Goal: Task Accomplishment & Management: Manage account settings

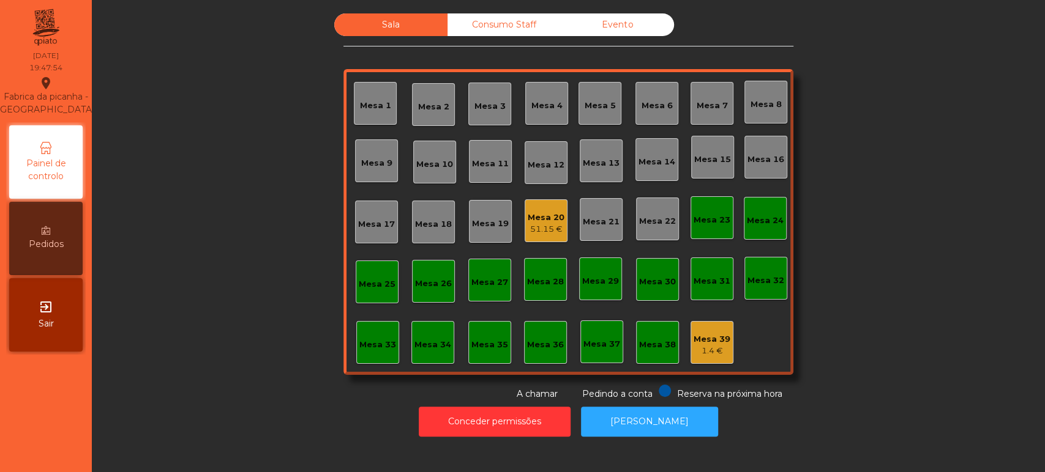
click at [493, 23] on div "Consumo Staff" at bounding box center [503, 24] width 113 height 23
click at [632, 34] on div "Evento" at bounding box center [617, 24] width 113 height 23
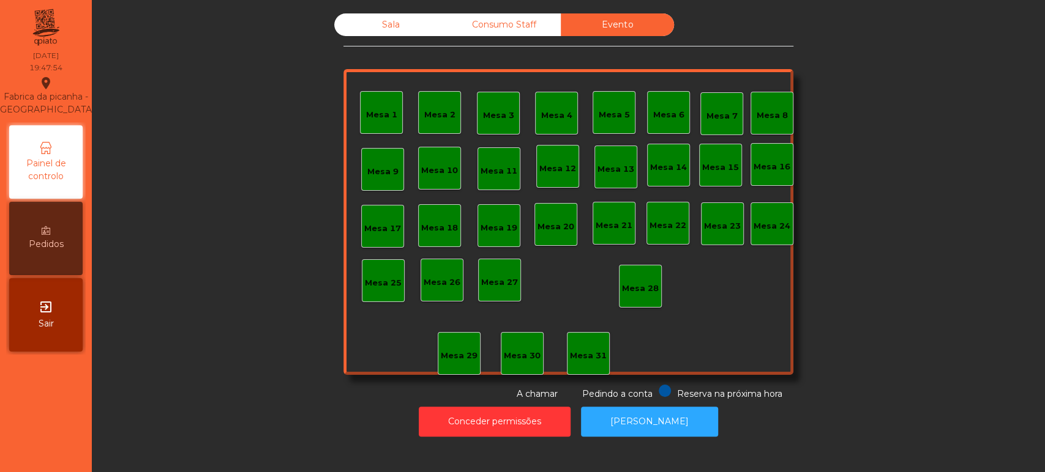
click at [472, 14] on div "Consumo Staff" at bounding box center [503, 24] width 113 height 23
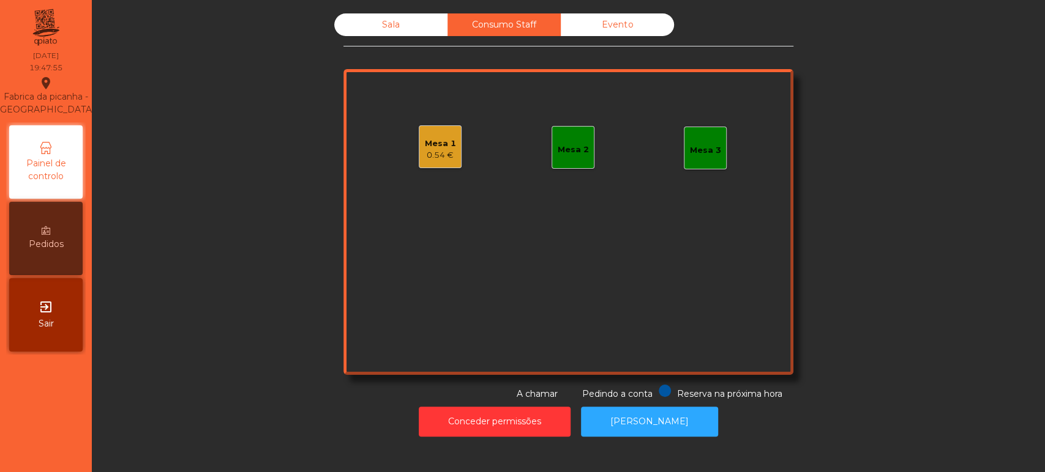
click at [374, 23] on div "Sala" at bounding box center [390, 24] width 113 height 23
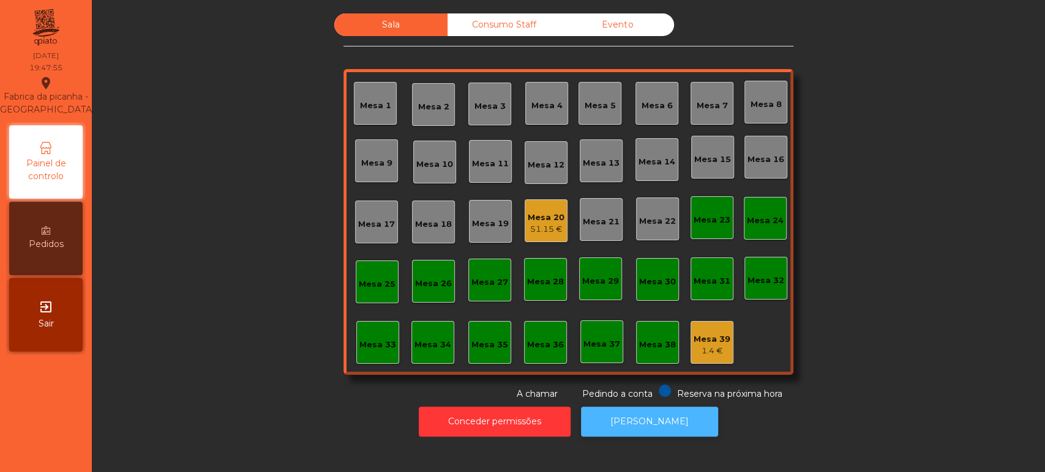
click at [626, 423] on button "[PERSON_NAME]" at bounding box center [649, 422] width 137 height 30
click at [215, 177] on div "Sala Consumo Staff Evento Mesa 1 [GEOGRAPHIC_DATA] 3 Mesa 4 Mesa 5 [GEOGRAPHIC_…" at bounding box center [568, 206] width 920 height 387
click at [367, 343] on div "Mesa 33" at bounding box center [377, 345] width 37 height 12
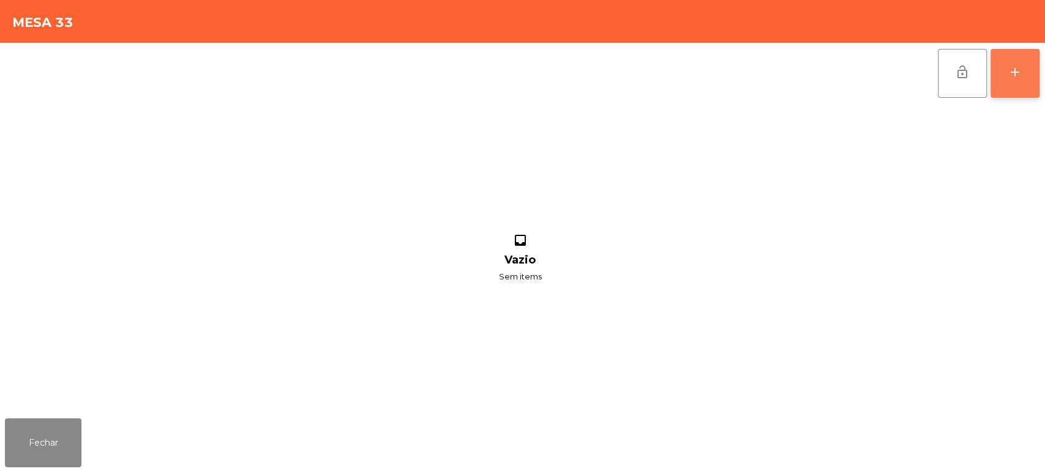
click at [1006, 58] on button "add" at bounding box center [1014, 73] width 49 height 49
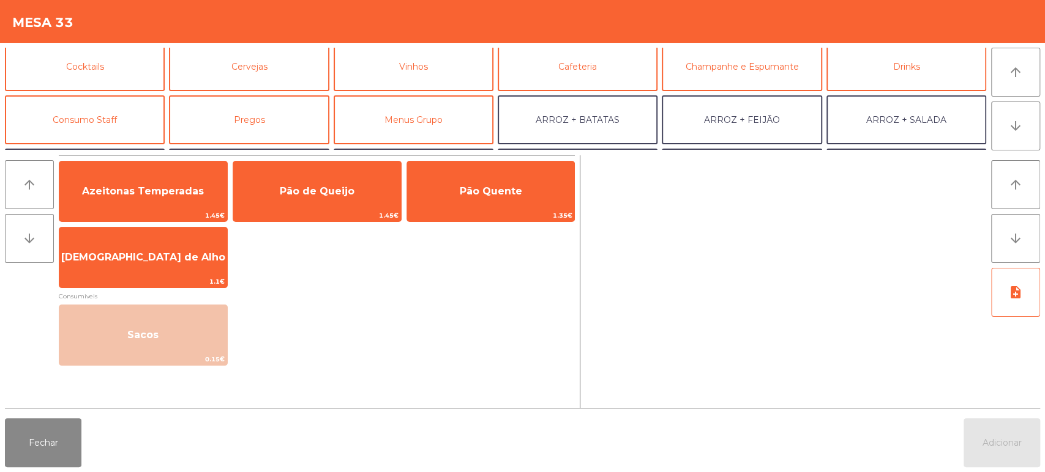
scroll to position [92, 0]
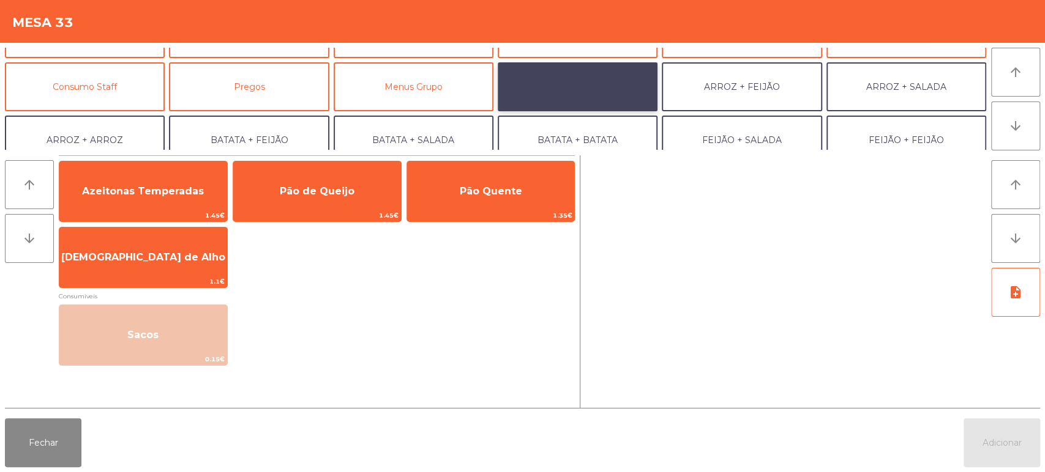
click at [616, 88] on button "ARROZ + BATATAS" at bounding box center [577, 86] width 160 height 49
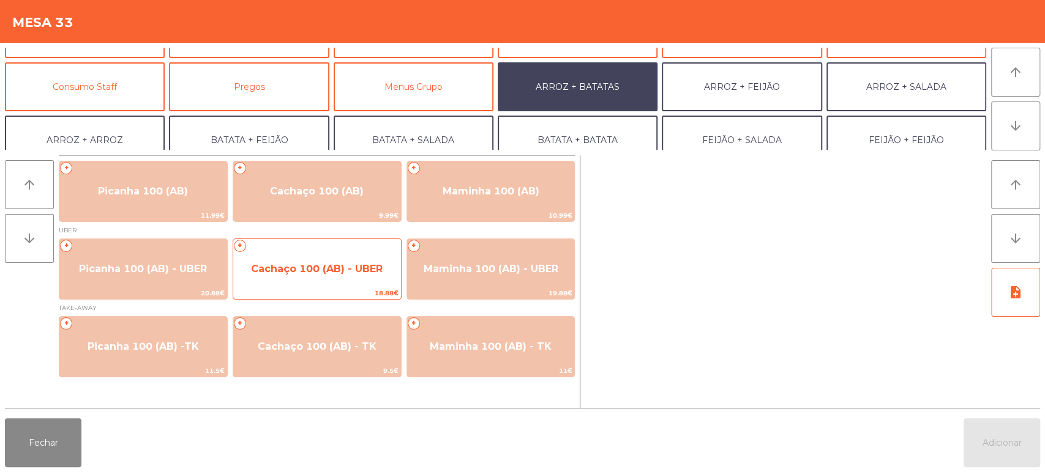
click at [367, 249] on div "+ Cachaço 100 (AB) - UBER 18.88€" at bounding box center [317, 269] width 169 height 61
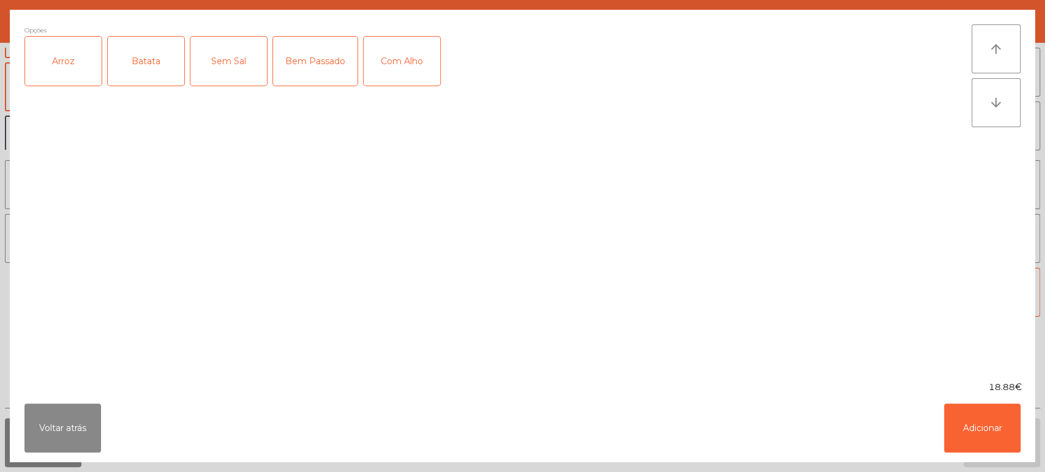
click at [79, 62] on div "Arroz" at bounding box center [63, 61] width 76 height 49
click at [147, 49] on div "Batata" at bounding box center [146, 61] width 76 height 49
click at [368, 57] on div "Com Alho" at bounding box center [401, 61] width 76 height 49
click at [996, 441] on button "Adicionar" at bounding box center [982, 428] width 76 height 49
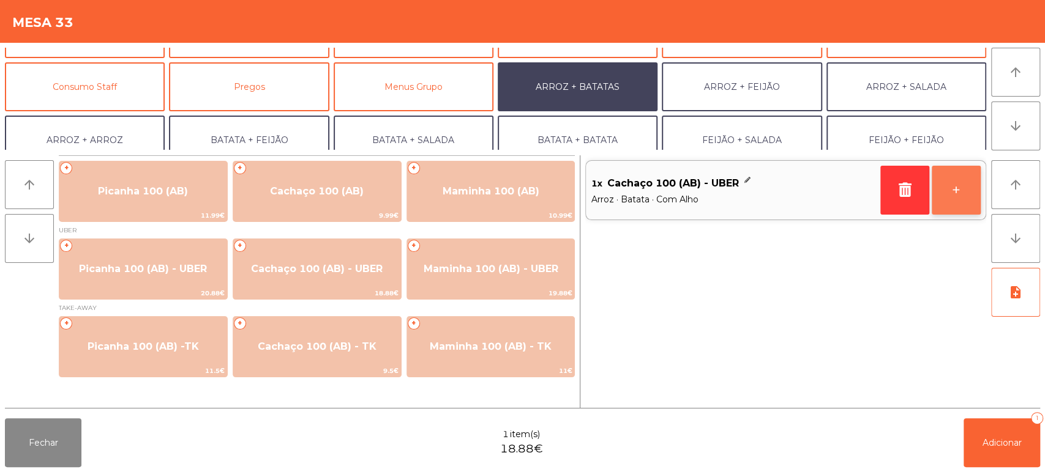
click at [956, 187] on button "+" at bounding box center [955, 190] width 49 height 49
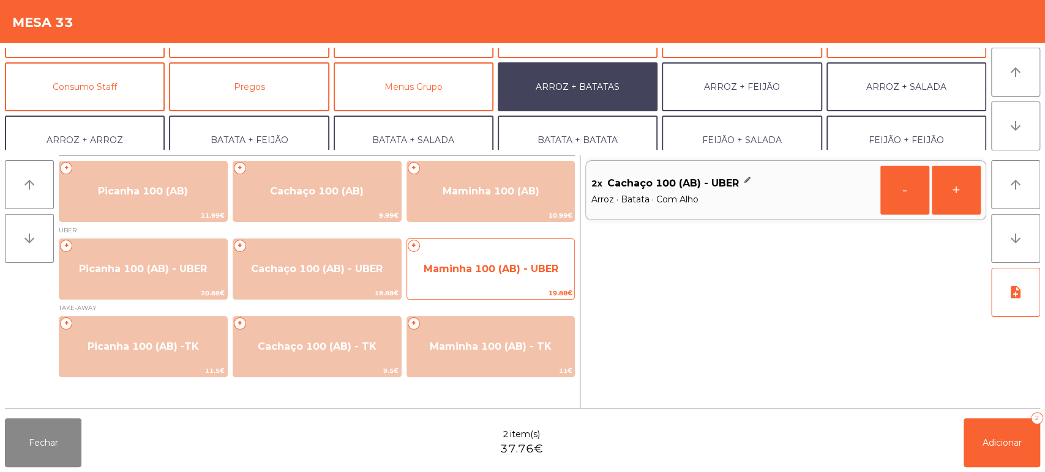
click at [452, 270] on span "Maminha 100 (AB) - UBER" at bounding box center [490, 269] width 135 height 12
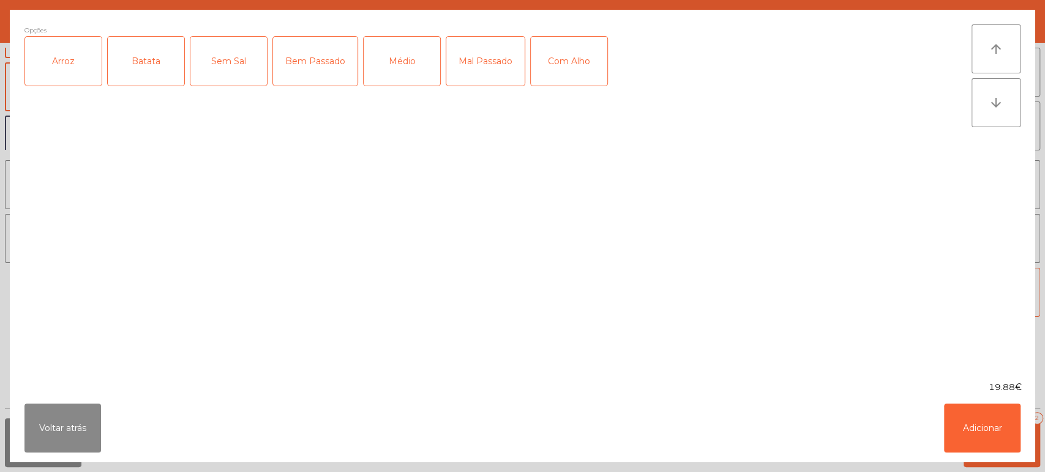
click at [82, 56] on div "Arroz" at bounding box center [63, 61] width 76 height 49
click at [156, 49] on div "Batata" at bounding box center [146, 61] width 76 height 49
click at [420, 46] on div "Médio" at bounding box center [401, 61] width 76 height 49
click at [979, 420] on button "Adicionar" at bounding box center [982, 428] width 76 height 49
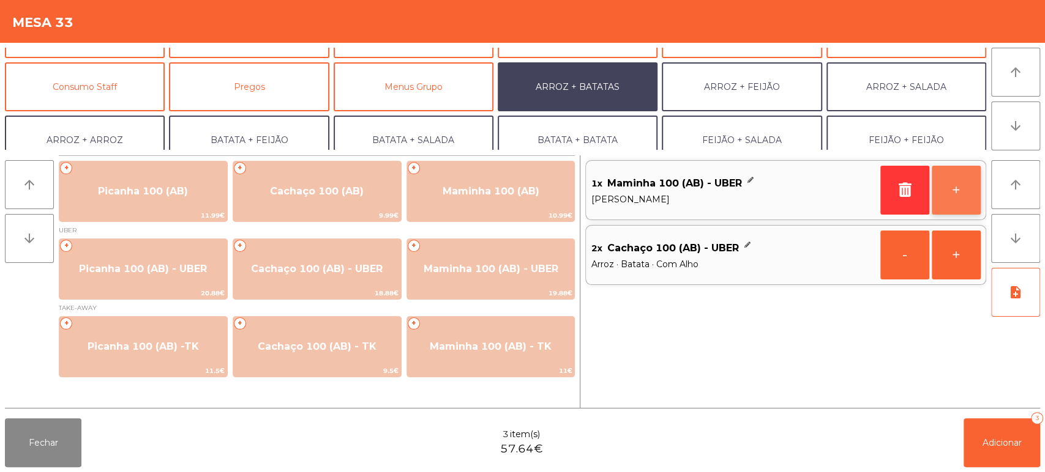
click at [944, 196] on button "+" at bounding box center [955, 190] width 49 height 49
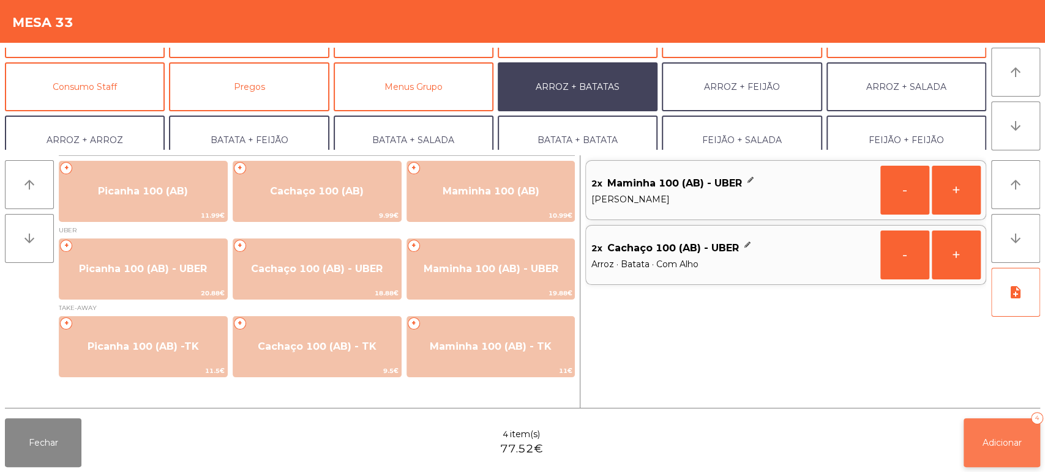
click at [1008, 434] on button "Adicionar 4" at bounding box center [1001, 443] width 76 height 49
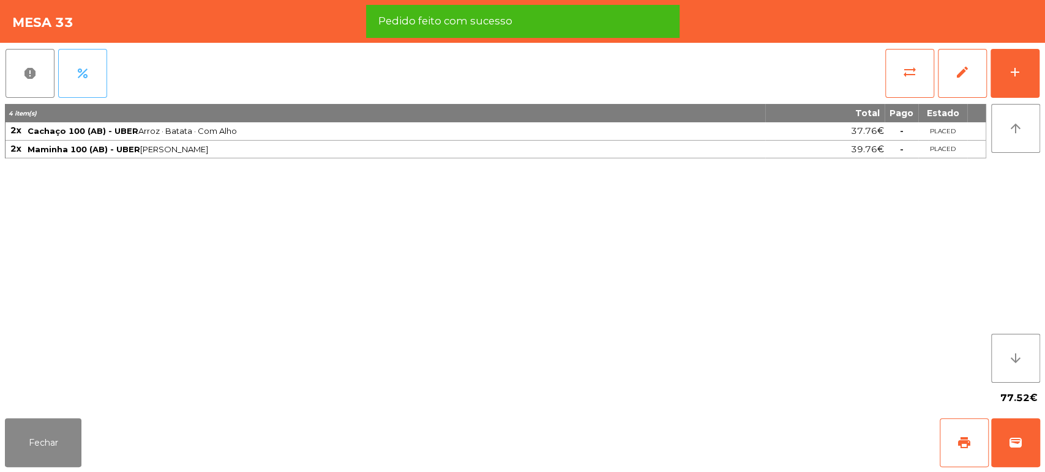
click at [104, 72] on button "percent" at bounding box center [82, 73] width 49 height 49
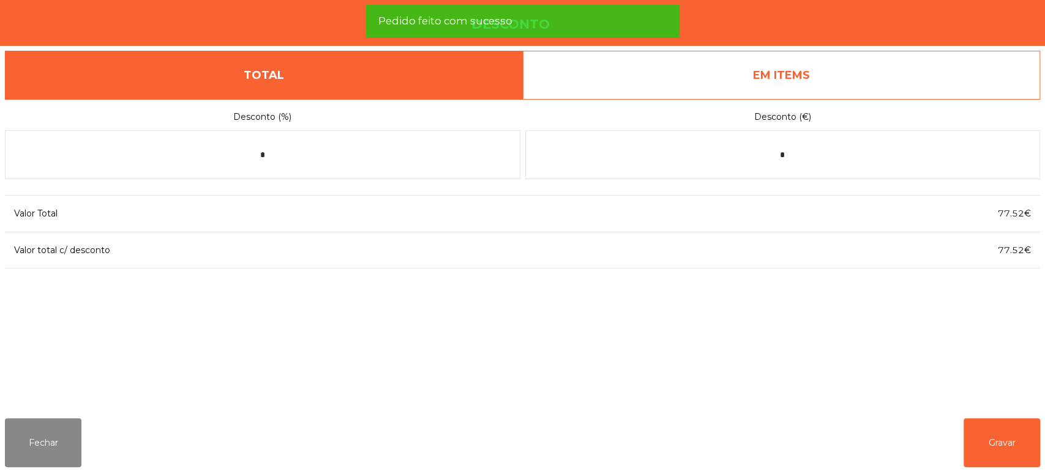
click at [819, 64] on link "EM ITEMS" at bounding box center [782, 75] width 518 height 49
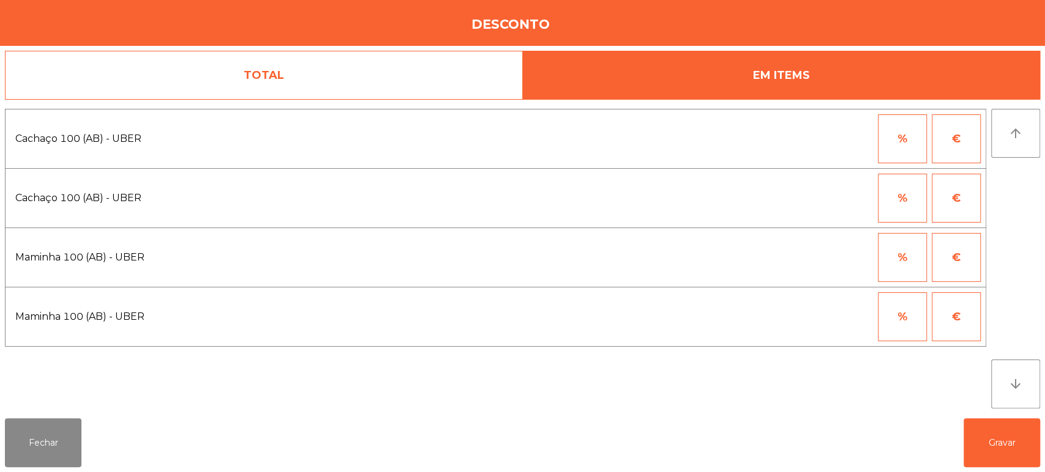
click at [906, 138] on button "%" at bounding box center [902, 138] width 49 height 49
click at [844, 136] on input "*" at bounding box center [841, 138] width 61 height 49
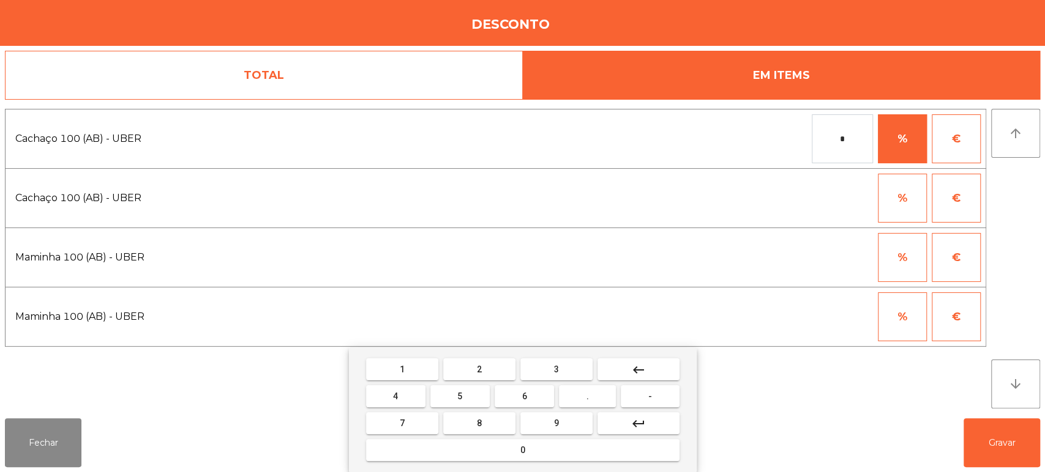
click at [414, 370] on button "1" at bounding box center [402, 370] width 72 height 22
click at [643, 371] on mat-icon "keyboard_backspace" at bounding box center [638, 370] width 15 height 15
type input "*"
click at [646, 372] on button "keyboard_backspace" at bounding box center [638, 370] width 82 height 22
click at [401, 370] on span "1" at bounding box center [402, 370] width 5 height 10
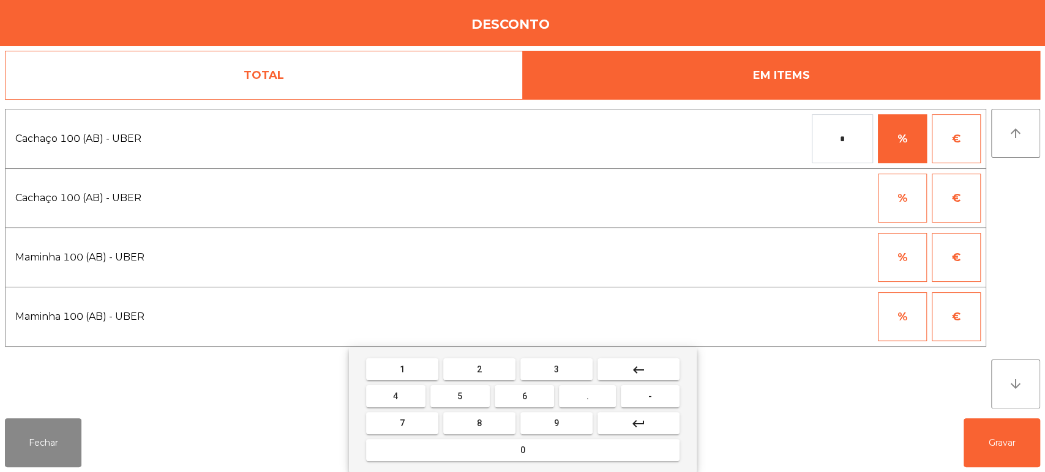
click at [442, 463] on mat-keyboard-key "0" at bounding box center [522, 450] width 318 height 27
click at [452, 445] on button "0" at bounding box center [522, 450] width 313 height 22
click at [513, 450] on button "0" at bounding box center [522, 450] width 313 height 22
type input "***"
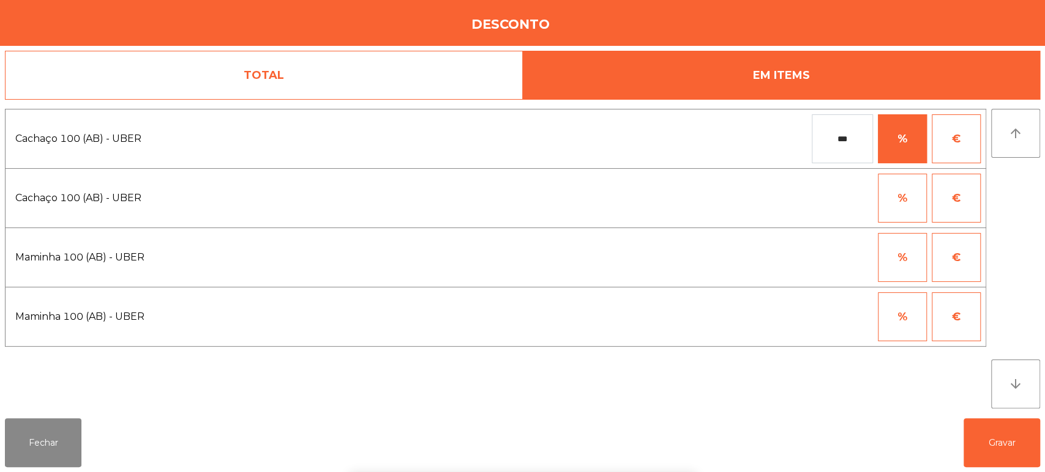
click at [903, 265] on button "%" at bounding box center [902, 257] width 49 height 49
click at [822, 258] on input "*" at bounding box center [841, 257] width 61 height 49
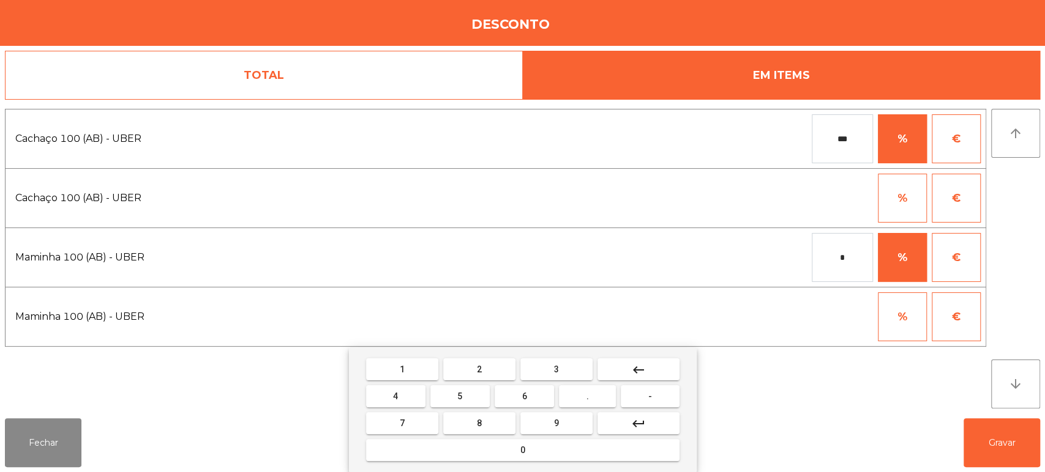
click at [401, 369] on span "1" at bounding box center [402, 370] width 5 height 10
click at [488, 452] on button "0" at bounding box center [522, 450] width 313 height 22
type input "***"
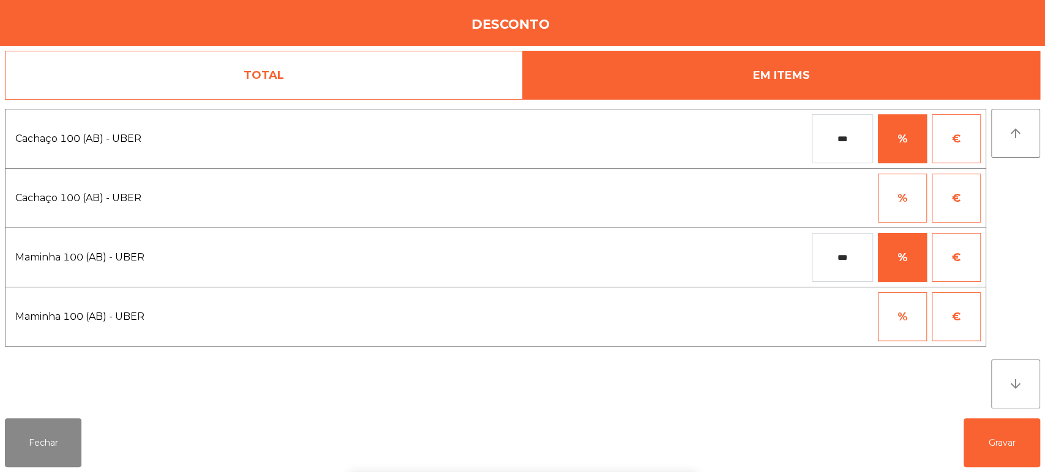
click at [983, 435] on div "1 2 3 keyboard_backspace 4 5 6 . - 7 8 9 keyboard_return 0" at bounding box center [522, 410] width 1045 height 125
click at [997, 427] on button "Gravar" at bounding box center [1001, 443] width 76 height 49
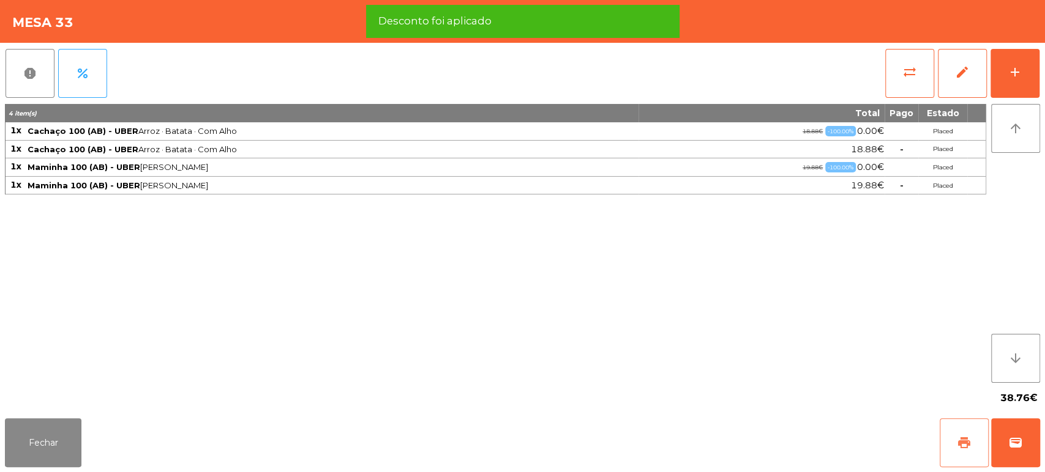
click at [960, 428] on button "print" at bounding box center [963, 443] width 49 height 49
click at [1036, 429] on button "wallet" at bounding box center [1015, 443] width 49 height 49
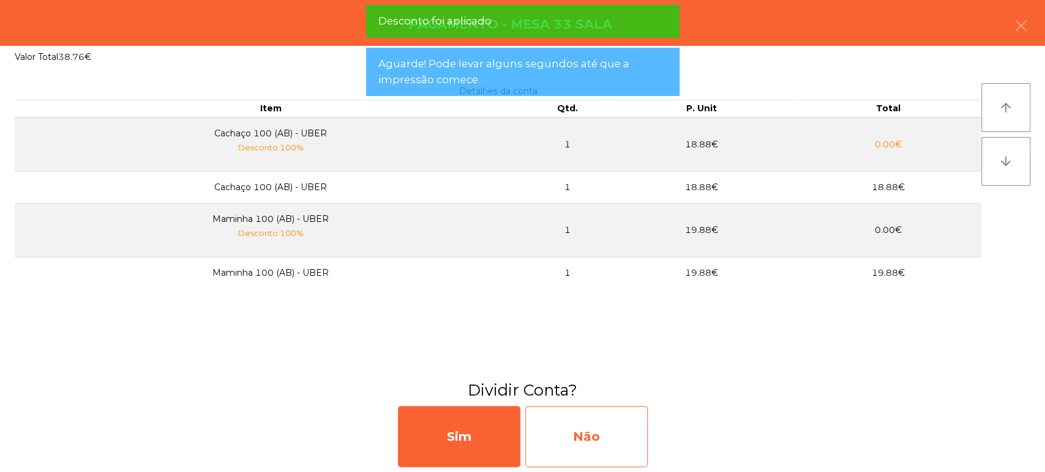
click at [619, 422] on div "Não" at bounding box center [586, 436] width 122 height 61
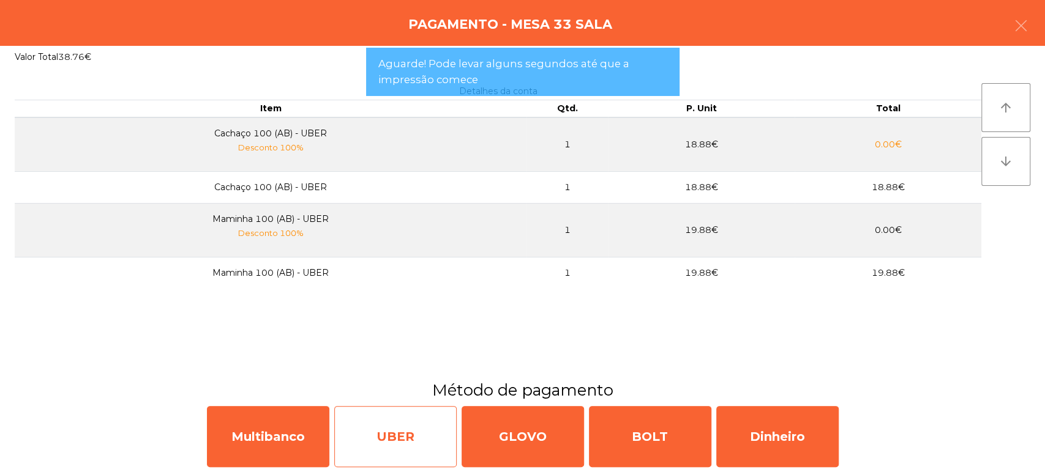
click at [393, 421] on div "UBER" at bounding box center [395, 436] width 122 height 61
select select "**"
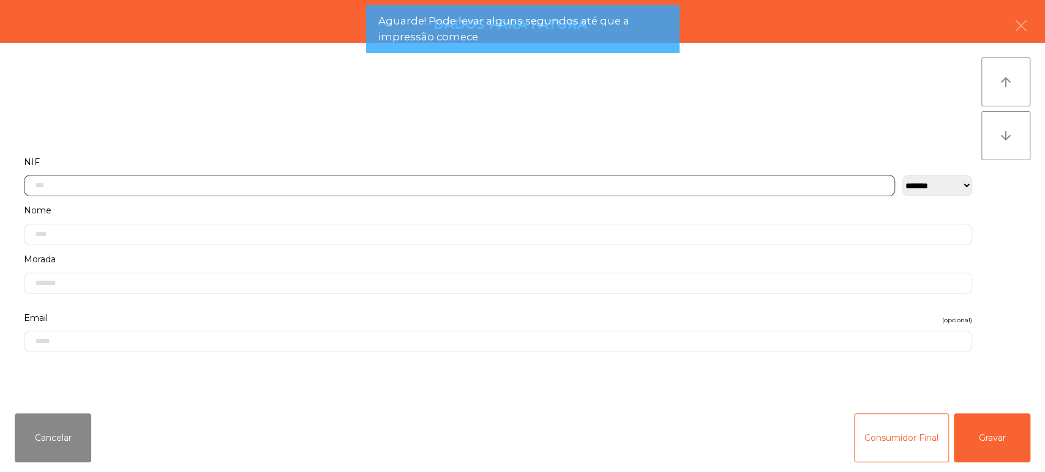
click at [505, 182] on input "text" at bounding box center [459, 185] width 871 height 21
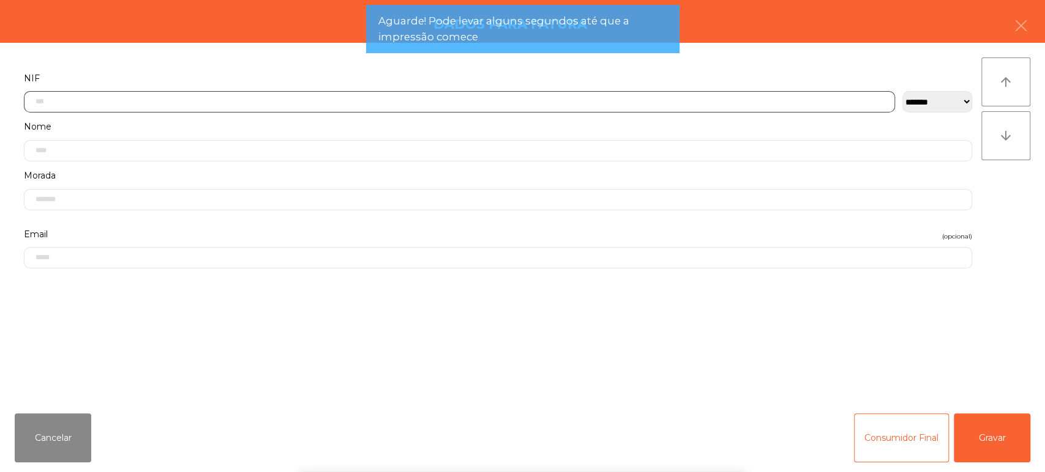
scroll to position [95, 0]
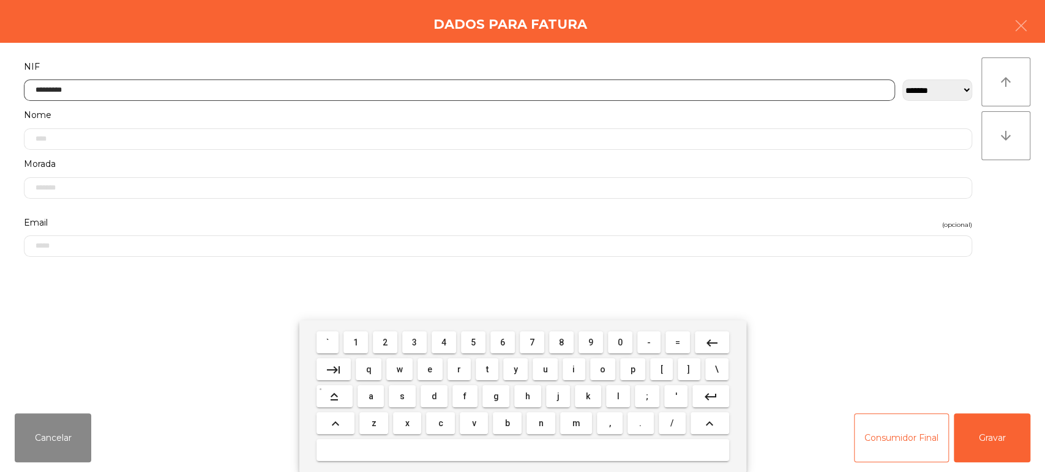
type input "*********"
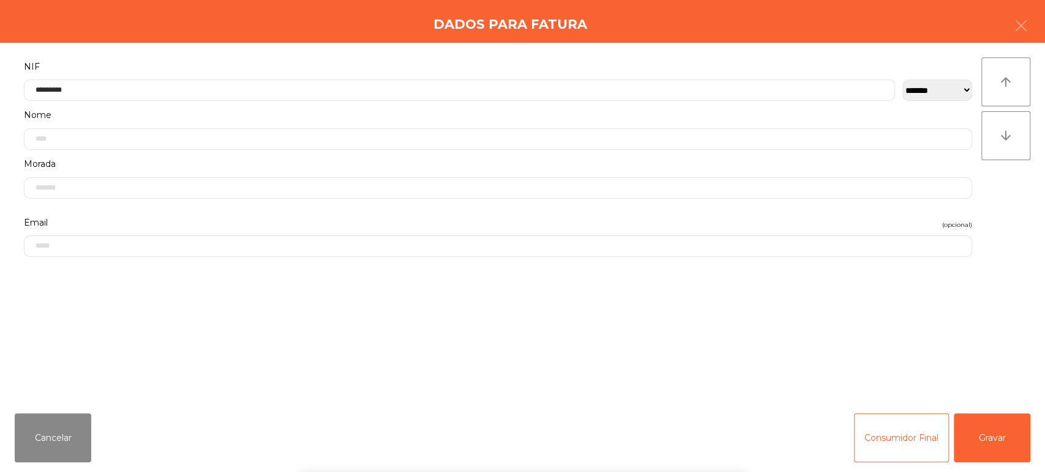
click at [999, 427] on div "` 1 2 3 4 5 6 7 8 9 0 - = keyboard_backspace keyboard_tab q w e r t y u i o p […" at bounding box center [522, 397] width 1045 height 152
click at [1005, 423] on button "Gravar" at bounding box center [991, 438] width 76 height 49
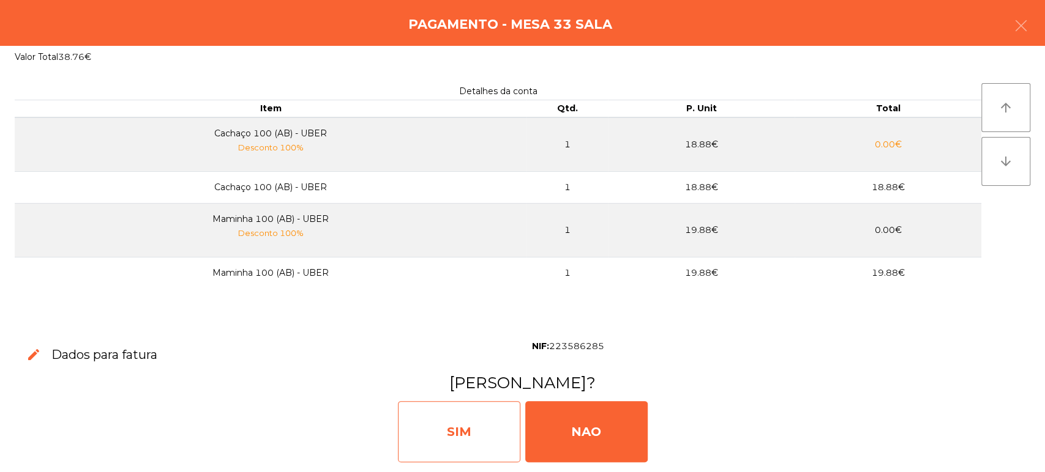
click at [466, 428] on div "SIM" at bounding box center [459, 431] width 122 height 61
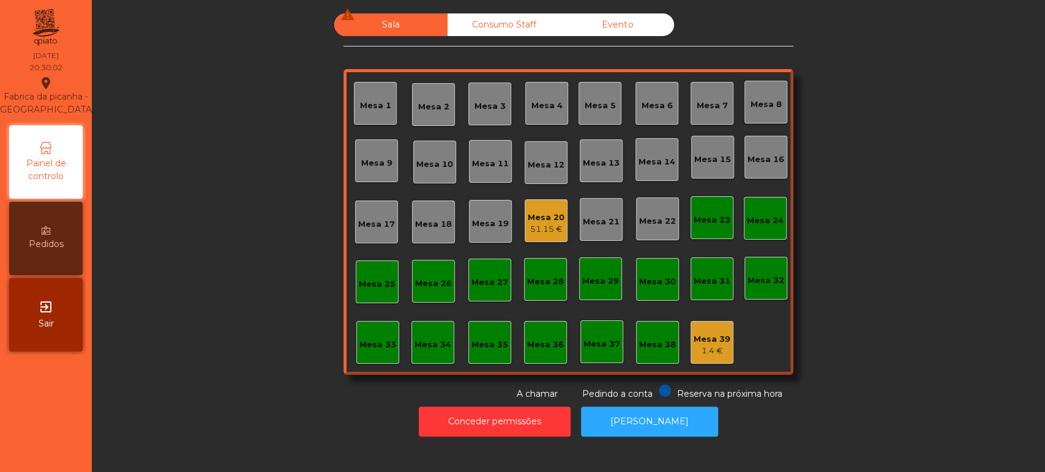
click at [548, 219] on div "Mesa 20" at bounding box center [545, 218] width 37 height 12
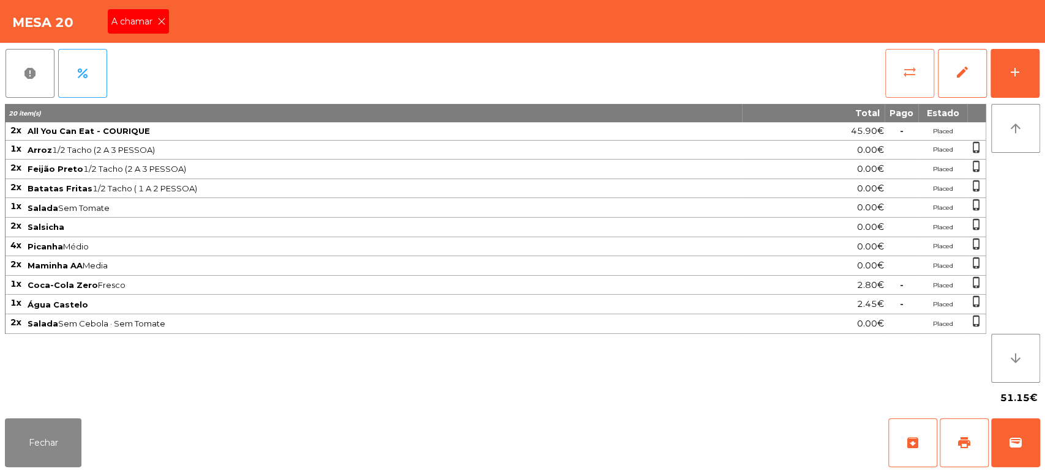
click at [904, 62] on button "sync_alt" at bounding box center [909, 73] width 49 height 49
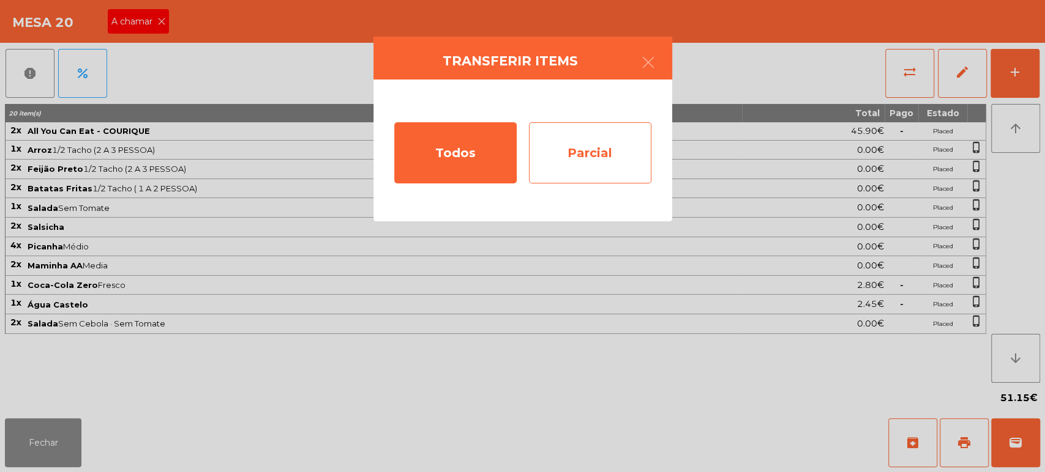
click at [619, 132] on div "Parcial" at bounding box center [590, 152] width 122 height 61
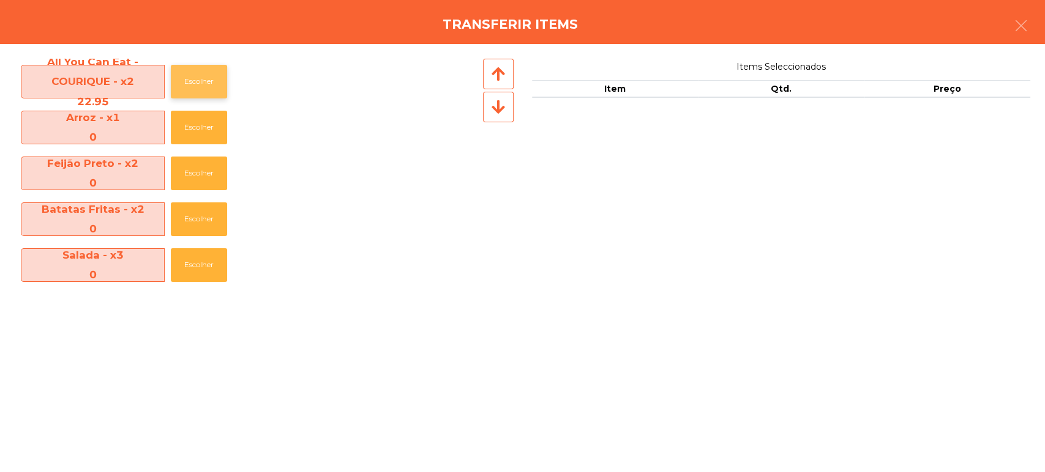
click at [188, 87] on button "Escolher" at bounding box center [199, 82] width 56 height 34
click at [188, 76] on button "Escolher" at bounding box center [199, 82] width 56 height 34
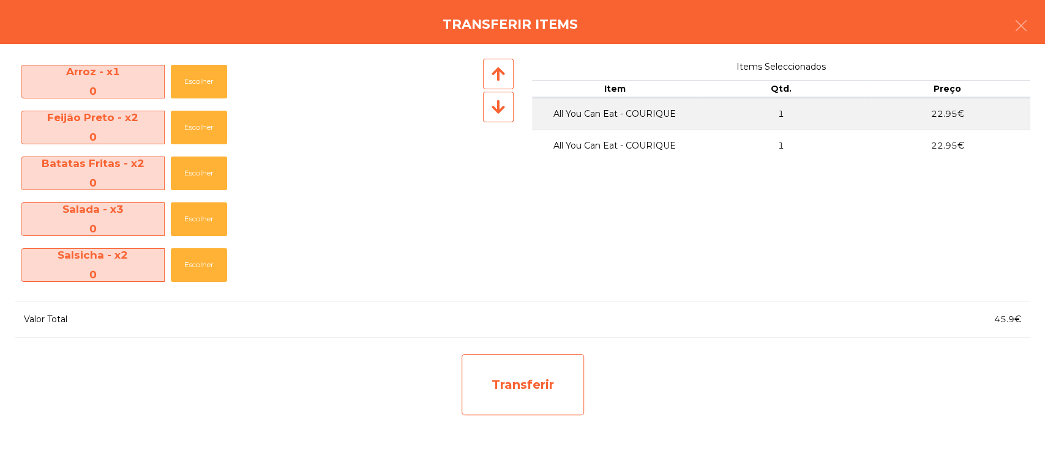
click at [546, 392] on div "Transferir" at bounding box center [522, 384] width 122 height 61
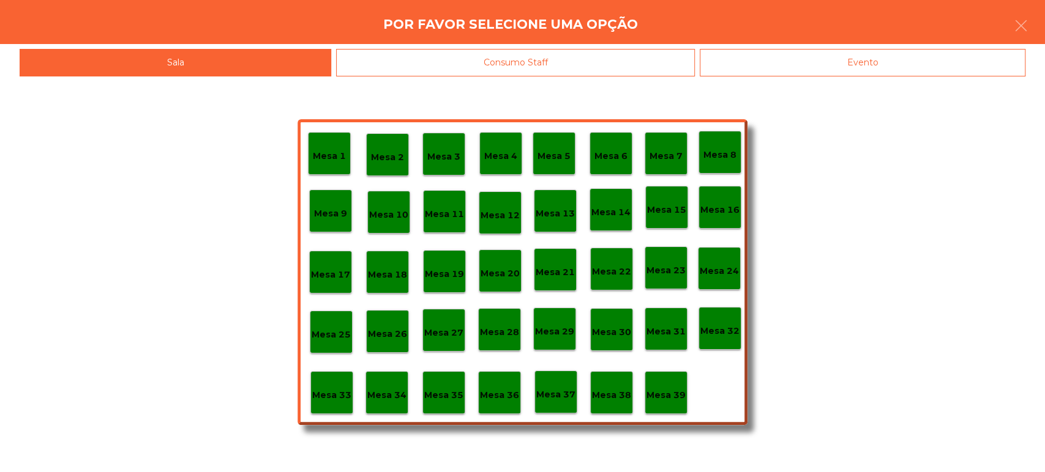
click at [544, 393] on p "Mesa 37" at bounding box center [555, 395] width 39 height 14
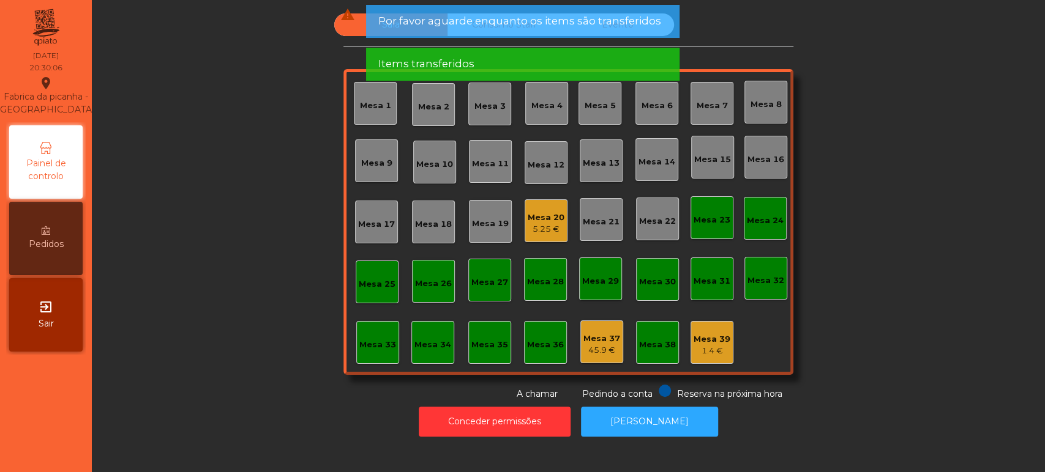
click at [545, 239] on div "Mesa 20 5.25 €" at bounding box center [545, 220] width 43 height 43
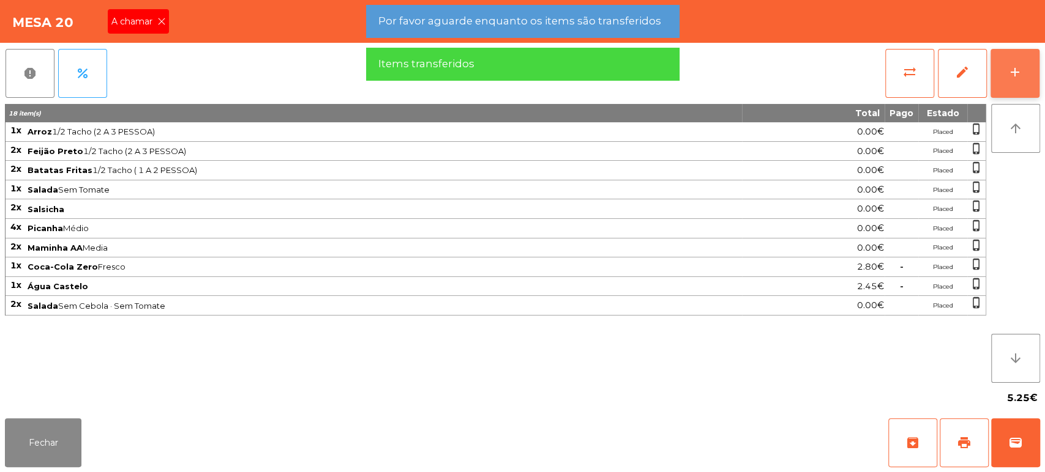
click at [1012, 84] on button "add" at bounding box center [1014, 73] width 49 height 49
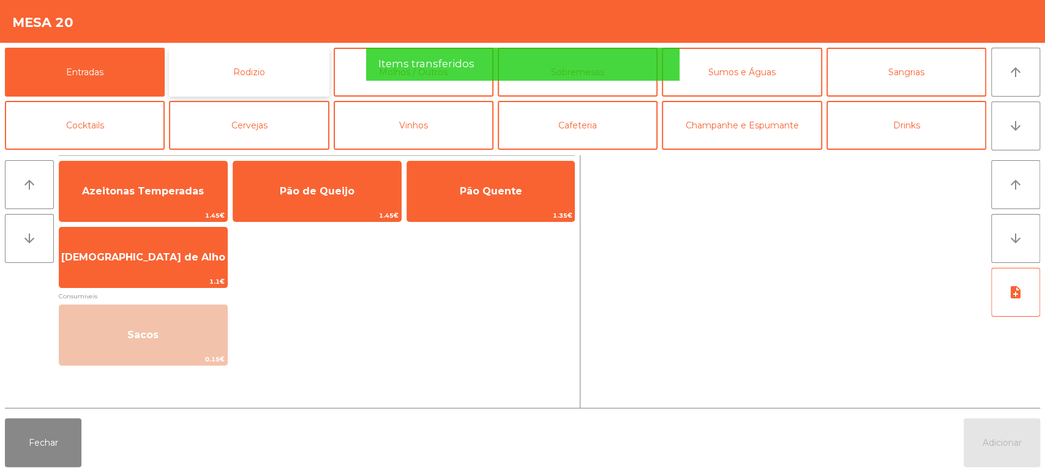
click at [288, 76] on button "Rodizio" at bounding box center [249, 72] width 160 height 49
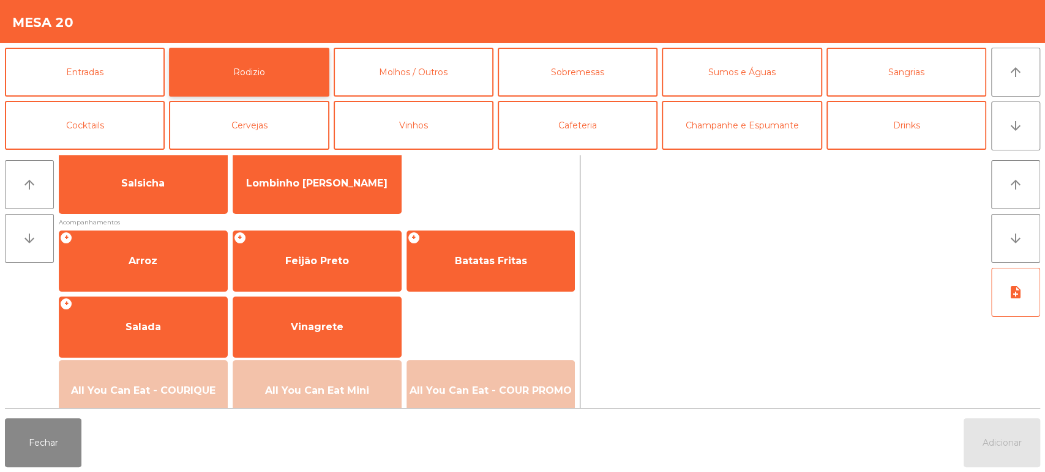
scroll to position [172, 0]
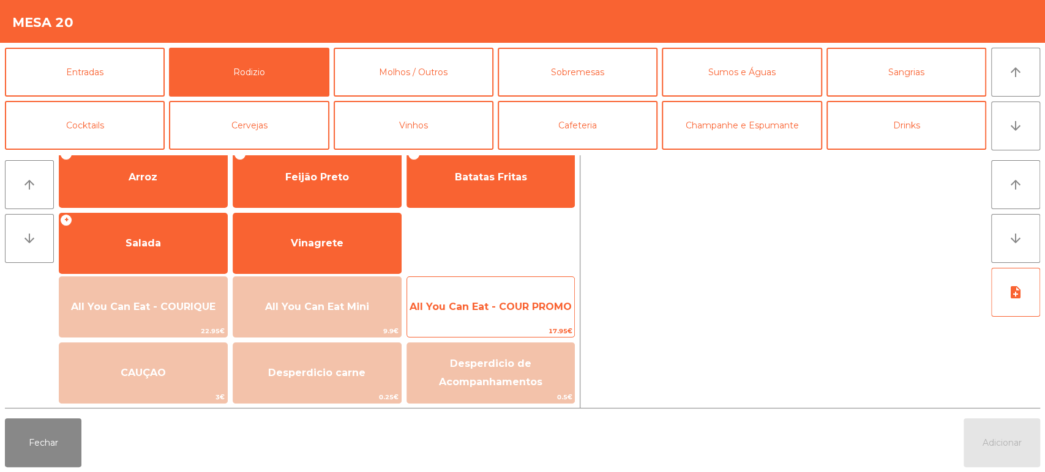
click at [501, 302] on span "All You Can Eat - COUR PROMO" at bounding box center [490, 307] width 162 height 12
click at [502, 305] on span "All You Can Eat - COUR PROMO" at bounding box center [490, 307] width 162 height 12
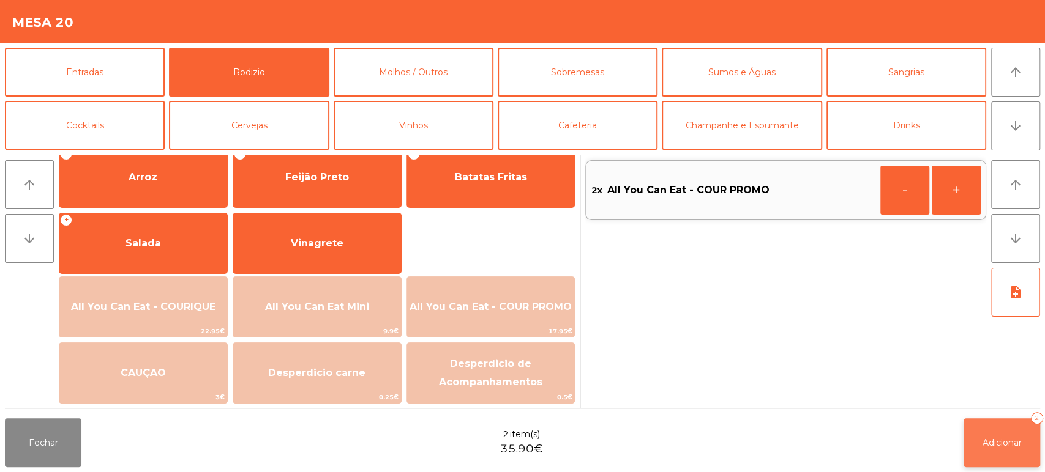
click at [1010, 456] on button "Adicionar 2" at bounding box center [1001, 443] width 76 height 49
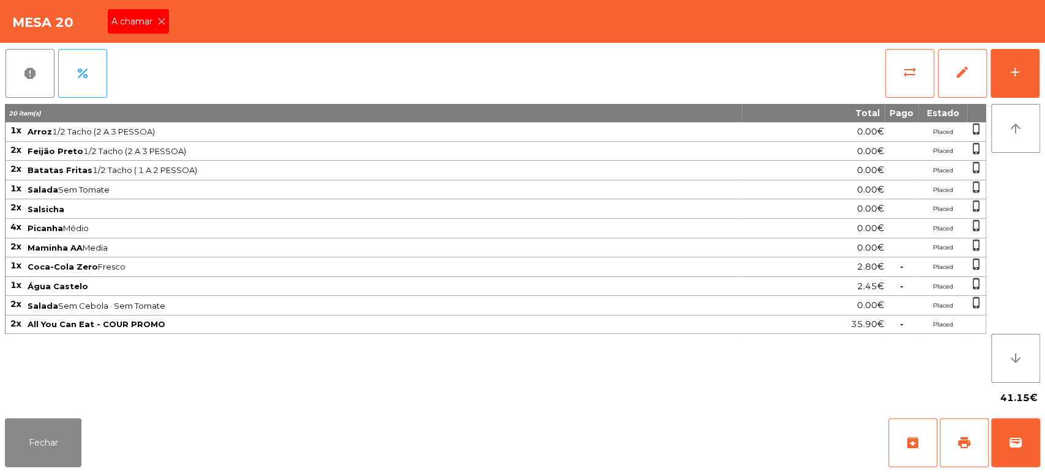
click at [157, 12] on div "A chamar" at bounding box center [138, 21] width 61 height 24
click at [1018, 56] on button "add" at bounding box center [1014, 73] width 49 height 49
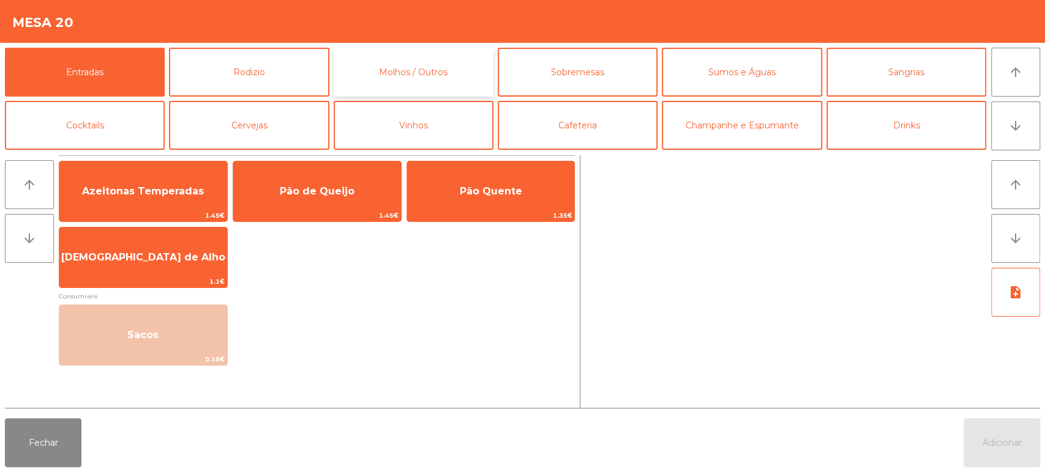
click at [376, 59] on button "Molhos / Outros" at bounding box center [414, 72] width 160 height 49
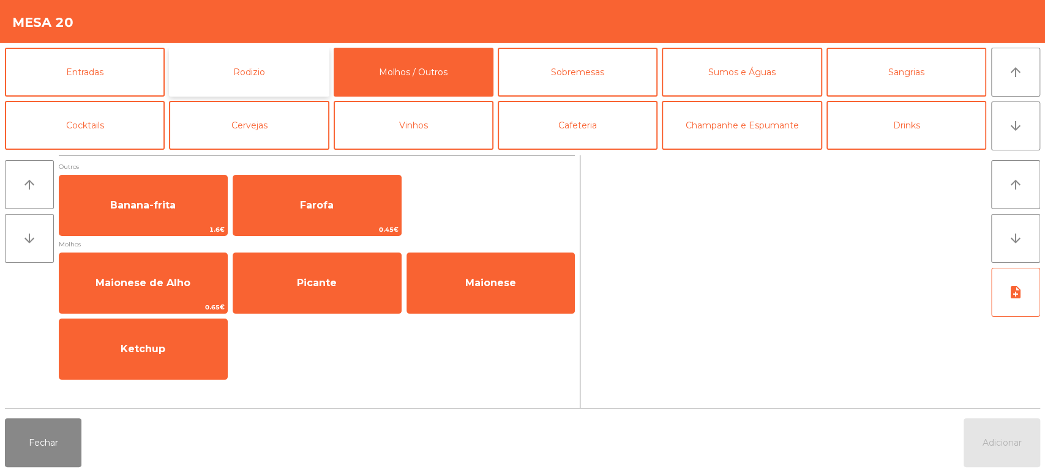
click at [295, 66] on button "Rodizio" at bounding box center [249, 72] width 160 height 49
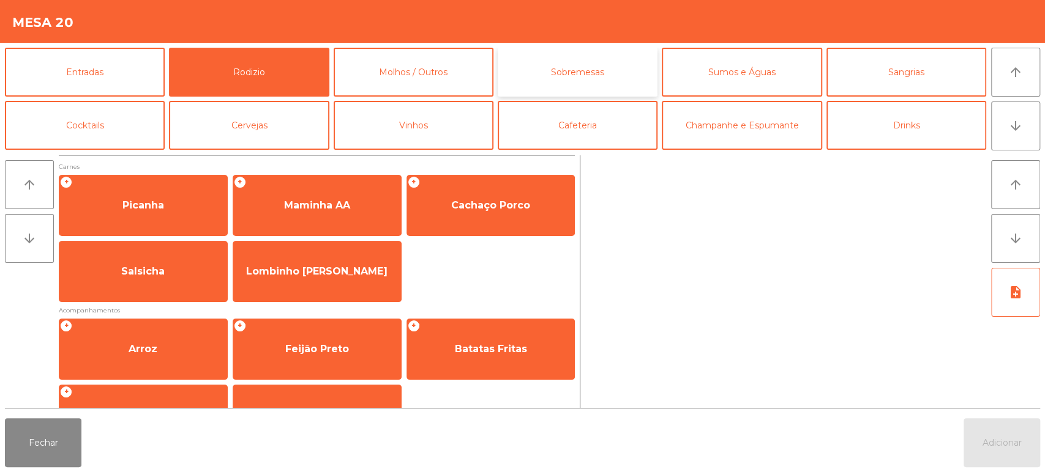
click at [603, 62] on button "Sobremesas" at bounding box center [577, 72] width 160 height 49
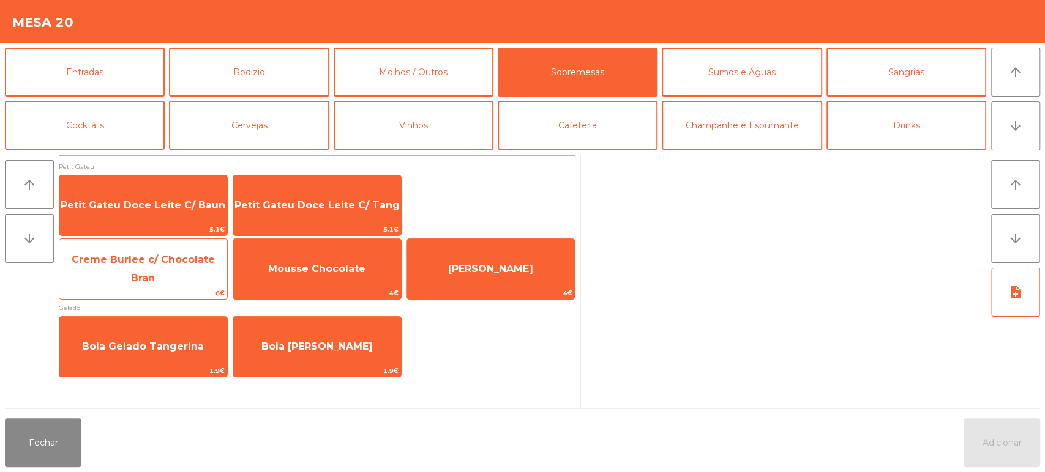
click at [179, 264] on span "Creme Burlee c/ Chocolate Bran" at bounding box center [143, 269] width 143 height 30
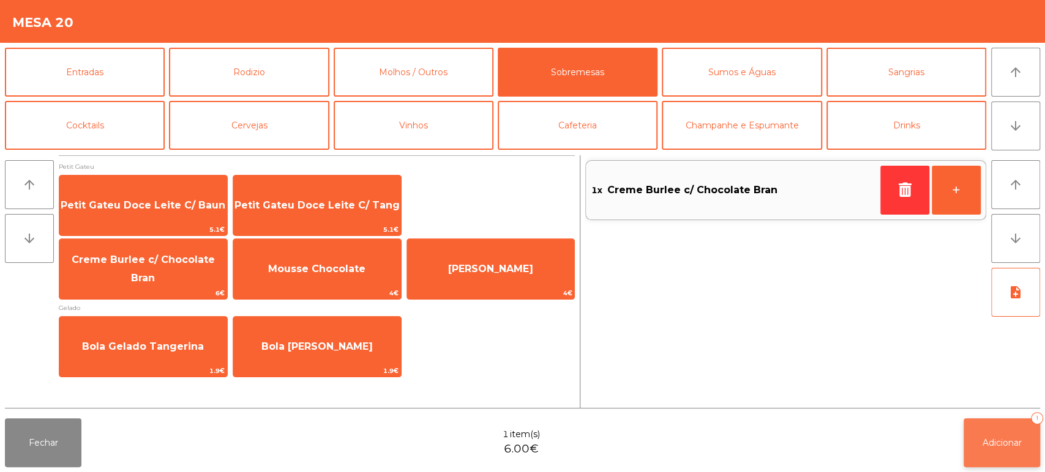
click at [1010, 445] on span "Adicionar" at bounding box center [1001, 443] width 39 height 11
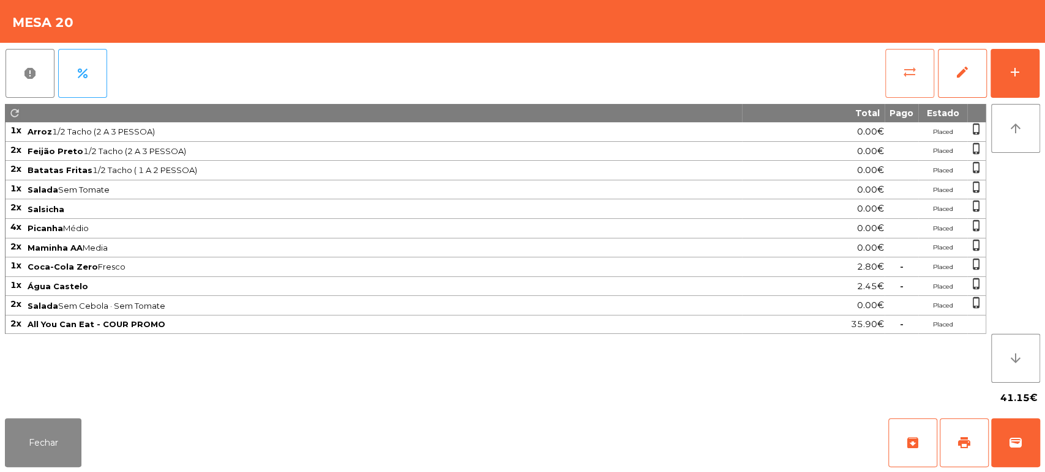
click at [888, 58] on button "sync_alt" at bounding box center [909, 73] width 49 height 49
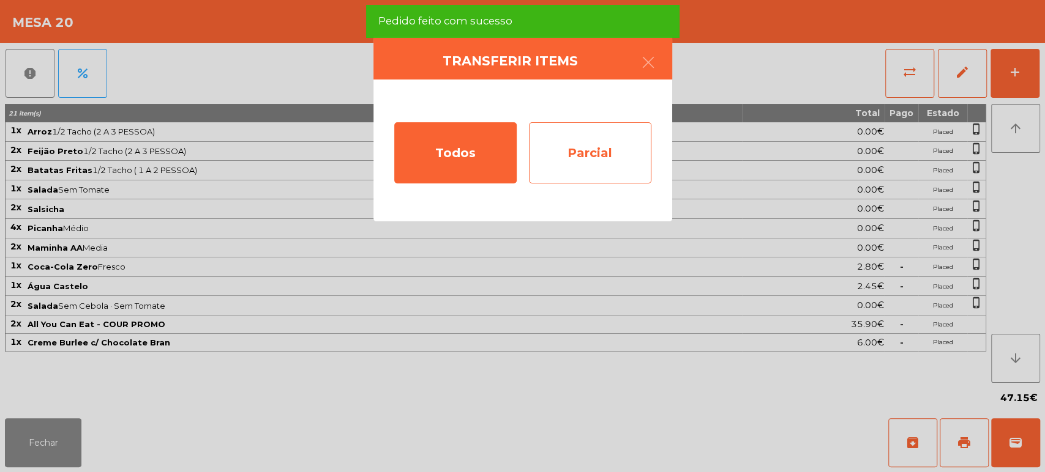
click at [584, 154] on div "Parcial" at bounding box center [590, 152] width 122 height 61
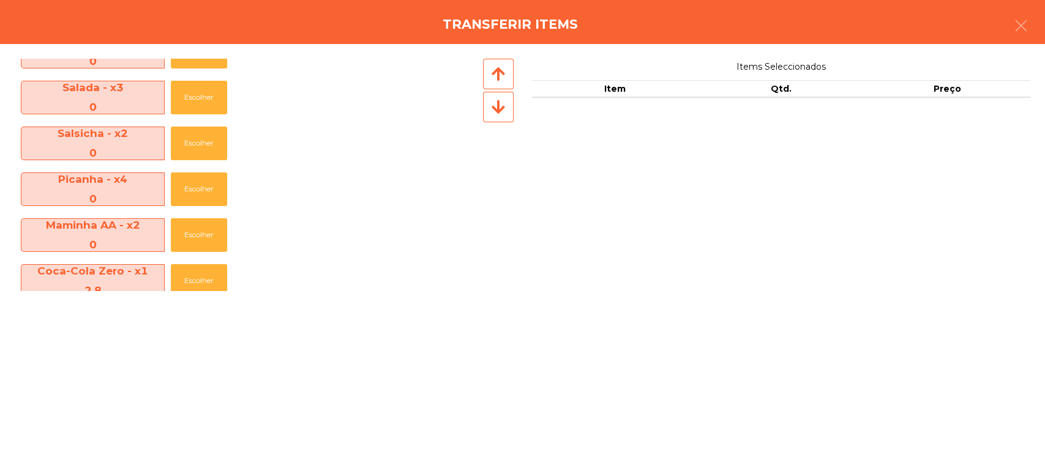
scroll to position [0, 0]
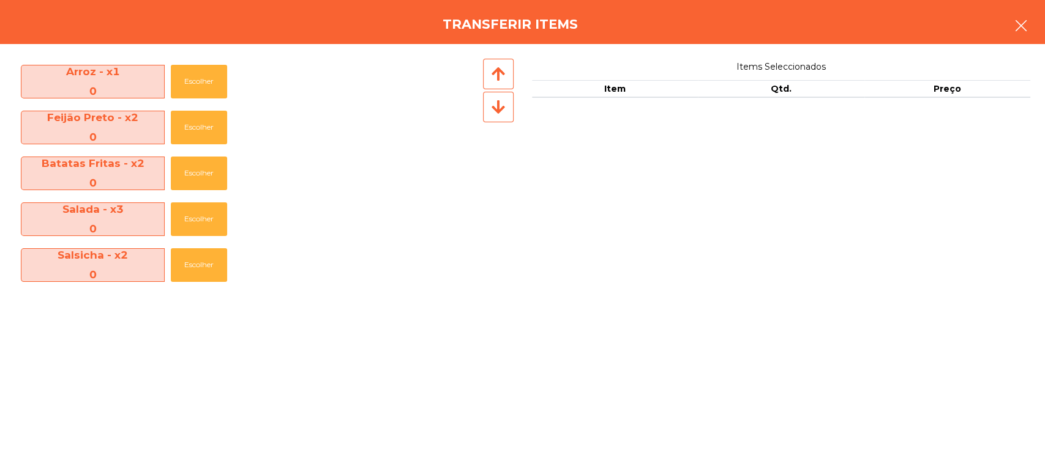
click at [1012, 33] on button "button" at bounding box center [1021, 27] width 34 height 37
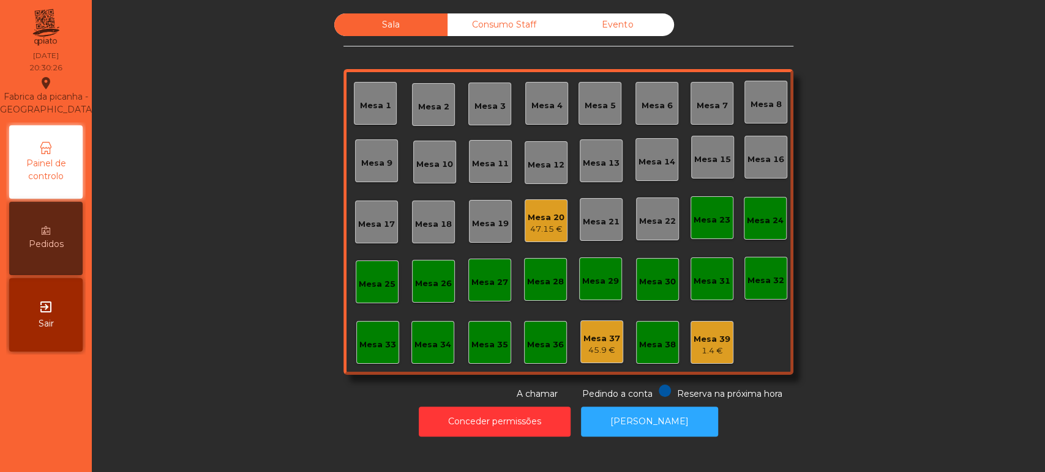
click at [541, 229] on div "47.15 €" at bounding box center [545, 229] width 37 height 12
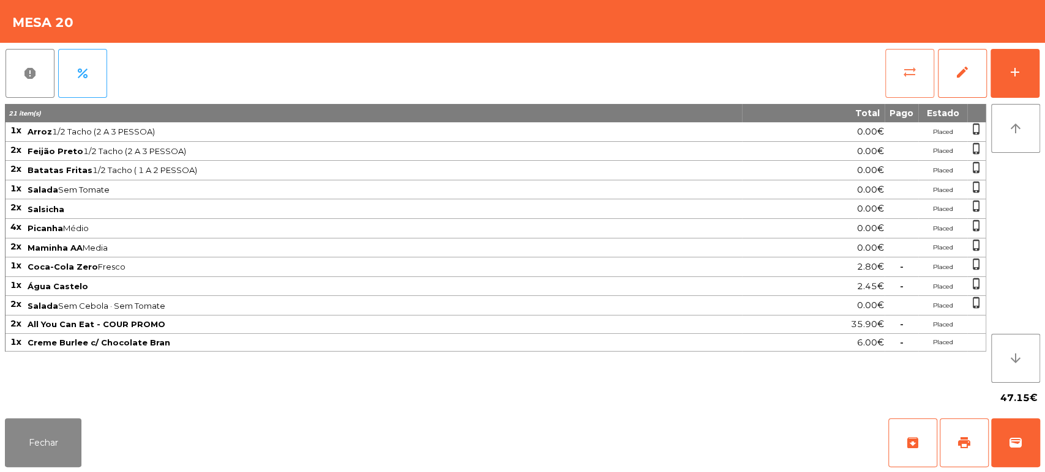
click at [898, 64] on button "sync_alt" at bounding box center [909, 73] width 49 height 49
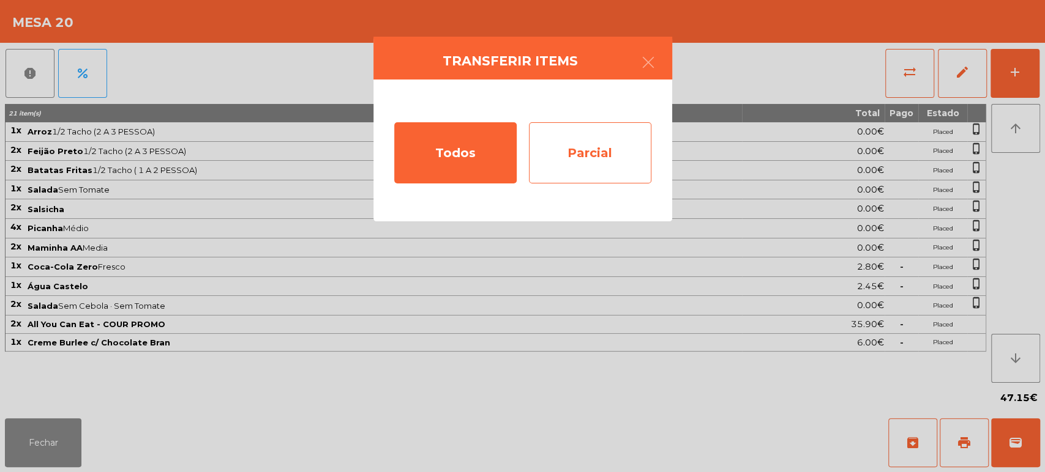
click at [570, 147] on div "Parcial" at bounding box center [590, 152] width 122 height 61
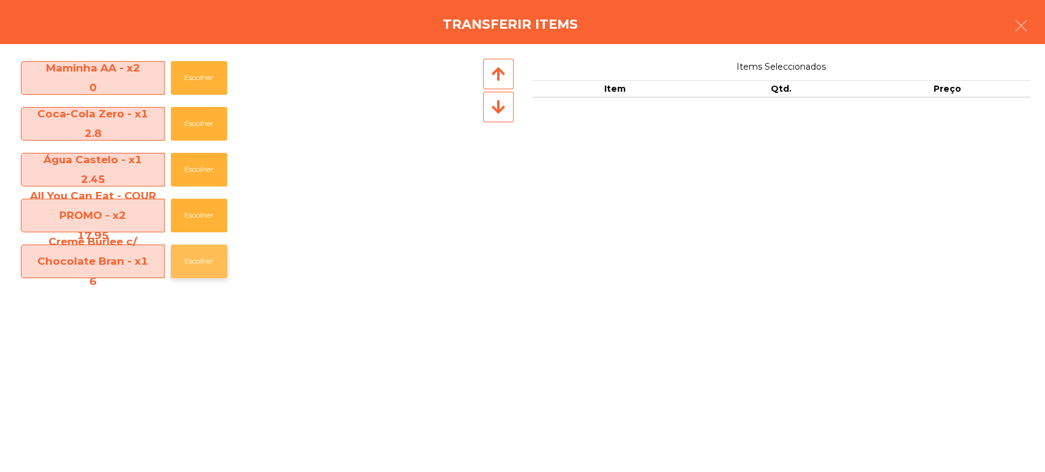
click at [191, 259] on button "Escolher" at bounding box center [199, 262] width 56 height 34
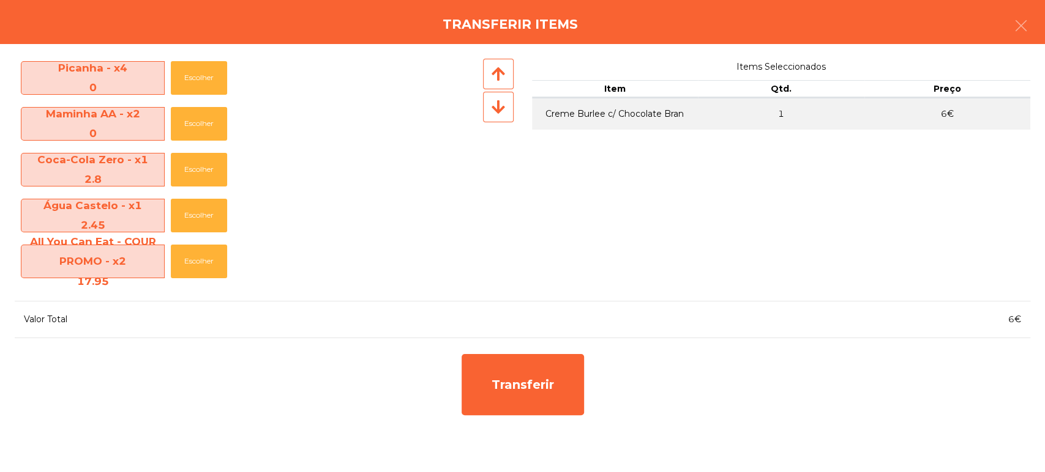
scroll to position [233, 0]
click at [611, 385] on div "Transferir" at bounding box center [522, 384] width 1015 height 73
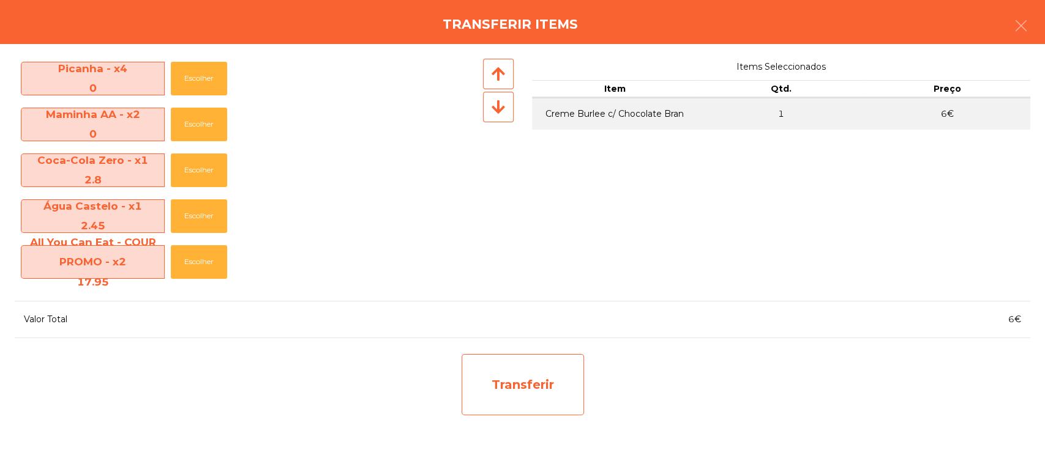
click at [539, 374] on div "Transferir" at bounding box center [522, 384] width 122 height 61
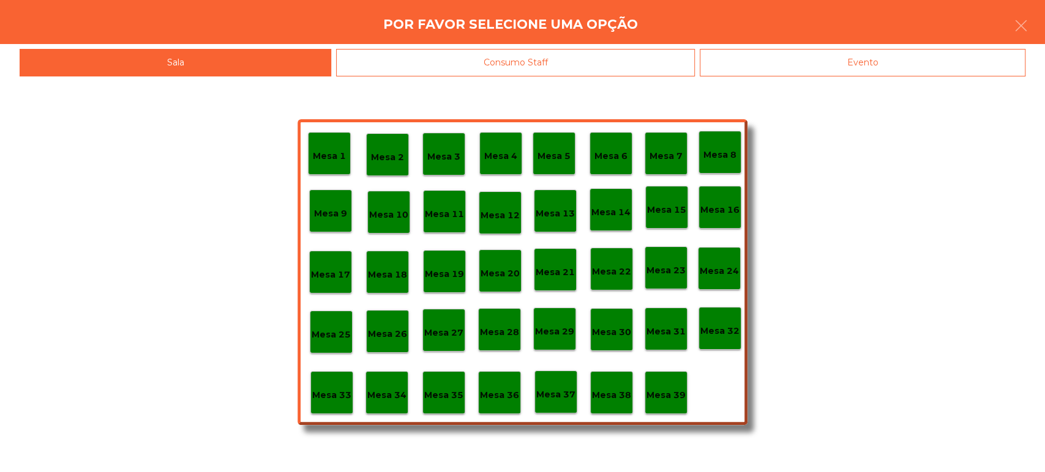
click at [661, 411] on div "Mesa 39" at bounding box center [665, 392] width 43 height 43
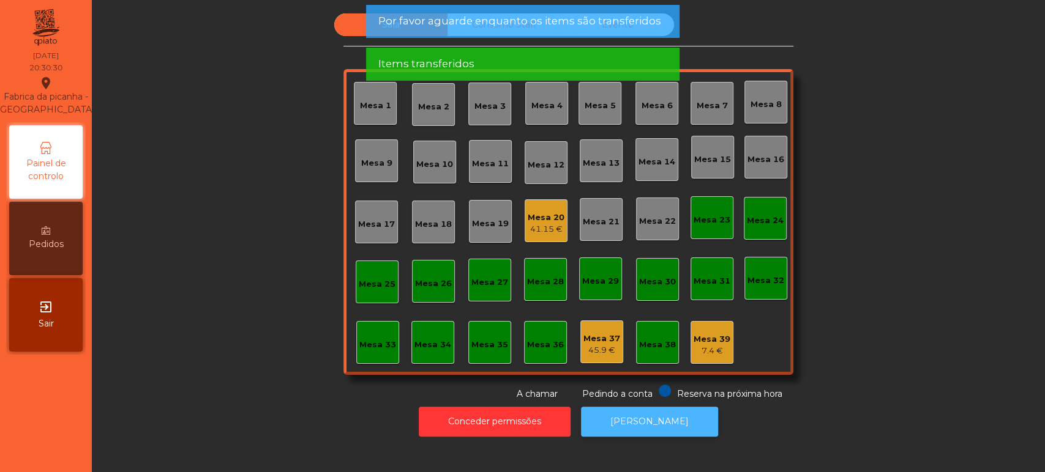
click at [648, 421] on button "[PERSON_NAME]" at bounding box center [649, 422] width 137 height 30
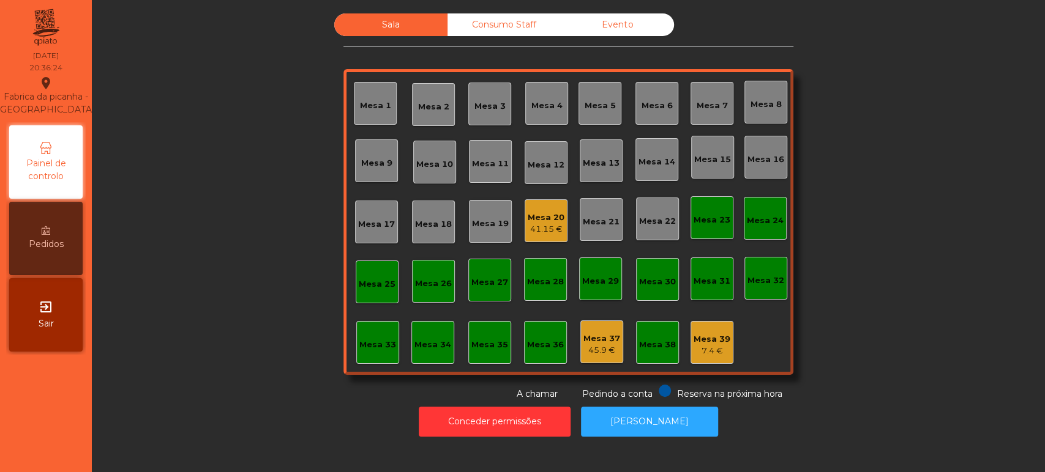
click at [699, 207] on div "Mesa 23" at bounding box center [711, 217] width 43 height 43
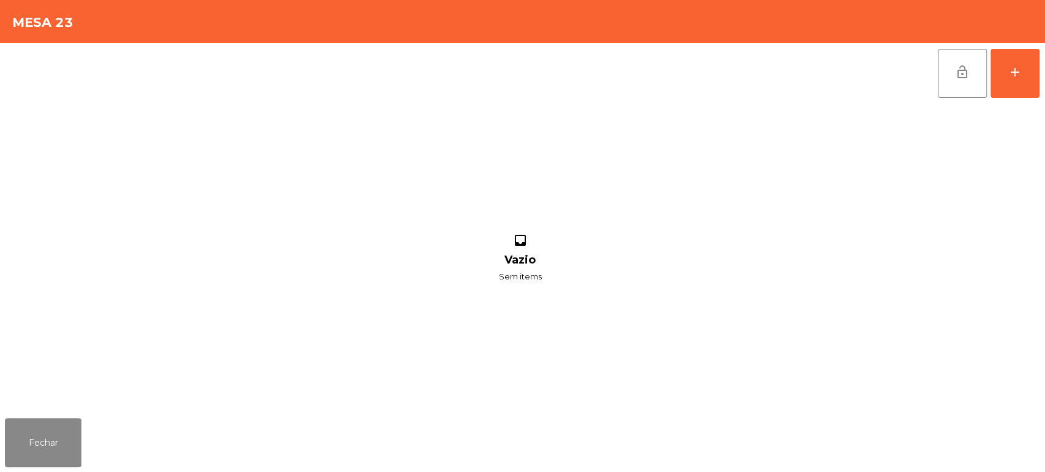
click at [1043, 79] on div "lock_open add inbox Vazio Sem items" at bounding box center [522, 228] width 1045 height 371
click at [1041, 89] on div "lock_open add inbox Vazio Sem items" at bounding box center [522, 228] width 1045 height 371
click at [1016, 88] on button "add" at bounding box center [1014, 73] width 49 height 49
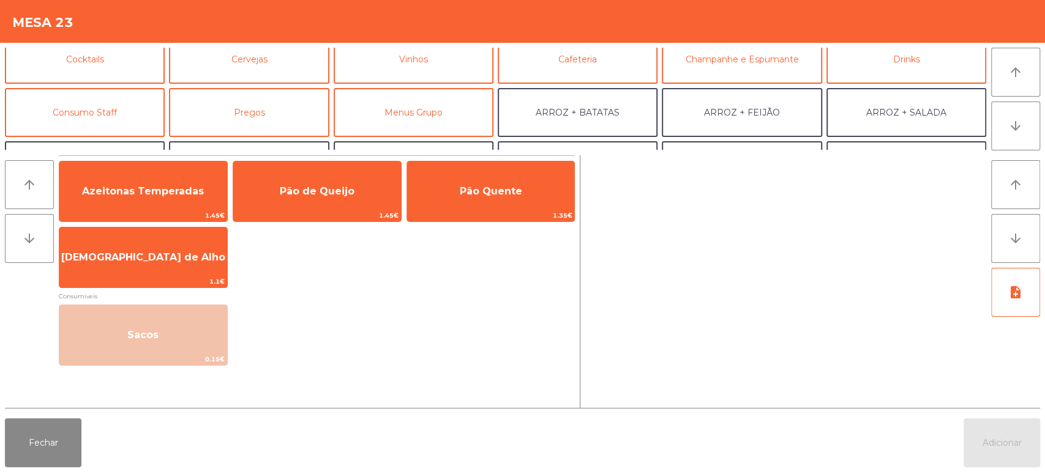
scroll to position [71, 0]
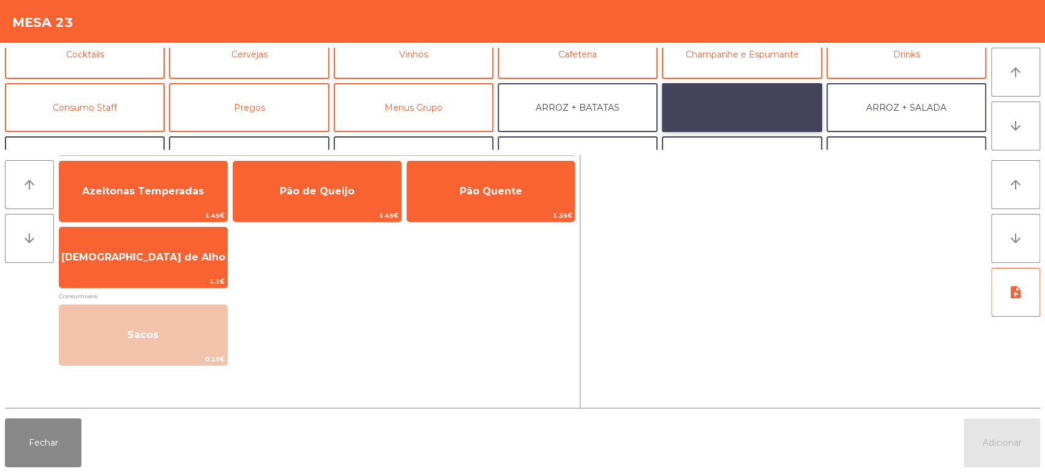
click at [780, 110] on button "ARROZ + FEIJÃO" at bounding box center [741, 107] width 160 height 49
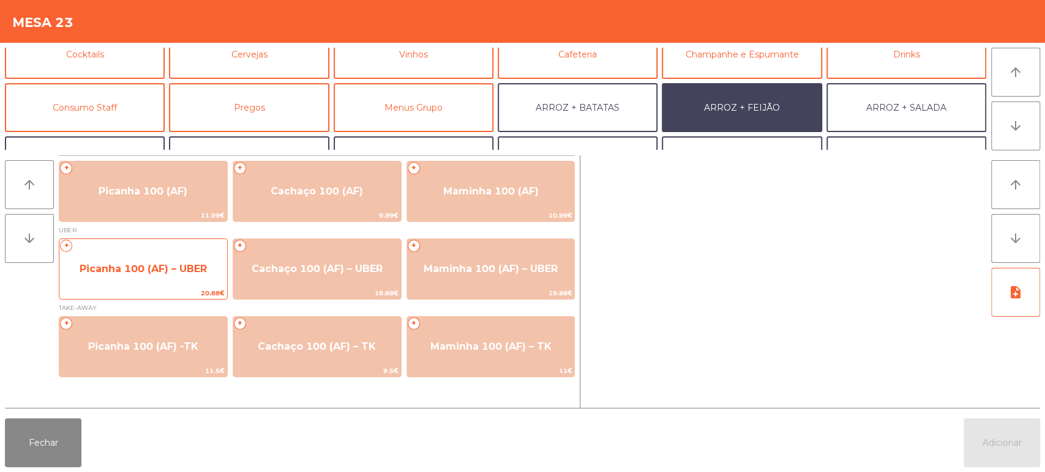
click at [147, 279] on span "Picanha 100 (AF) – UBER" at bounding box center [143, 269] width 168 height 33
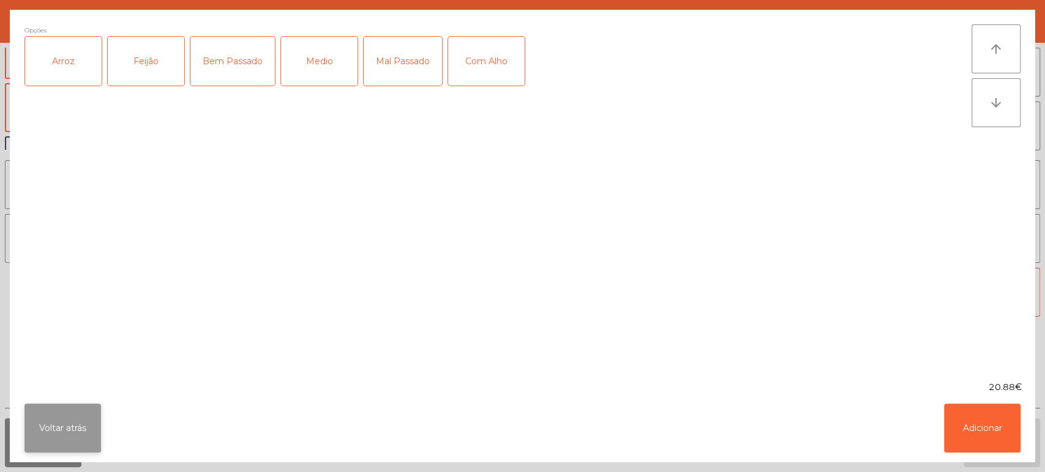
click at [64, 428] on button "Voltar atrás" at bounding box center [62, 428] width 76 height 49
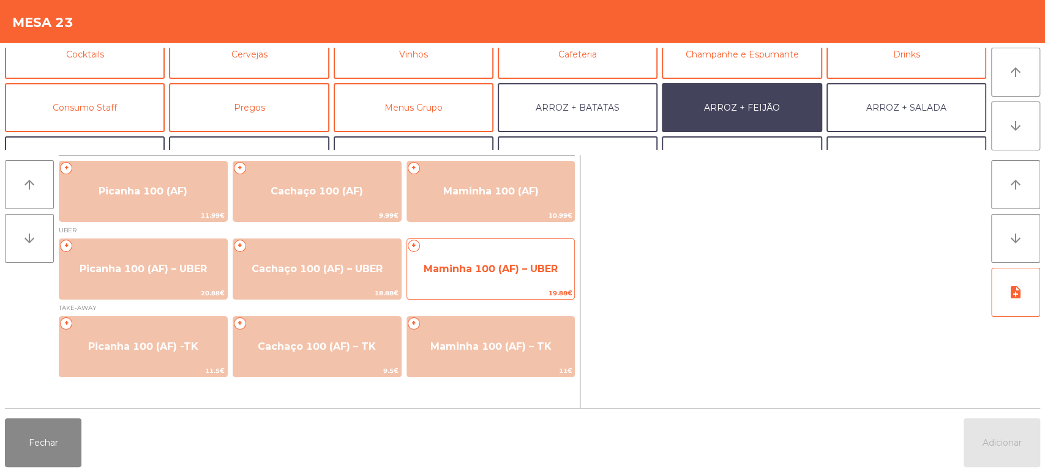
click at [479, 284] on span "Maminha 100 (AF) – UBER" at bounding box center [491, 269] width 168 height 33
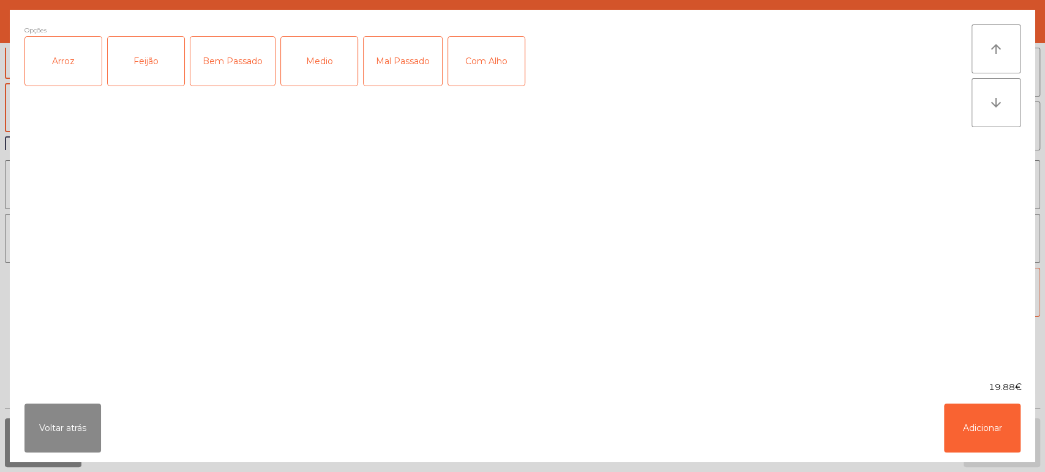
click at [83, 70] on div "Arroz" at bounding box center [63, 61] width 76 height 49
click at [143, 70] on div "Feijão" at bounding box center [146, 61] width 76 height 49
click at [315, 70] on div "Medio" at bounding box center [319, 61] width 76 height 49
click at [983, 430] on button "Adicionar" at bounding box center [982, 428] width 76 height 49
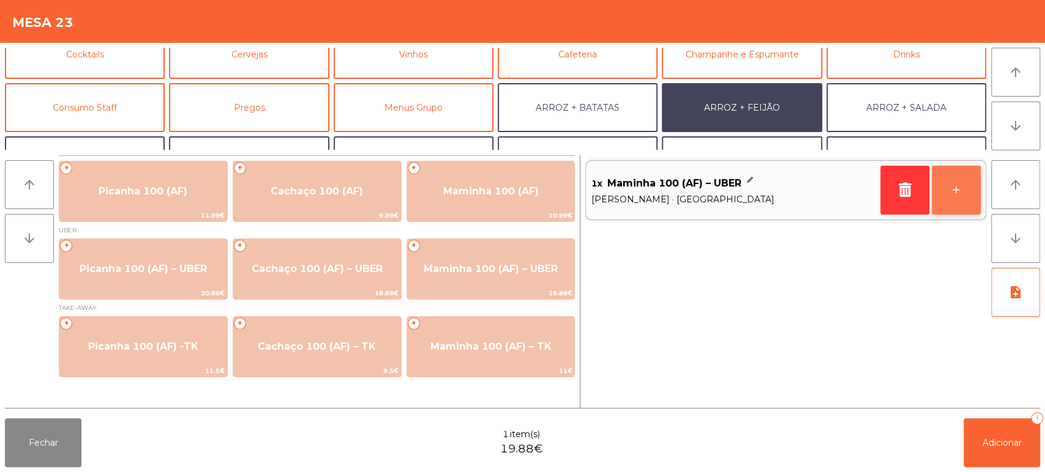
click at [962, 209] on button "+" at bounding box center [955, 190] width 49 height 49
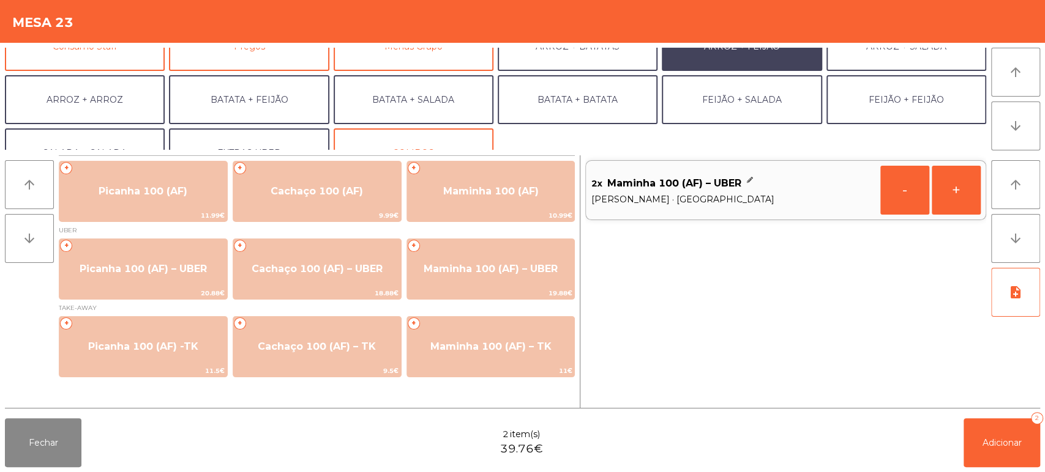
scroll to position [159, 0]
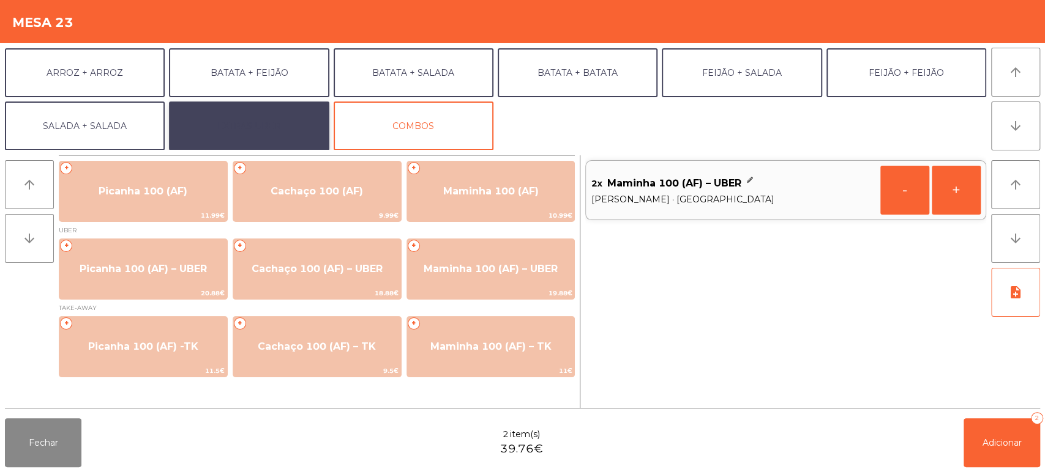
click at [245, 129] on button "EXTRAS UBER" at bounding box center [249, 126] width 160 height 49
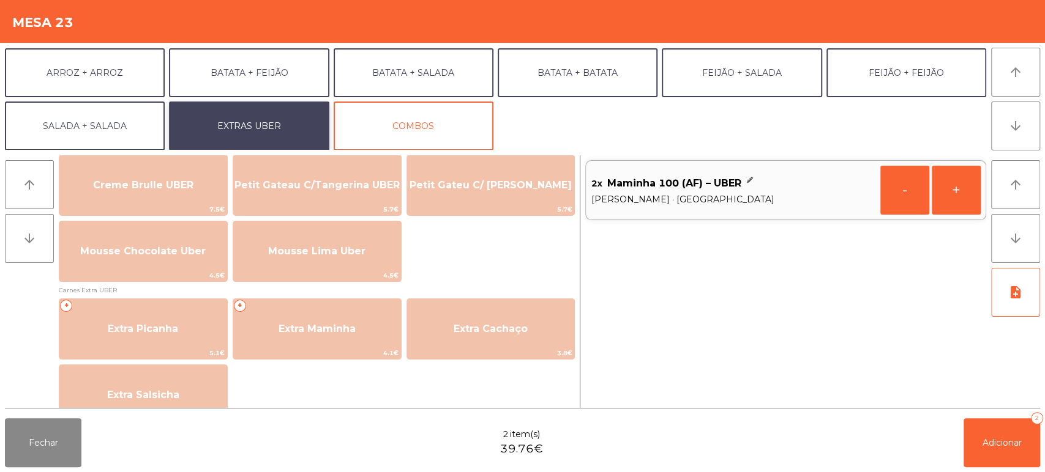
scroll to position [534, 0]
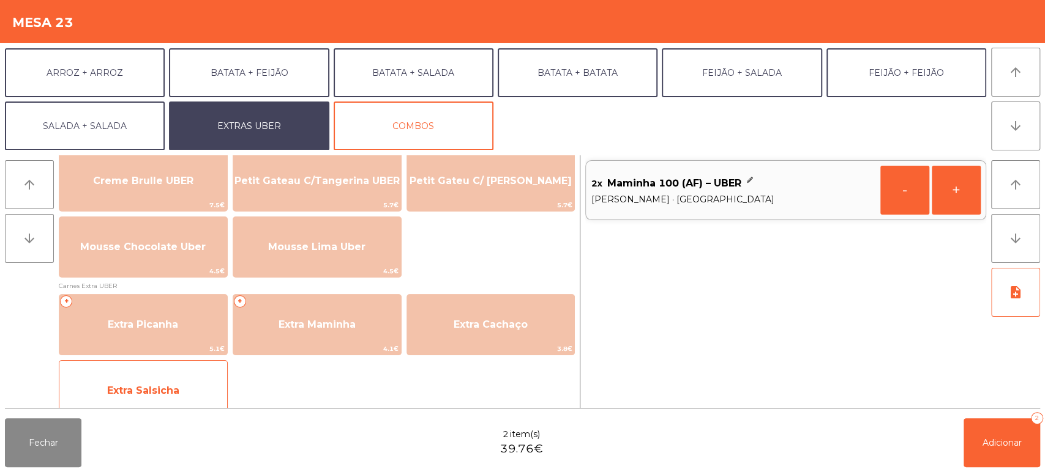
click at [178, 389] on span "Extra Salsicha" at bounding box center [143, 391] width 72 height 12
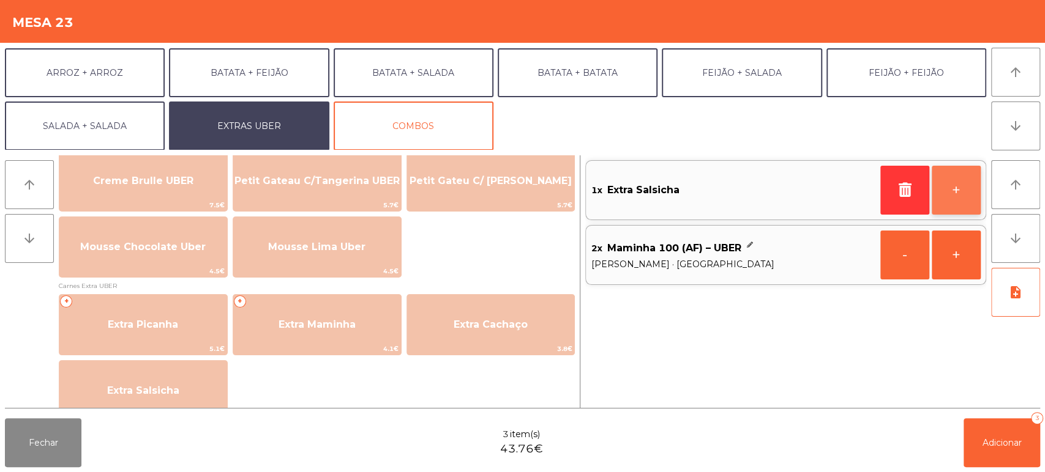
click at [957, 198] on button "+" at bounding box center [955, 190] width 49 height 49
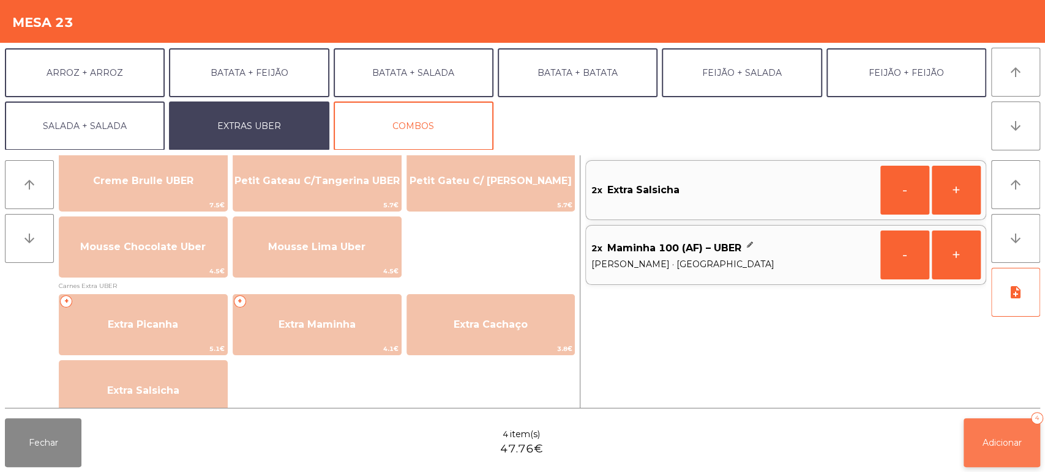
click at [1027, 450] on button "Adicionar 4" at bounding box center [1001, 443] width 76 height 49
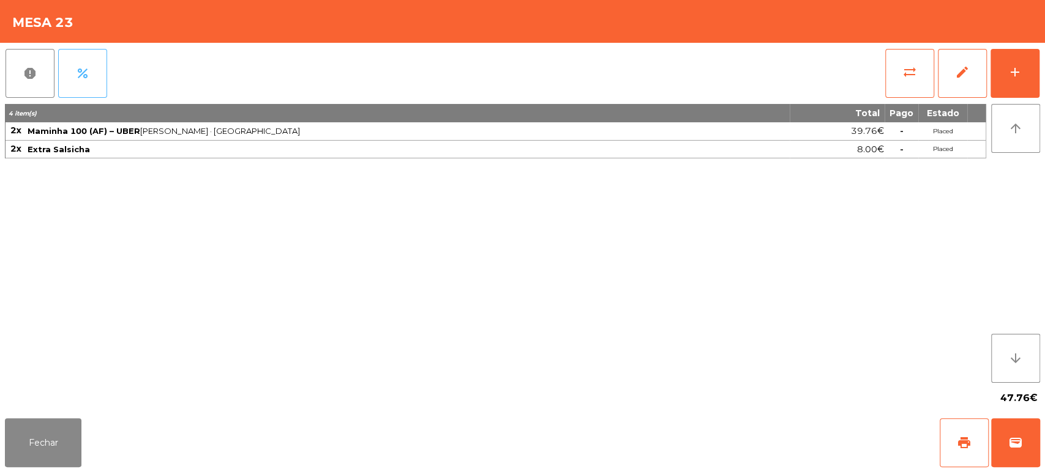
click at [83, 59] on button "percent" at bounding box center [82, 73] width 49 height 49
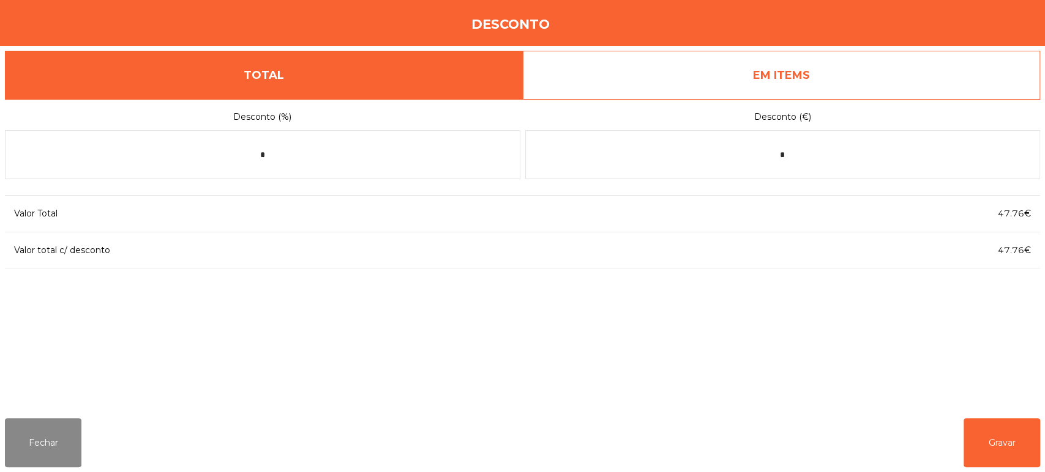
click at [748, 67] on link "EM ITEMS" at bounding box center [782, 75] width 518 height 49
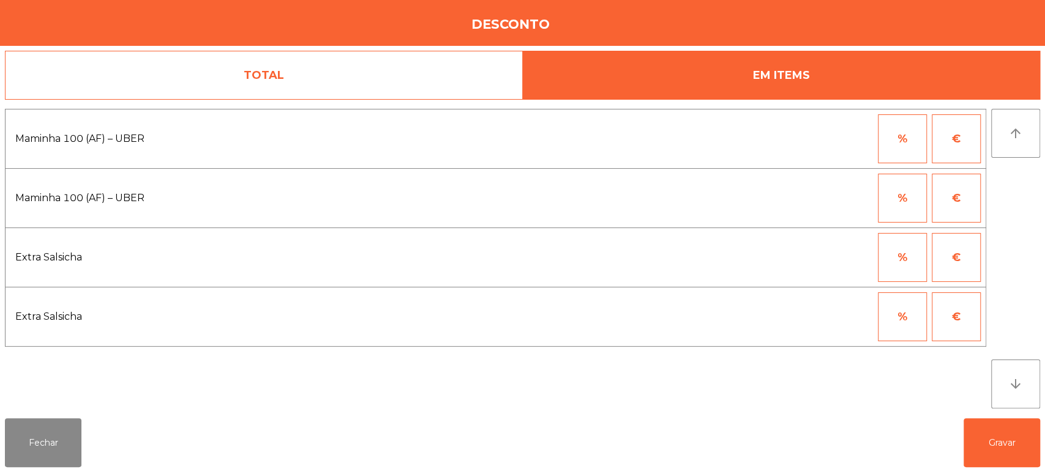
click at [330, 54] on link "TOTAL" at bounding box center [264, 75] width 518 height 49
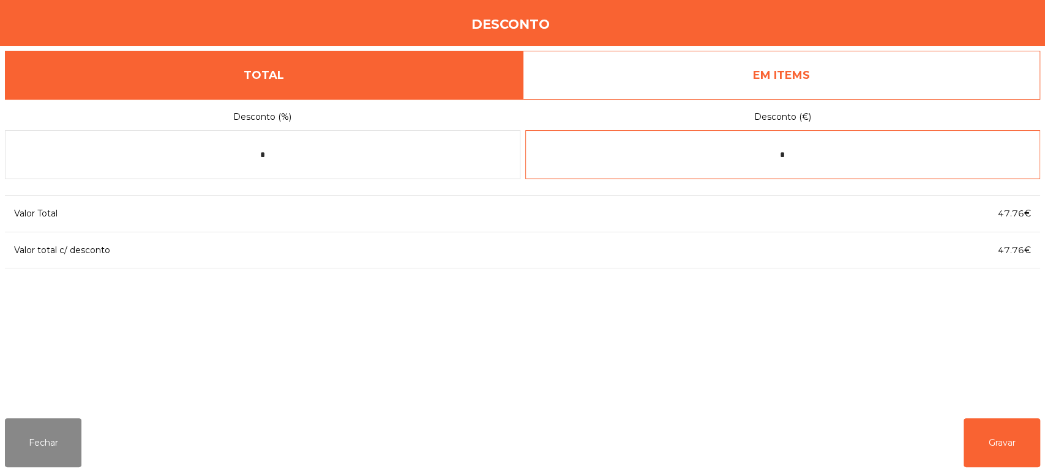
click at [647, 159] on input "*" at bounding box center [782, 154] width 515 height 49
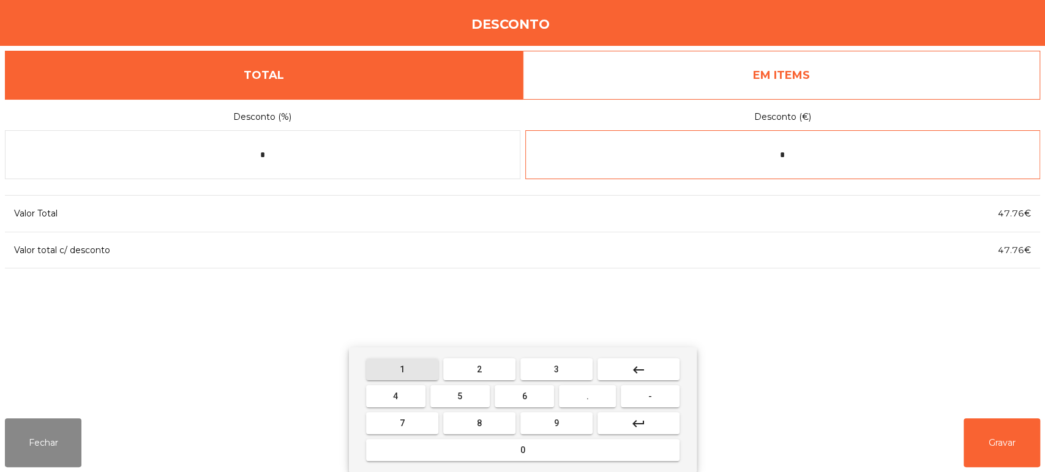
click at [410, 371] on button "1" at bounding box center [402, 370] width 72 height 22
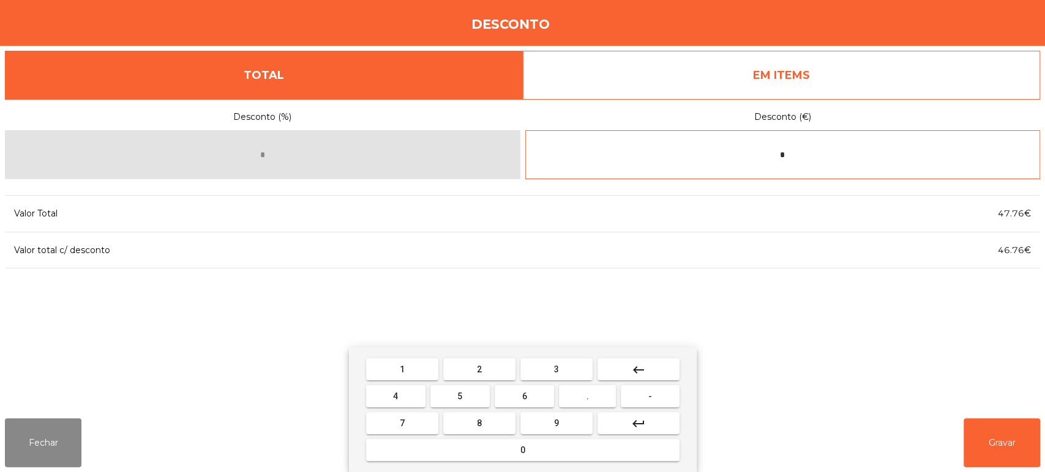
click at [556, 423] on span "9" at bounding box center [556, 424] width 5 height 10
click at [598, 393] on button "." at bounding box center [587, 397] width 57 height 22
click at [493, 421] on button "8" at bounding box center [479, 423] width 72 height 22
click at [496, 414] on button "8" at bounding box center [479, 423] width 72 height 22
type input "*****"
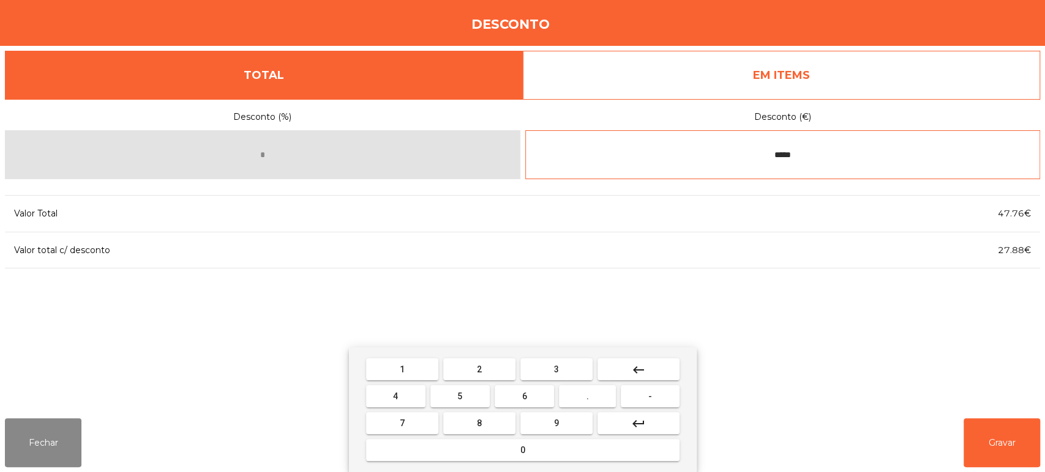
click at [939, 179] on input "*****" at bounding box center [782, 154] width 515 height 49
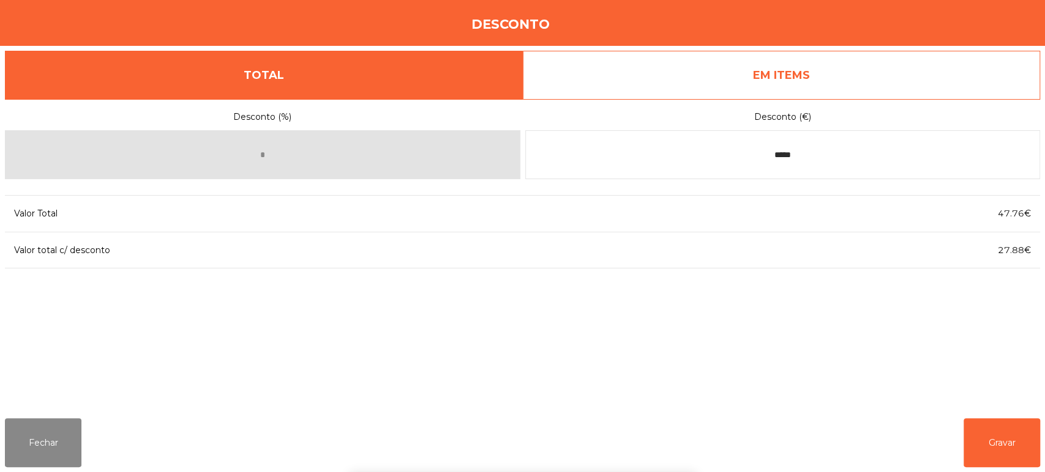
click at [1011, 460] on div "1 2 3 keyboard_backspace 4 5 6 . - 7 8 9 keyboard_return 0" at bounding box center [522, 410] width 1045 height 125
click at [1005, 454] on button "Gravar" at bounding box center [1001, 443] width 76 height 49
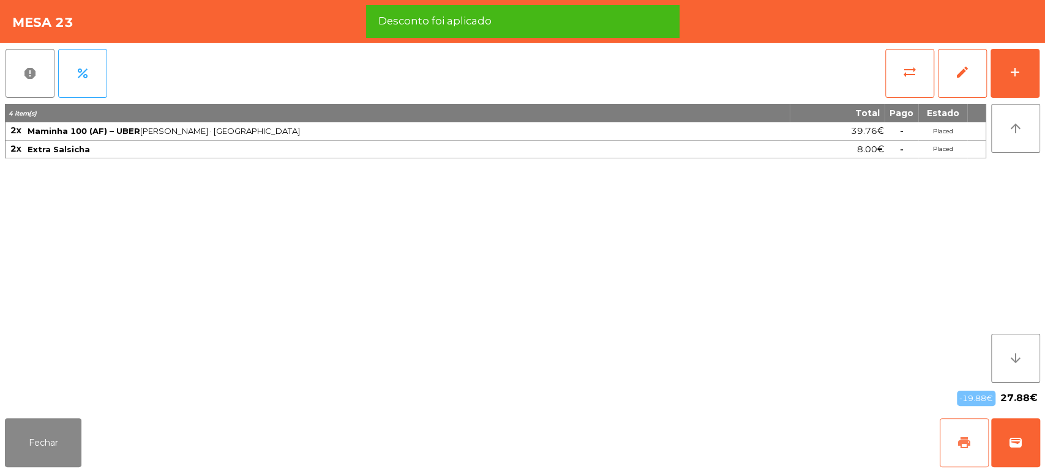
click at [967, 449] on span "print" at bounding box center [963, 443] width 15 height 15
click at [1027, 445] on button "wallet" at bounding box center [1015, 443] width 49 height 49
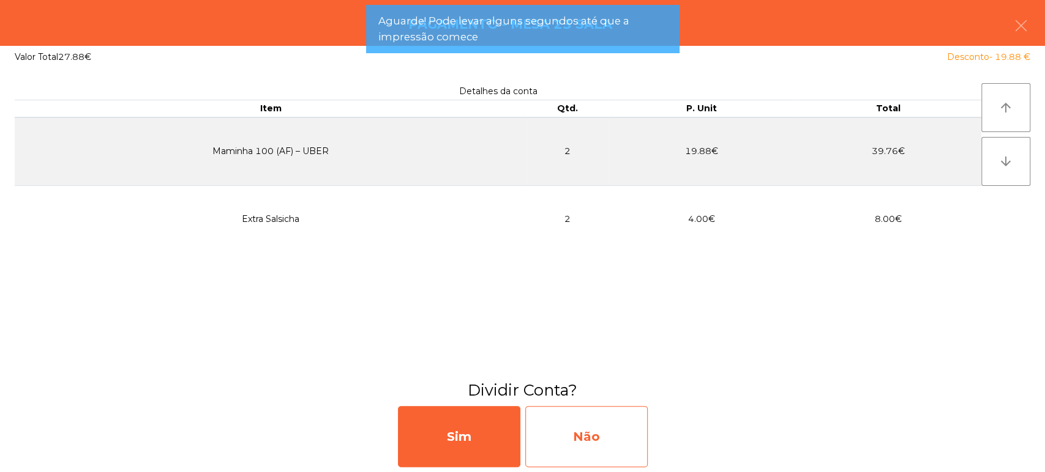
click at [602, 436] on div "Não" at bounding box center [586, 436] width 122 height 61
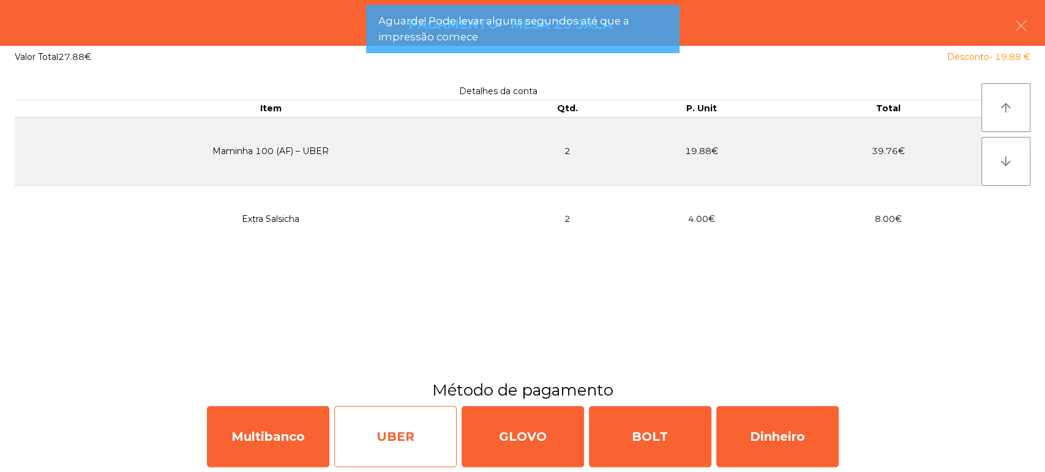
click at [395, 436] on div "UBER" at bounding box center [395, 436] width 122 height 61
select select "**"
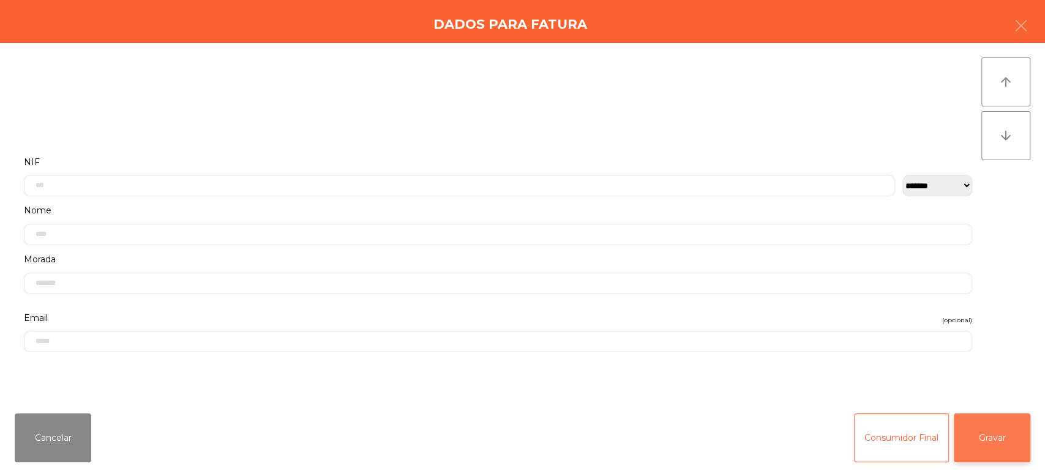
click at [999, 444] on button "Gravar" at bounding box center [991, 438] width 76 height 49
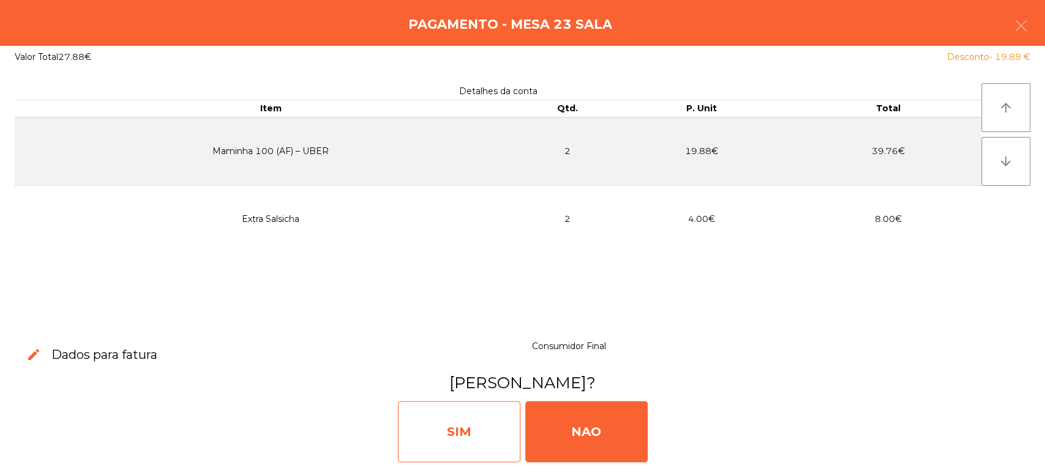
click at [473, 452] on div "SIM" at bounding box center [459, 431] width 122 height 61
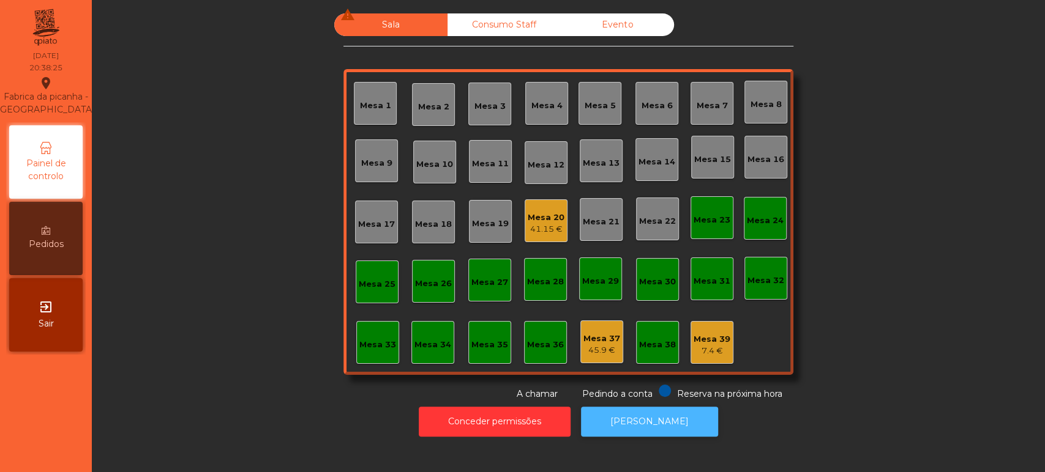
click at [655, 430] on button "[PERSON_NAME]" at bounding box center [649, 422] width 137 height 30
click at [536, 218] on div "Mesa 20" at bounding box center [545, 218] width 37 height 12
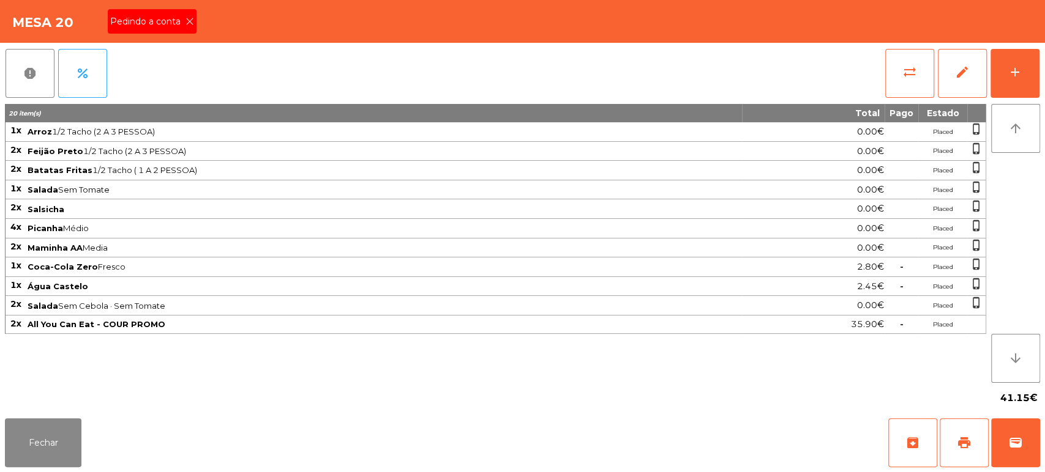
click at [157, 31] on div "Pedindo a conta" at bounding box center [152, 21] width 89 height 24
click at [963, 434] on button "print" at bounding box center [963, 443] width 49 height 49
click at [31, 452] on button "Fechar" at bounding box center [43, 443] width 76 height 49
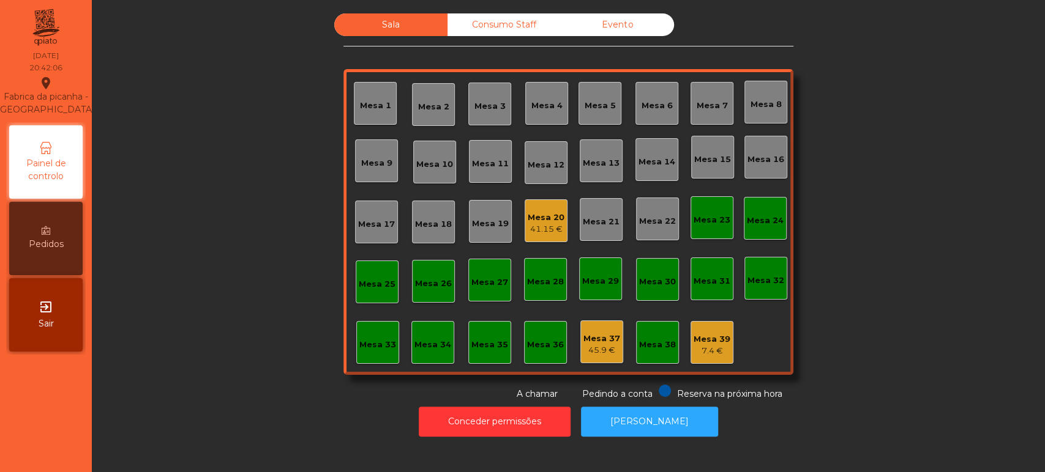
click at [605, 100] on div "Mesa 5" at bounding box center [599, 106] width 31 height 12
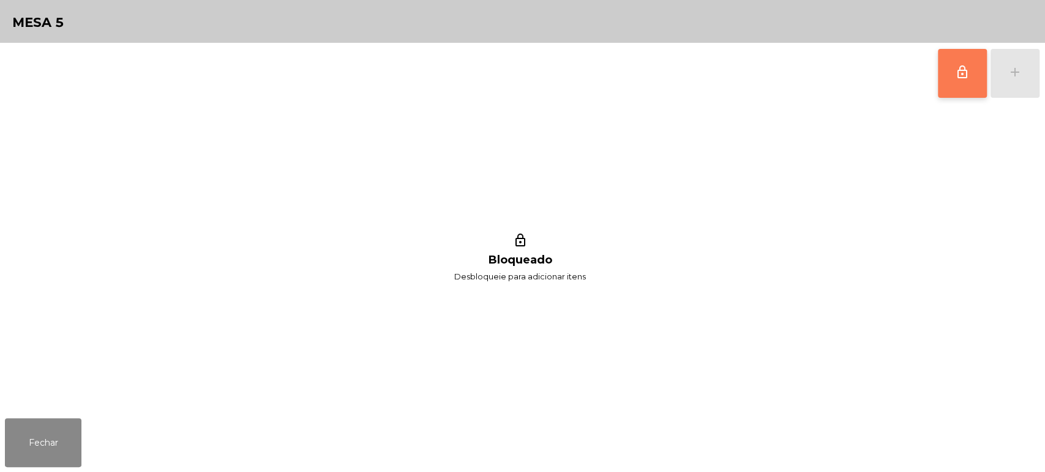
click at [958, 62] on button "lock_outline" at bounding box center [961, 73] width 49 height 49
click at [1033, 95] on button "add" at bounding box center [1014, 73] width 49 height 49
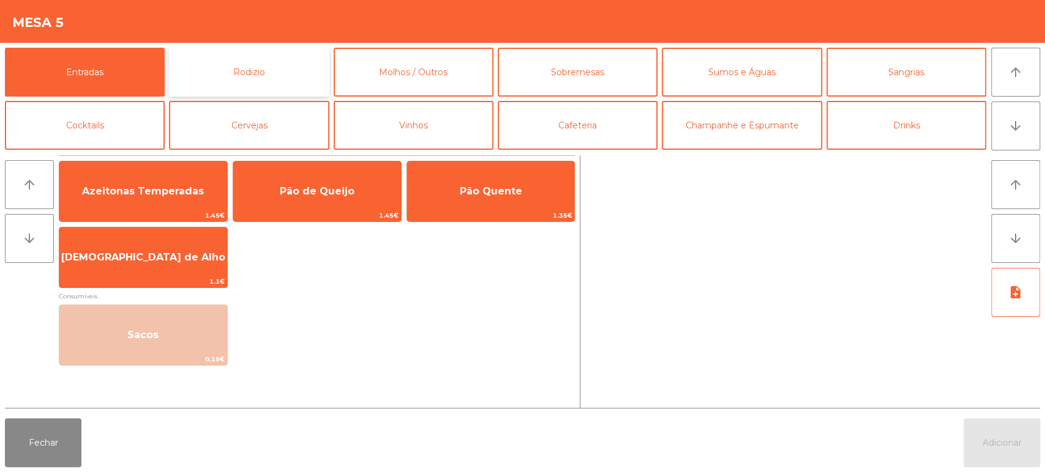
click at [279, 92] on button "Rodizio" at bounding box center [249, 72] width 160 height 49
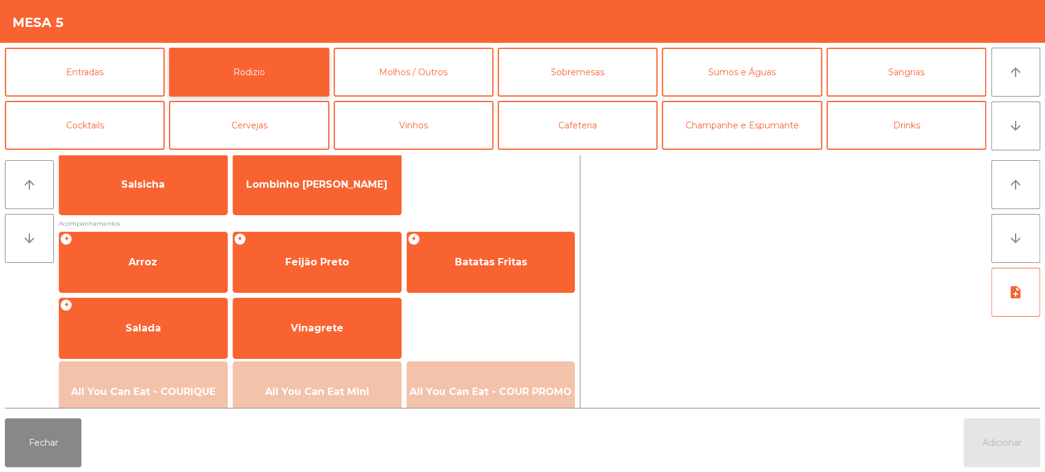
scroll to position [106, 0]
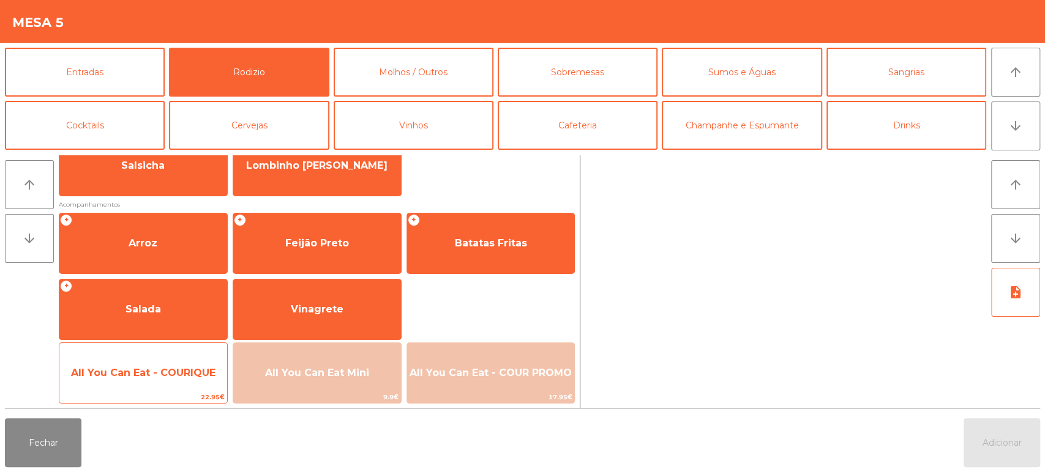
click at [179, 368] on span "All You Can Eat - COURIQUE" at bounding box center [143, 373] width 144 height 12
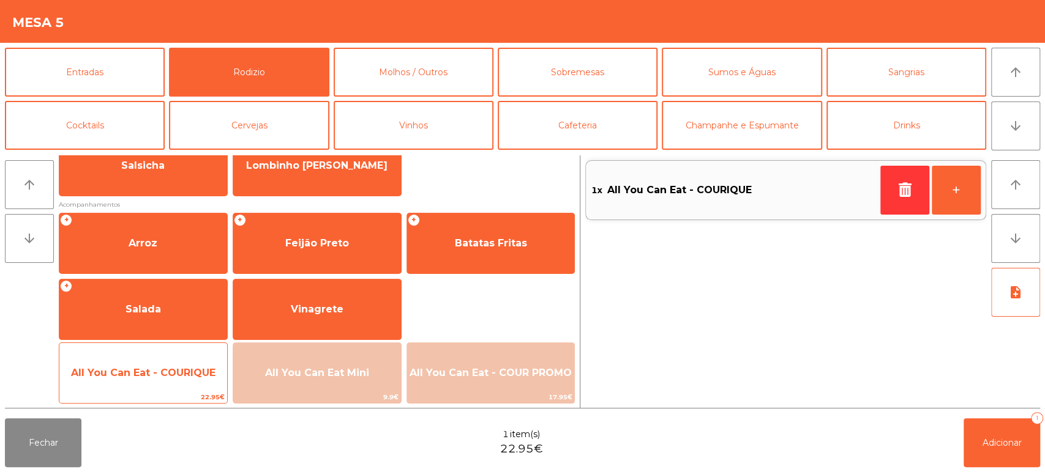
click at [176, 365] on span "All You Can Eat - COURIQUE" at bounding box center [143, 373] width 168 height 33
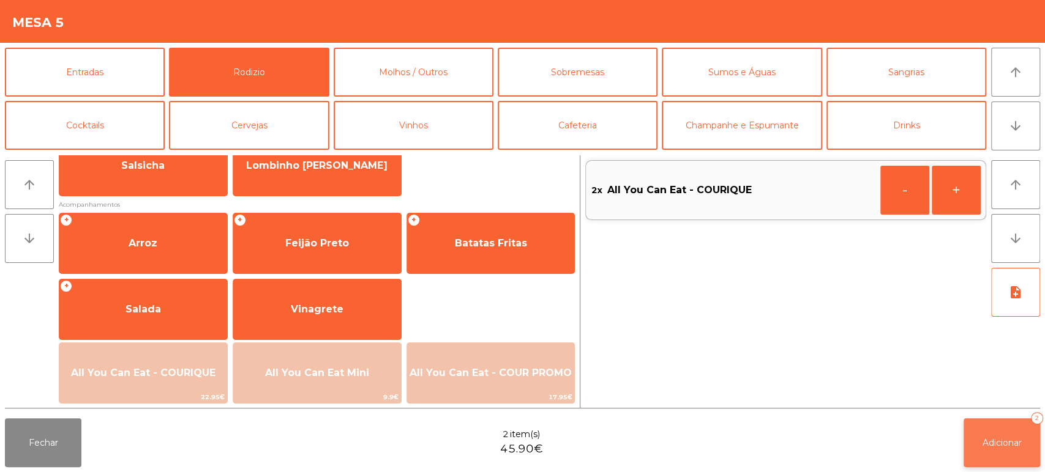
click at [997, 430] on button "Adicionar 2" at bounding box center [1001, 443] width 76 height 49
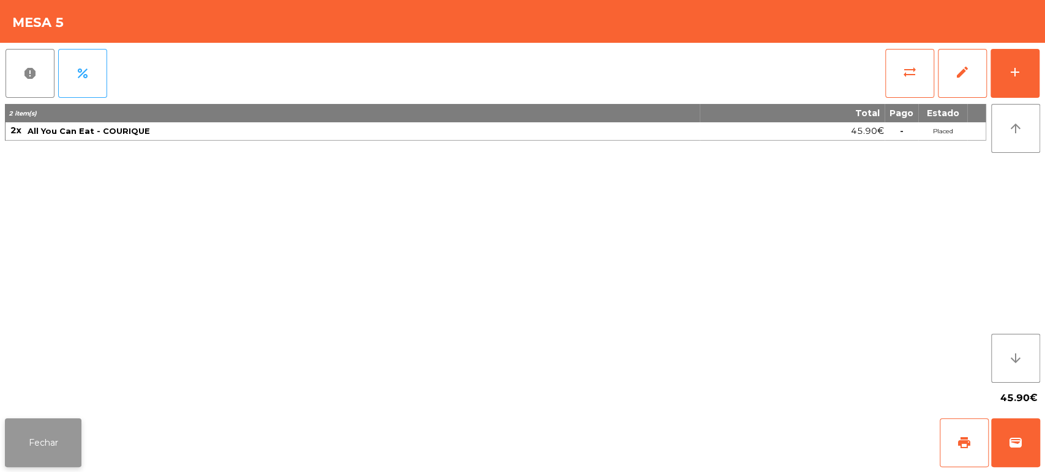
click at [63, 436] on button "Fechar" at bounding box center [43, 443] width 76 height 49
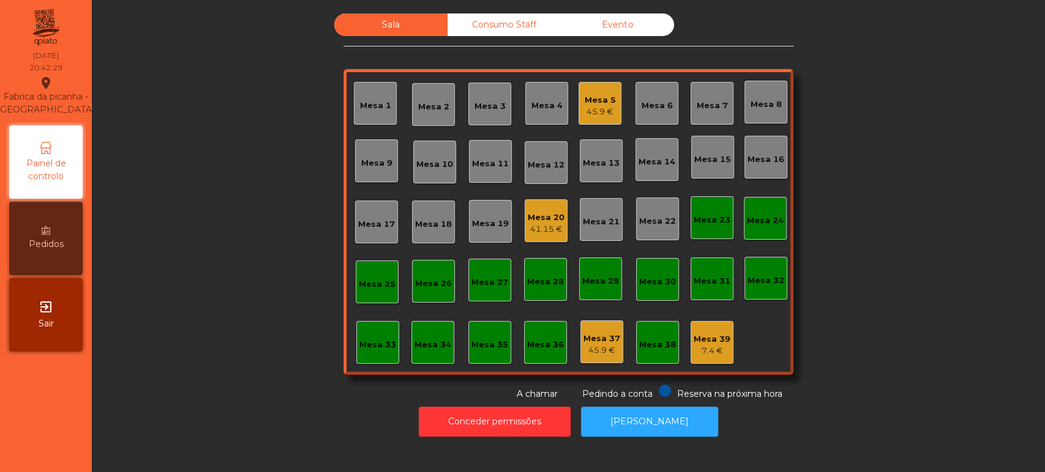
click at [220, 302] on div "Sala Consumo Staff Evento Mesa 1 [GEOGRAPHIC_DATA] 3 Mesa 4 Mesa 5 45.9 € [GEOG…" at bounding box center [568, 206] width 920 height 387
click at [544, 225] on div "41.15 €" at bounding box center [545, 229] width 37 height 12
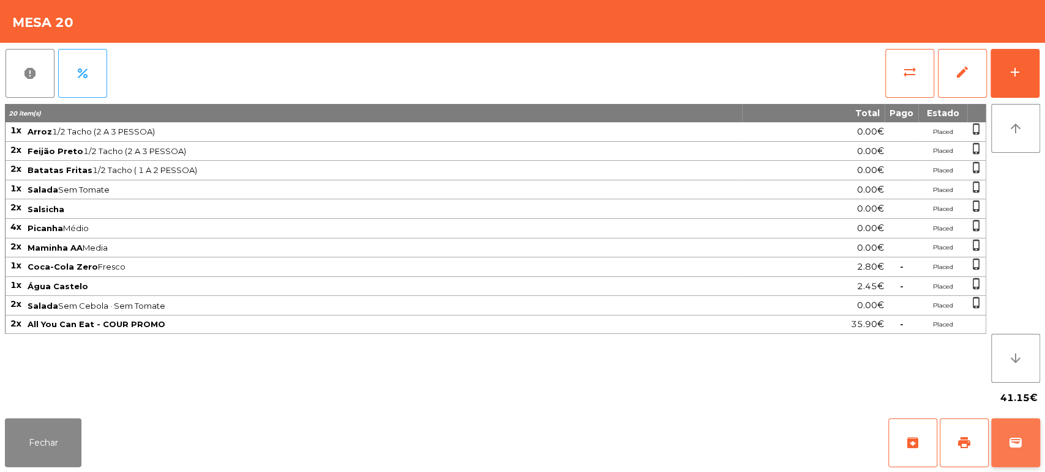
click at [1035, 441] on button "wallet" at bounding box center [1015, 443] width 49 height 49
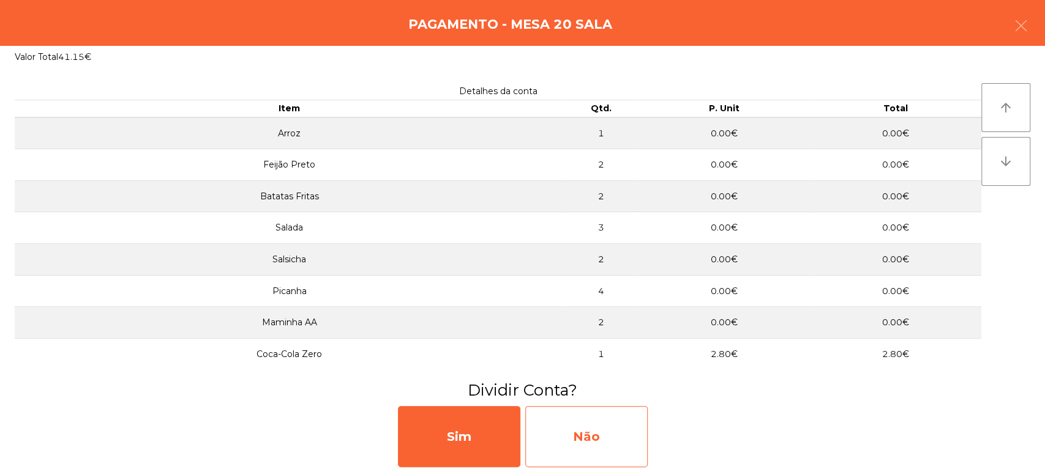
click at [628, 449] on div "Não" at bounding box center [586, 436] width 122 height 61
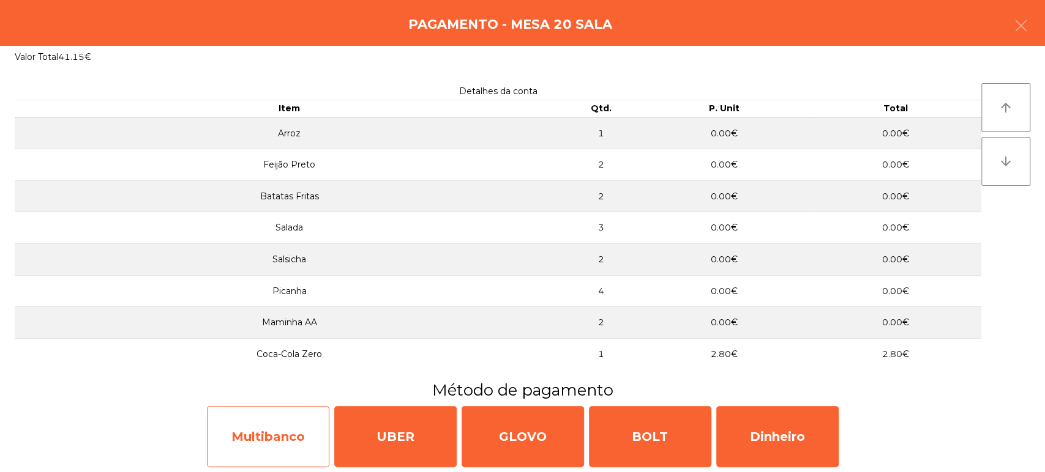
click at [270, 435] on div "Multibanco" at bounding box center [268, 436] width 122 height 61
select select "**"
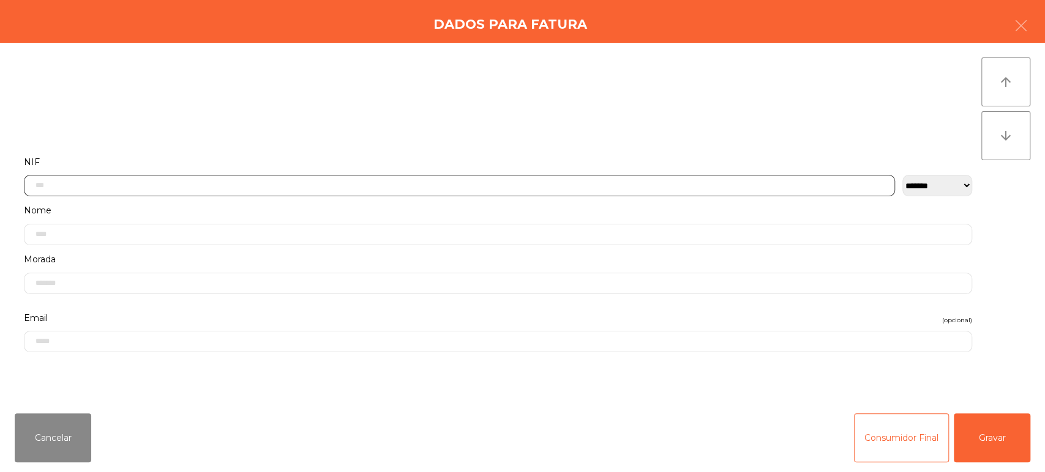
click at [204, 176] on input "text" at bounding box center [459, 185] width 871 height 21
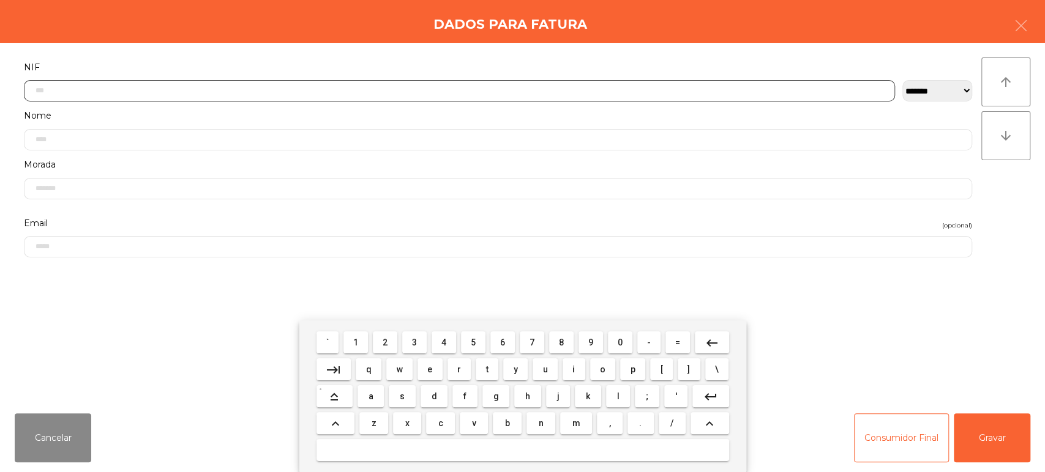
scroll to position [95, 0]
click at [385, 343] on span "2" at bounding box center [384, 343] width 5 height 10
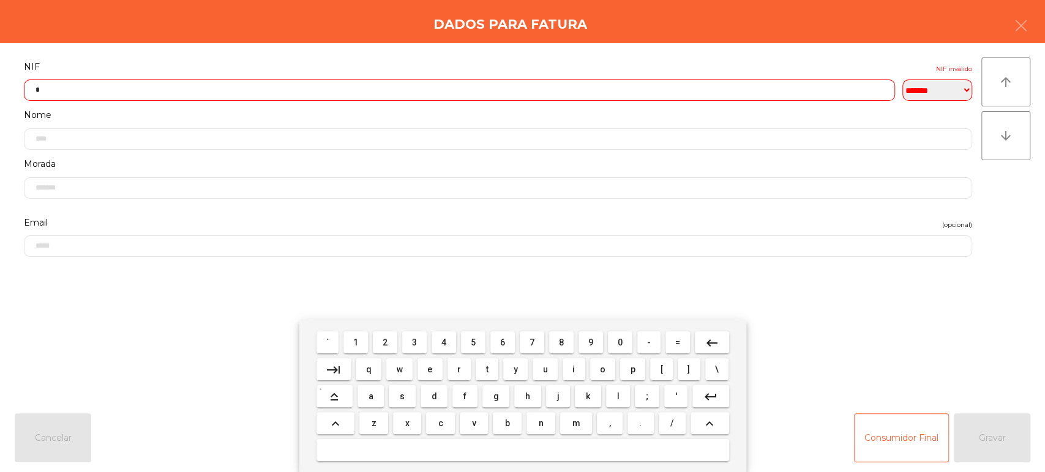
click at [502, 343] on span "6" at bounding box center [502, 343] width 5 height 10
click at [385, 343] on span "2" at bounding box center [384, 343] width 5 height 10
click at [591, 343] on span "9" at bounding box center [590, 343] width 5 height 10
click at [502, 343] on span "6" at bounding box center [502, 343] width 5 height 10
click at [416, 342] on span "3" at bounding box center [414, 343] width 5 height 10
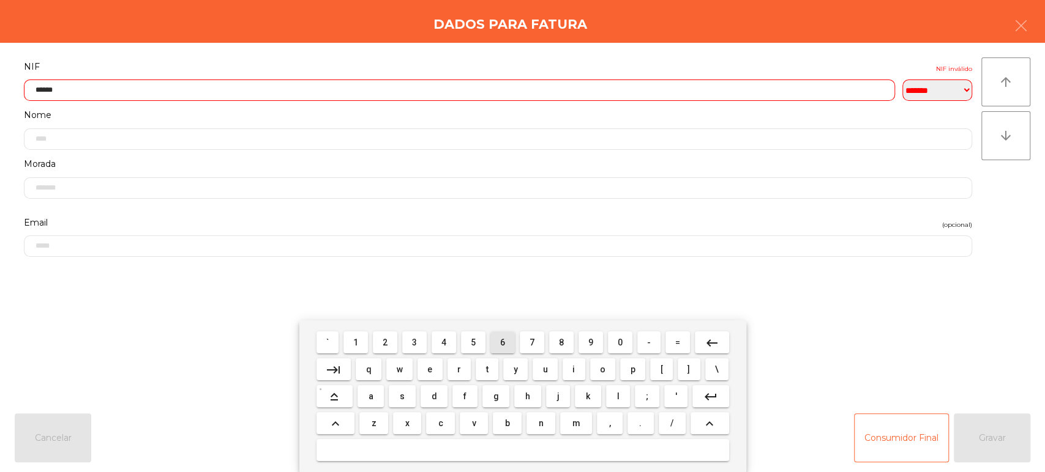
click at [502, 343] on span "6" at bounding box center [502, 343] width 5 height 10
click at [620, 343] on span "0" at bounding box center [619, 343] width 5 height 10
click at [441, 348] on button "4" at bounding box center [443, 343] width 24 height 22
type input "*********"
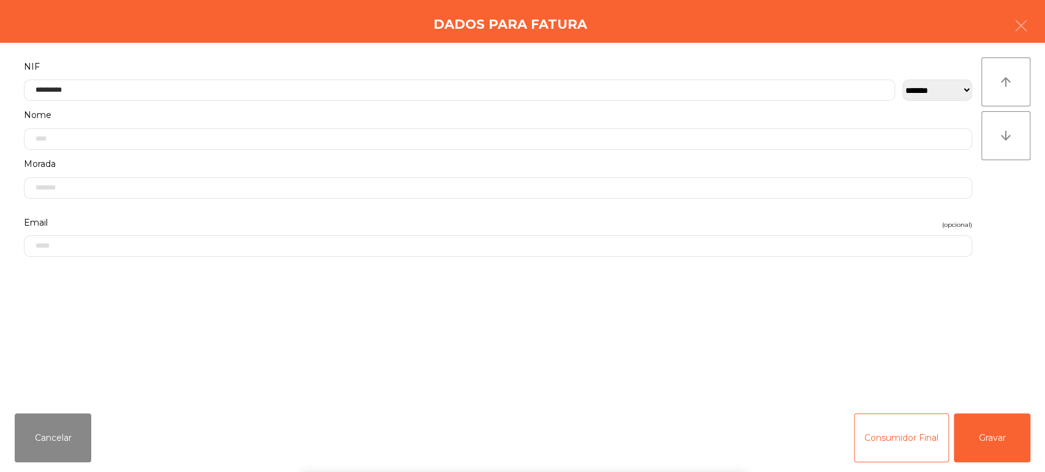
click at [482, 61] on label "NIF" at bounding box center [498, 67] width 948 height 17
click at [1011, 443] on button "Gravar" at bounding box center [991, 438] width 76 height 49
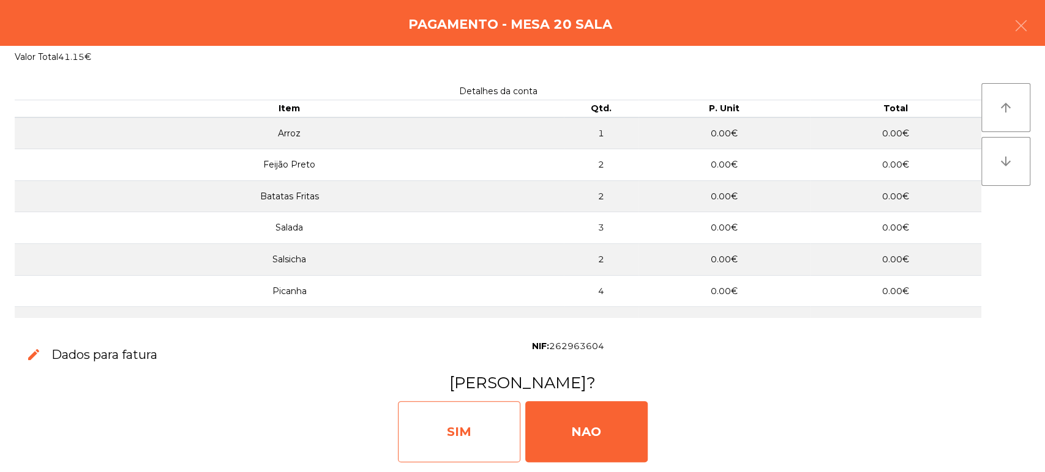
click at [490, 426] on div "SIM" at bounding box center [459, 431] width 122 height 61
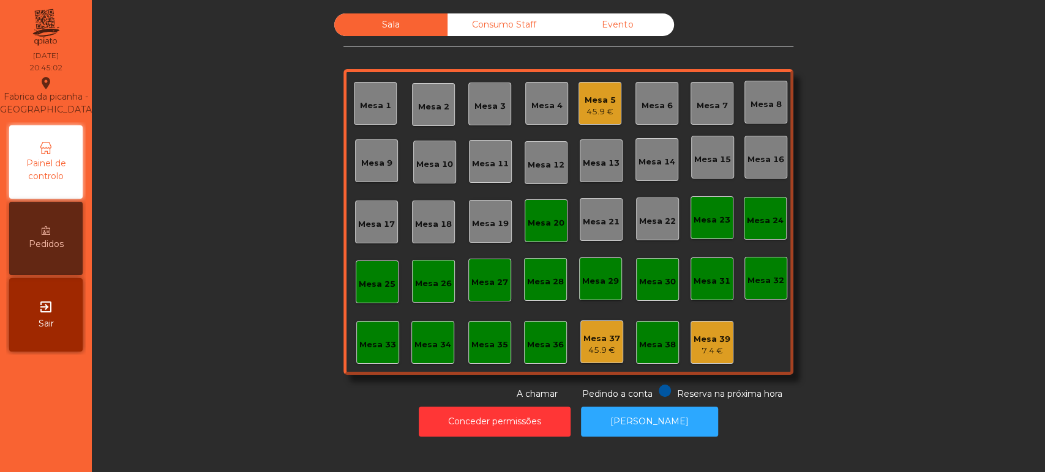
click at [546, 205] on div "Mesa 20" at bounding box center [545, 220] width 43 height 43
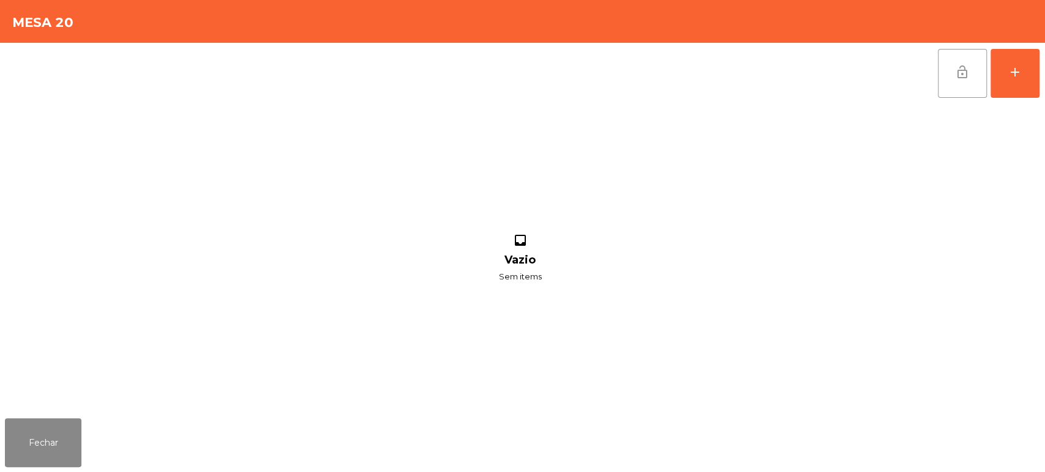
click at [947, 86] on button "lock_open" at bounding box center [961, 73] width 49 height 49
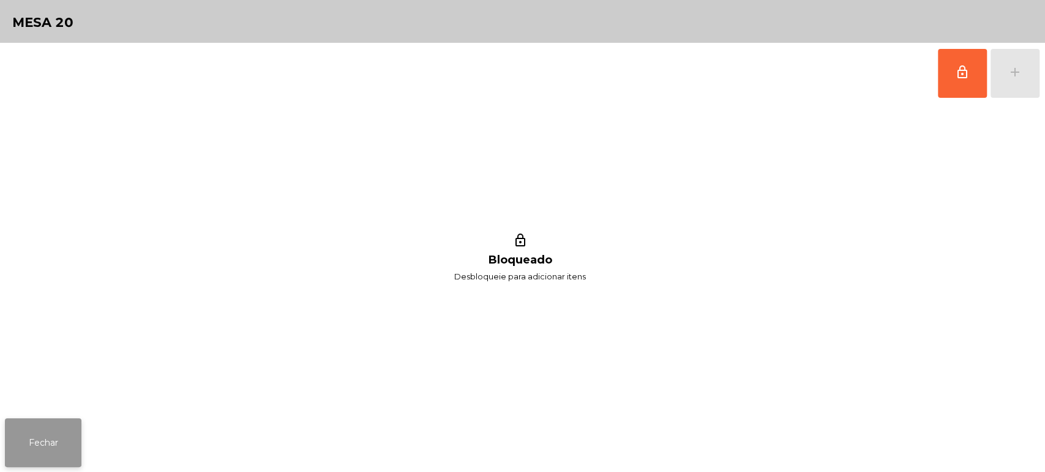
click at [36, 429] on button "Fechar" at bounding box center [43, 443] width 76 height 49
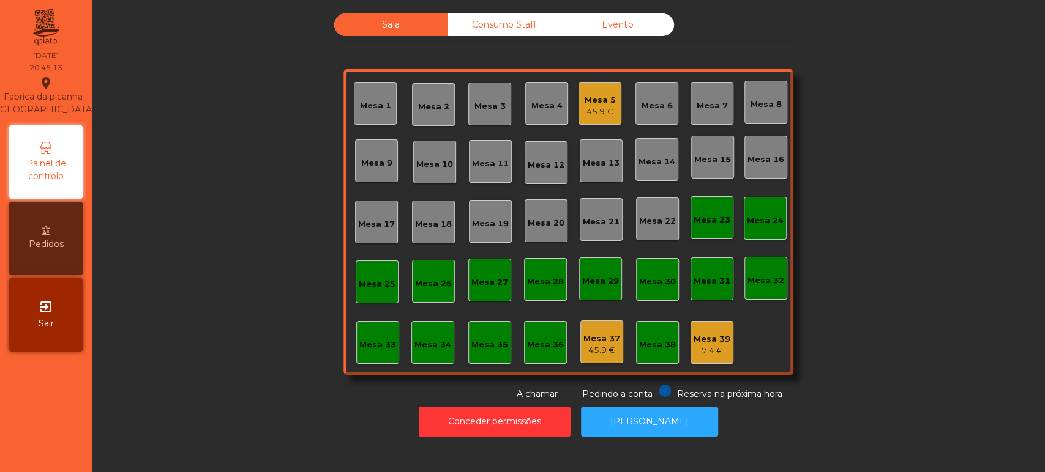
click at [690, 343] on div "Mesa 39 7.4 €" at bounding box center [711, 342] width 43 height 43
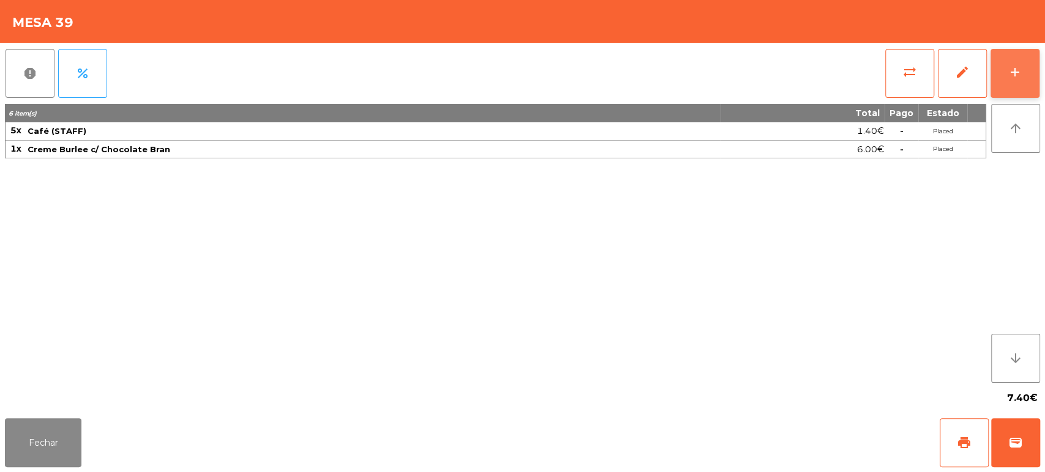
click at [1026, 88] on button "add" at bounding box center [1014, 73] width 49 height 49
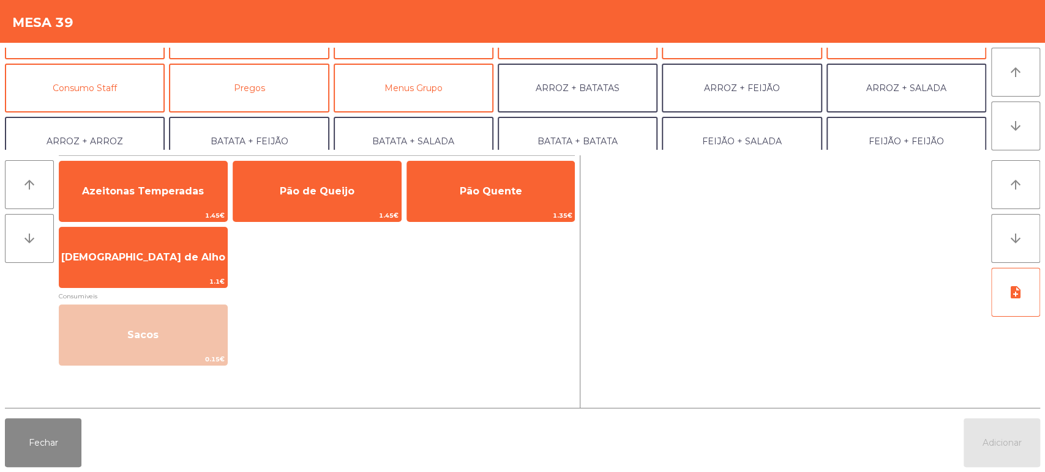
scroll to position [94, 0]
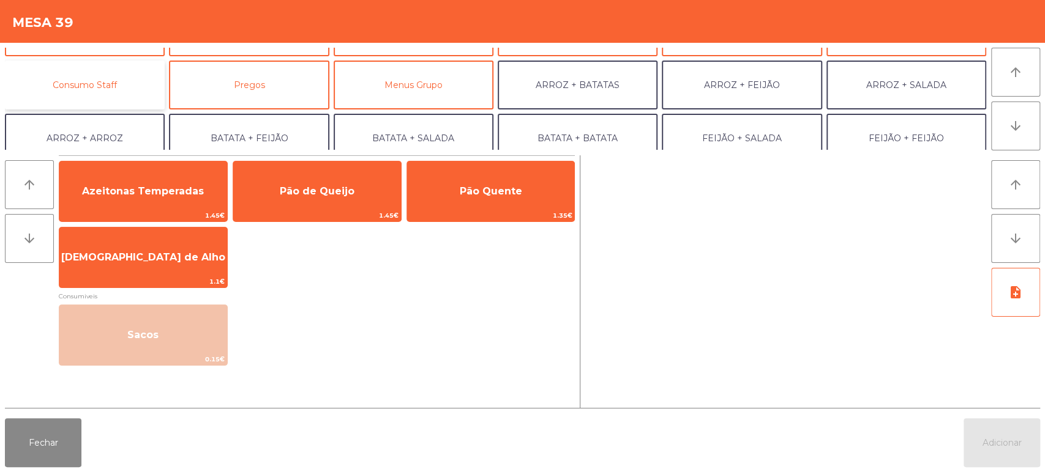
click at [122, 92] on button "Consumo Staff" at bounding box center [85, 85] width 160 height 49
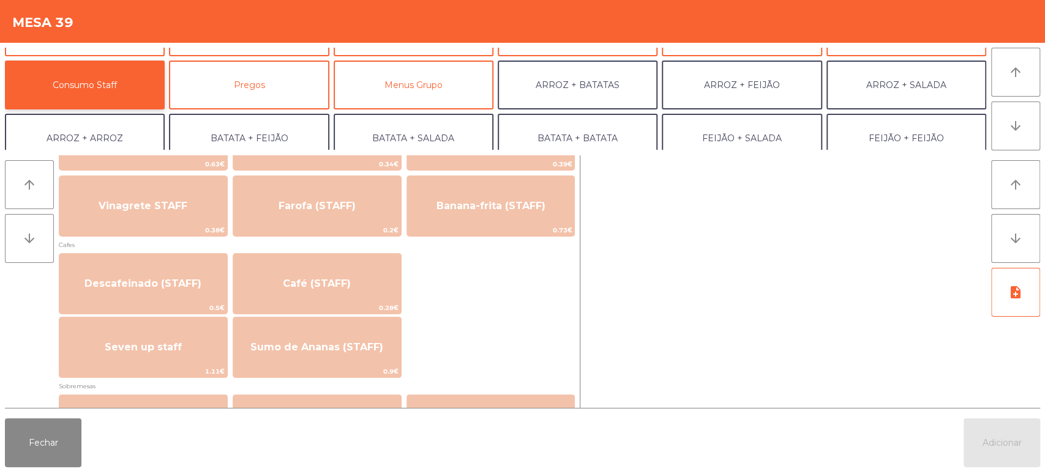
scroll to position [632, 0]
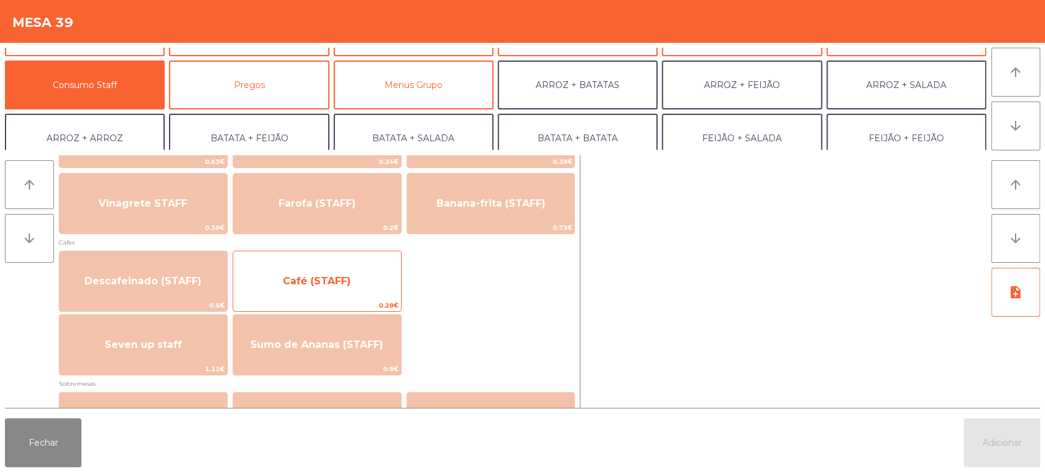
click at [367, 282] on span "Café (STAFF)" at bounding box center [317, 281] width 168 height 33
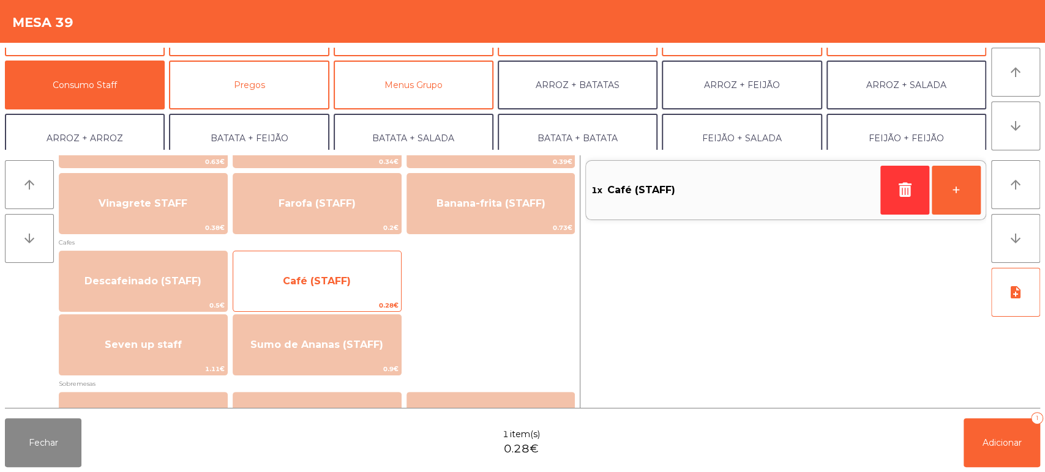
click at [359, 266] on span "Café (STAFF)" at bounding box center [317, 281] width 168 height 33
click at [348, 280] on span "Café (STAFF)" at bounding box center [317, 281] width 68 height 12
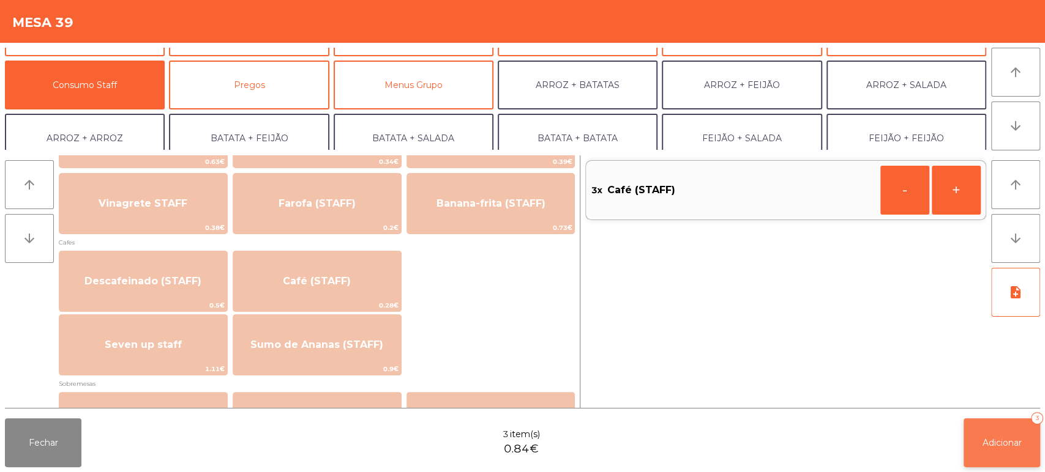
click at [987, 439] on span "Adicionar" at bounding box center [1001, 443] width 39 height 11
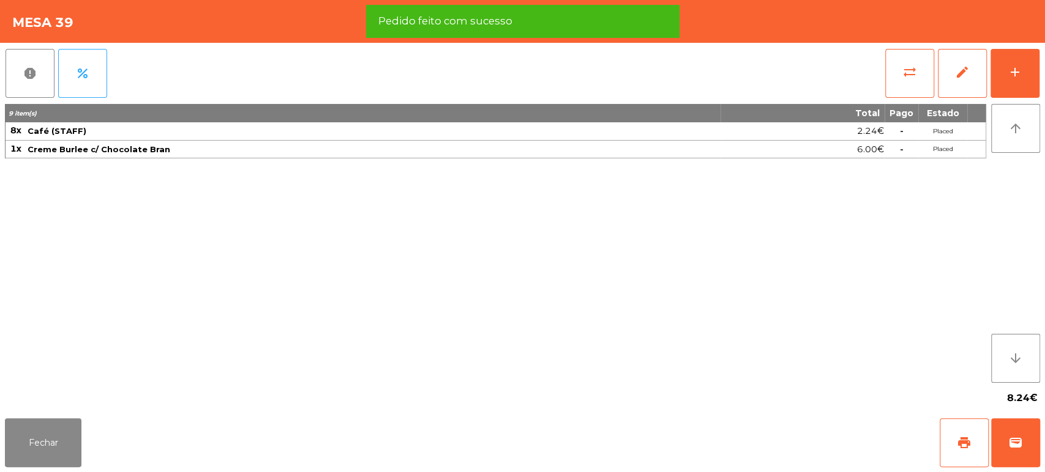
click at [841, 284] on div "9 item(s) Total Pago Estado 8x Café (STAFF) 2.24€ - Placed 1x Creme Burlee c/ C…" at bounding box center [495, 243] width 981 height 279
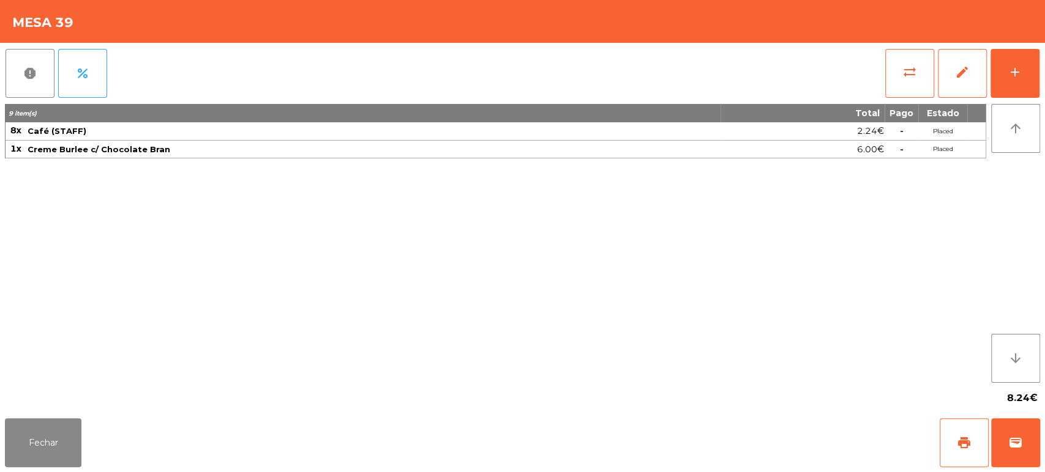
click at [829, 299] on div "9 item(s) Total Pago Estado 8x Café (STAFF) 2.24€ - Placed 1x Creme Burlee c/ C…" at bounding box center [495, 243] width 981 height 279
click at [773, 272] on div "9 item(s) Total Pago Estado 8x Café (STAFF) 2.24€ - Placed 1x Creme Burlee c/ C…" at bounding box center [495, 243] width 981 height 279
click at [810, 319] on div "9 item(s) Total Pago Estado 8x Café (STAFF) 2.24€ - Placed 1x Creme Burlee c/ C…" at bounding box center [495, 243] width 981 height 279
click at [851, 270] on div "9 item(s) Total Pago Estado 8x Café (STAFF) 2.24€ - Placed 1x Creme Burlee c/ C…" at bounding box center [495, 243] width 981 height 279
click at [997, 88] on button "add" at bounding box center [1014, 73] width 49 height 49
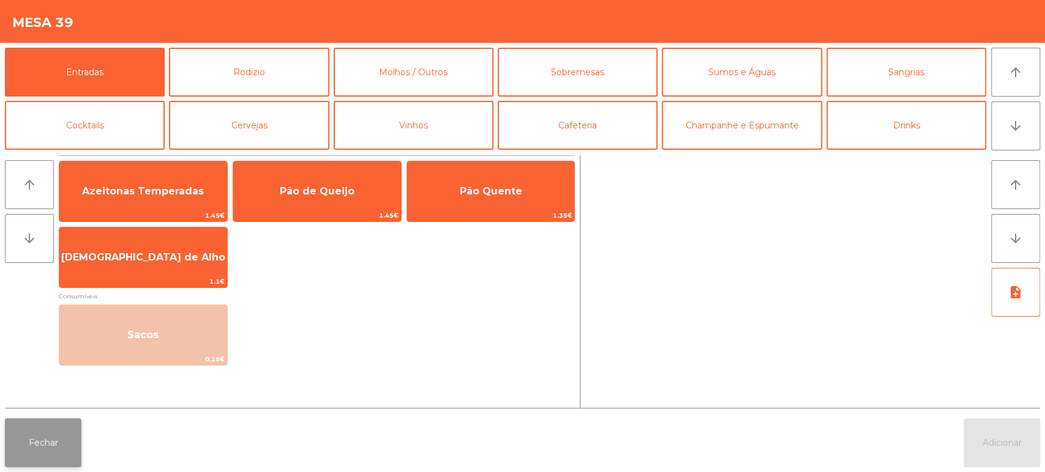
click at [53, 445] on button "Fechar" at bounding box center [43, 443] width 76 height 49
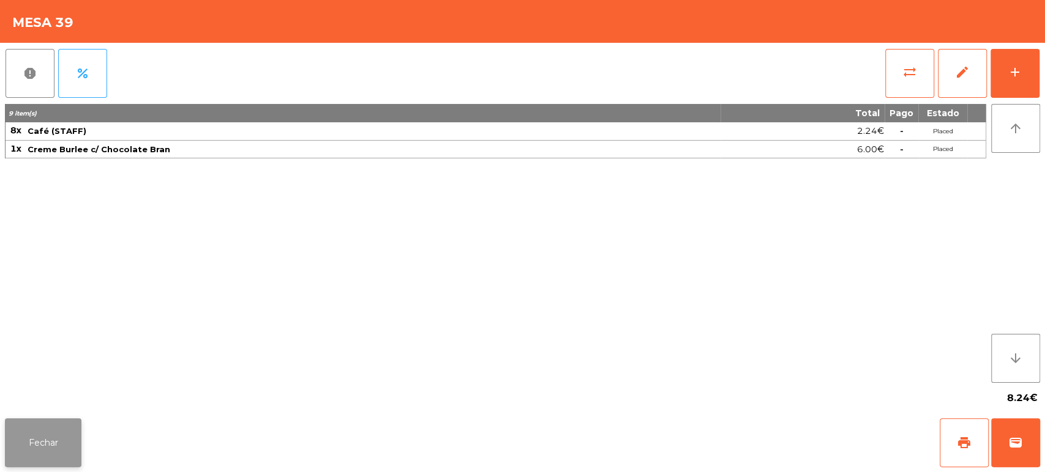
click at [76, 426] on button "Fechar" at bounding box center [43, 443] width 76 height 49
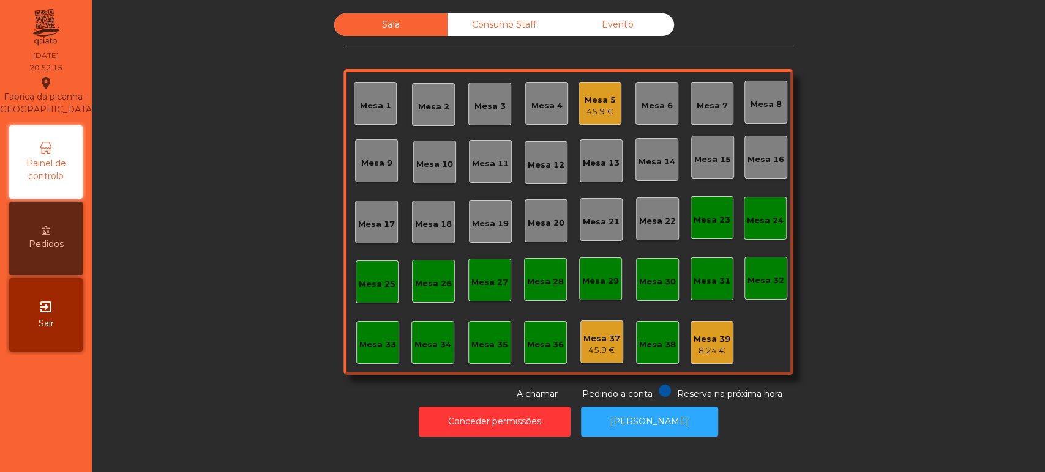
click at [598, 100] on div "Mesa 5" at bounding box center [599, 100] width 31 height 12
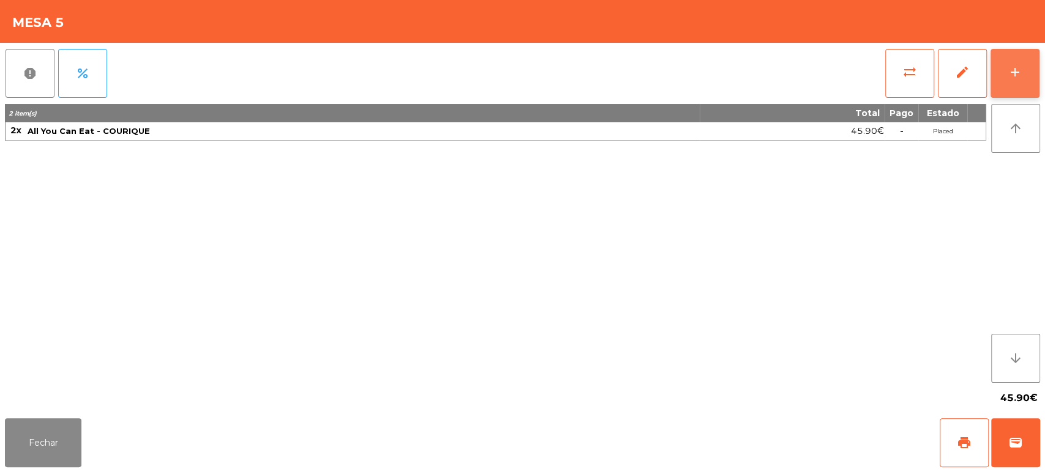
click at [1007, 76] on div "add" at bounding box center [1014, 72] width 15 height 15
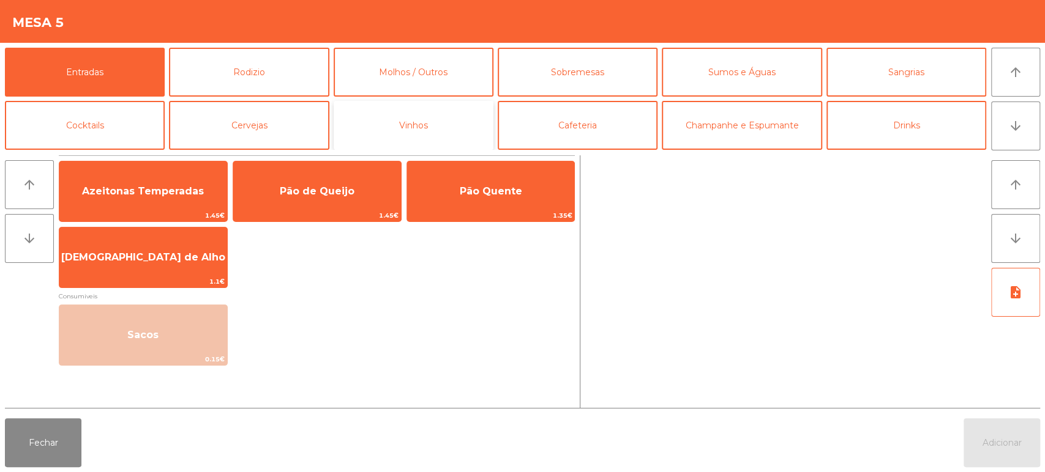
click at [470, 136] on button "Vinhos" at bounding box center [414, 125] width 160 height 49
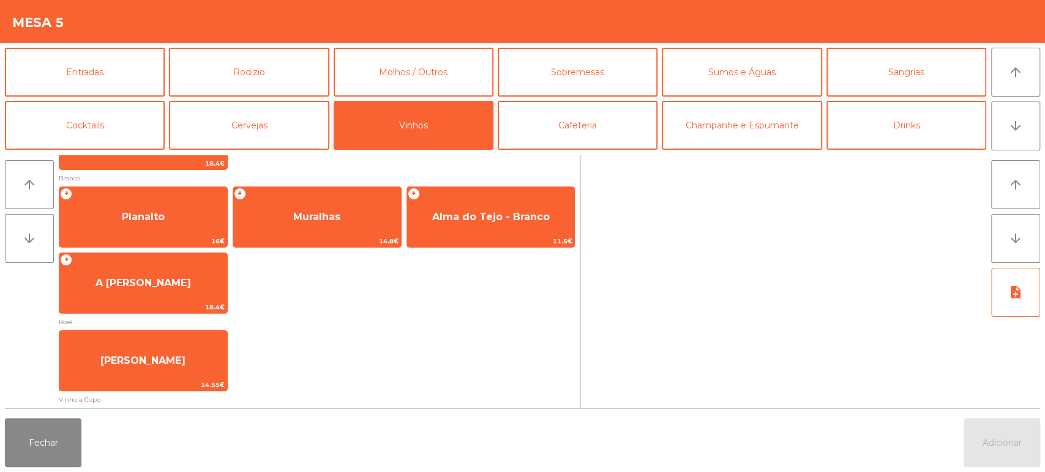
scroll to position [198, 0]
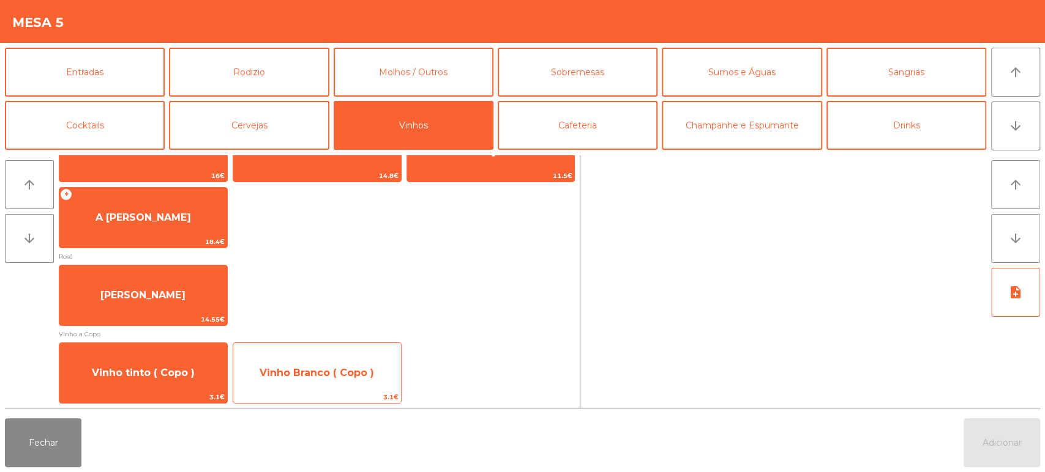
click at [347, 387] on span "Vinho Branco ( Copo )" at bounding box center [317, 373] width 168 height 33
click at [348, 382] on span "Vinho Branco ( Copo )" at bounding box center [317, 373] width 168 height 33
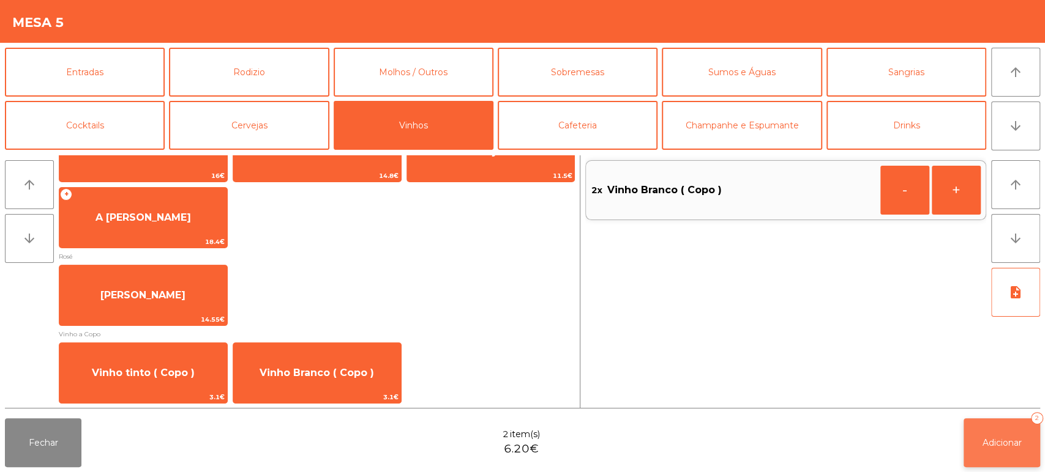
click at [966, 434] on button "Adicionar 2" at bounding box center [1001, 443] width 76 height 49
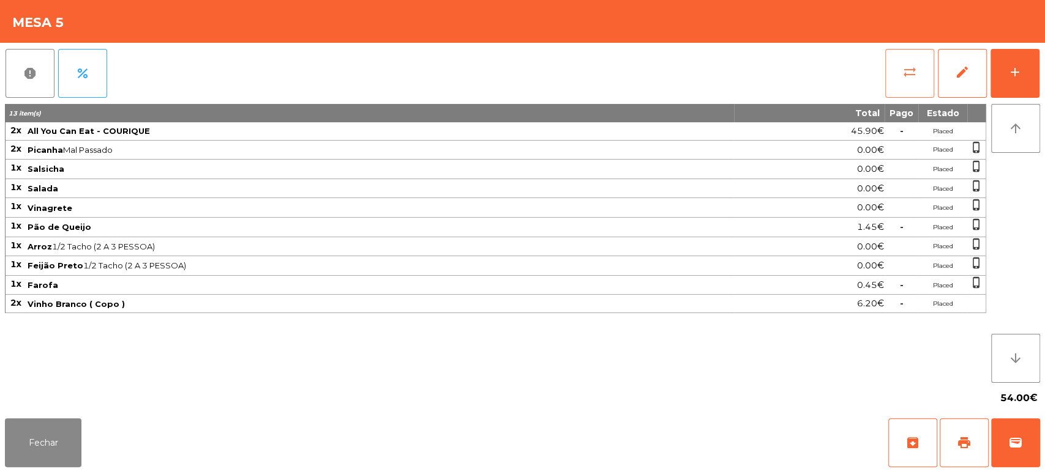
click at [915, 80] on button "sync_alt" at bounding box center [909, 73] width 49 height 49
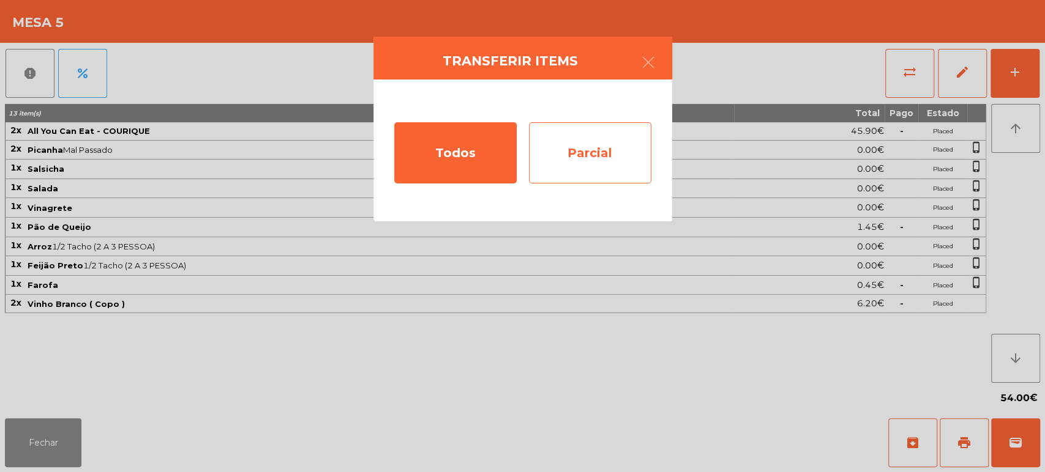
click at [605, 144] on div "Parcial" at bounding box center [590, 152] width 122 height 61
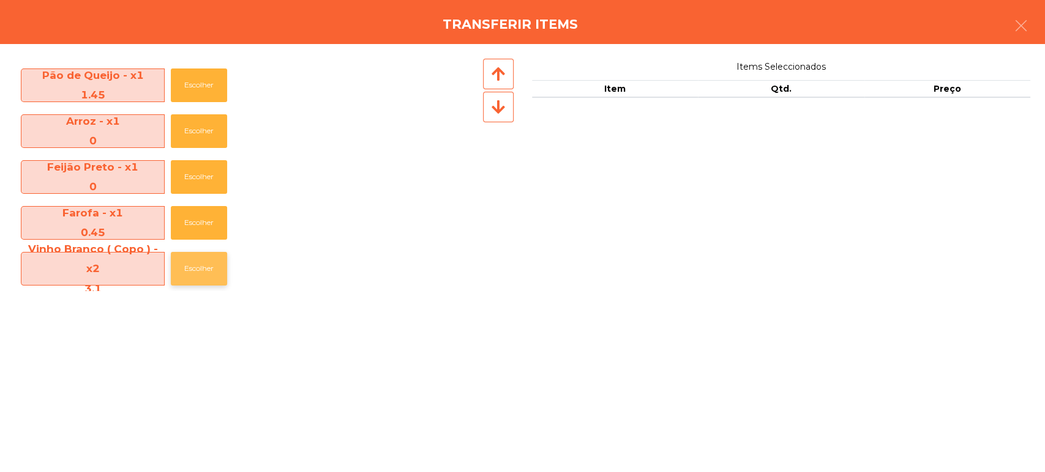
click at [210, 266] on button "Escolher" at bounding box center [199, 269] width 56 height 34
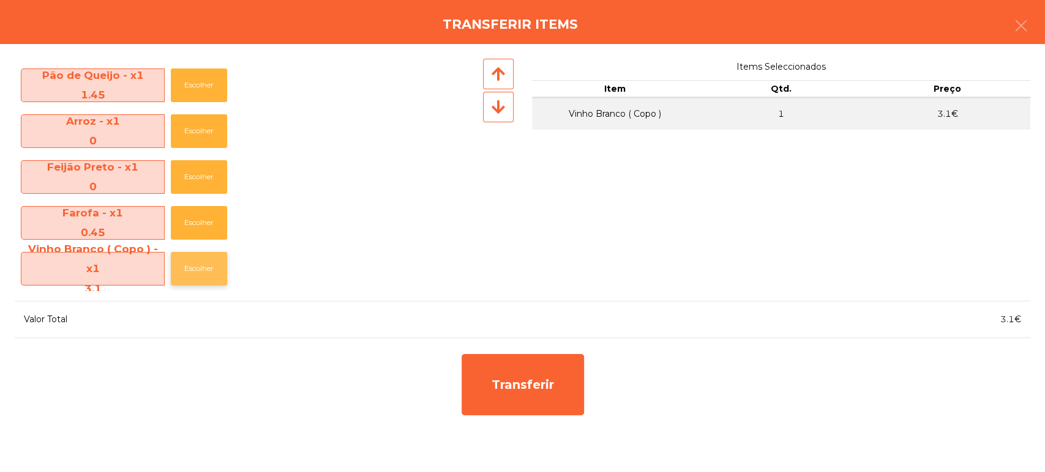
click at [212, 283] on button "Escolher" at bounding box center [199, 269] width 56 height 34
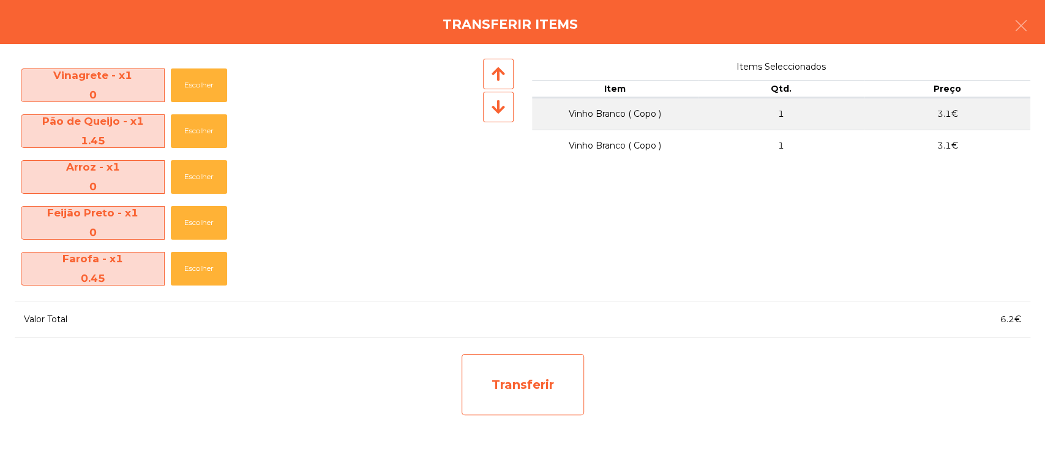
click at [570, 405] on div "Transferir" at bounding box center [522, 384] width 122 height 61
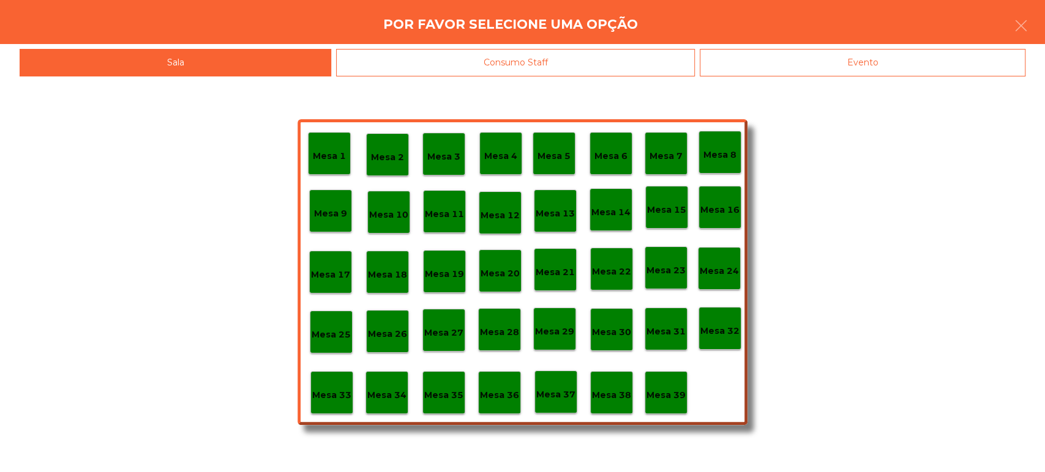
click at [551, 398] on p "Mesa 37" at bounding box center [555, 395] width 39 height 14
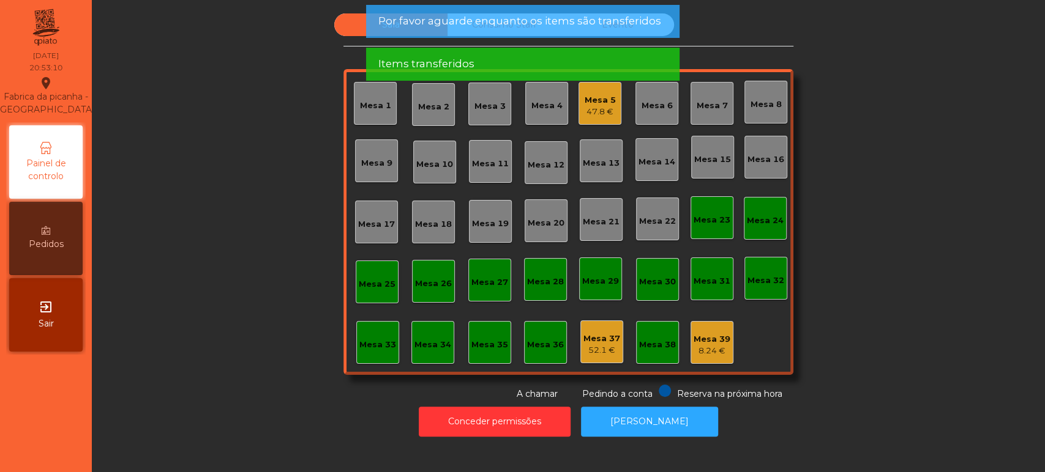
click at [600, 106] on div "47.8 €" at bounding box center [599, 112] width 31 height 12
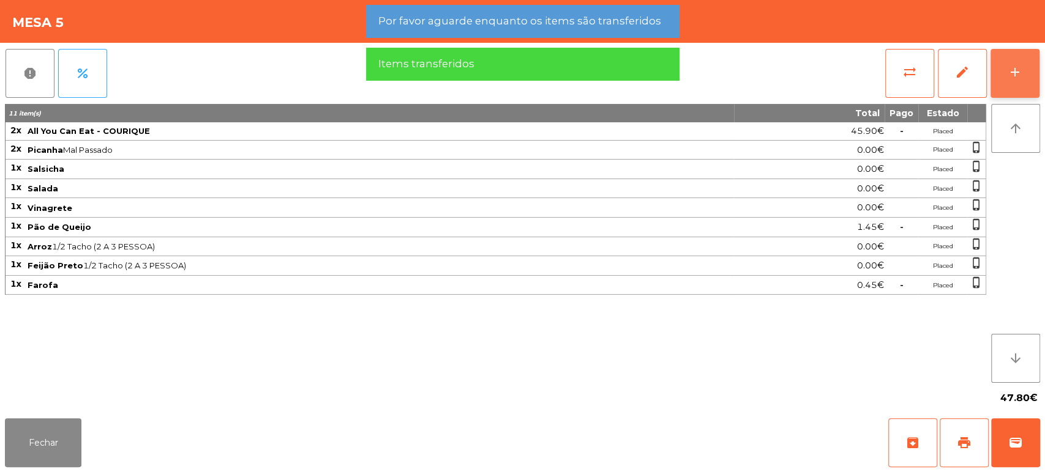
click at [1034, 79] on button "add" at bounding box center [1014, 73] width 49 height 49
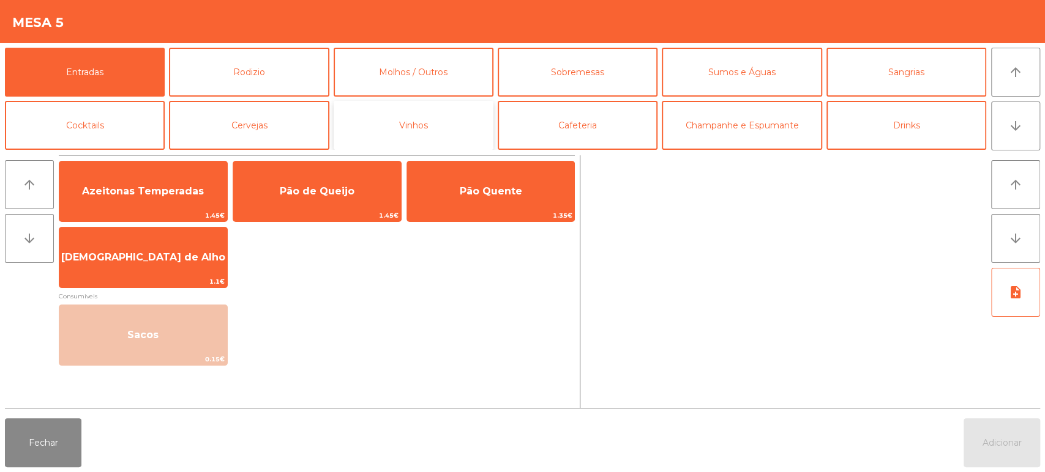
click at [472, 124] on button "Vinhos" at bounding box center [414, 125] width 160 height 49
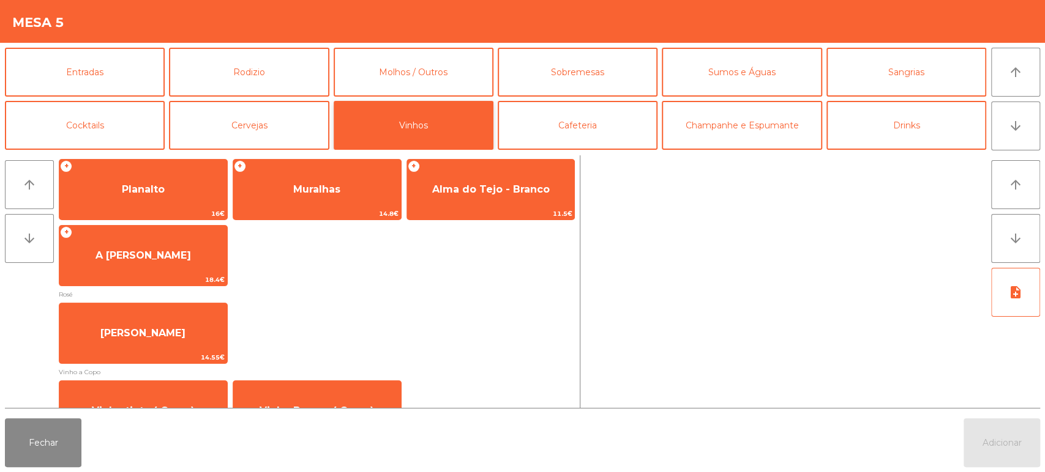
scroll to position [198, 0]
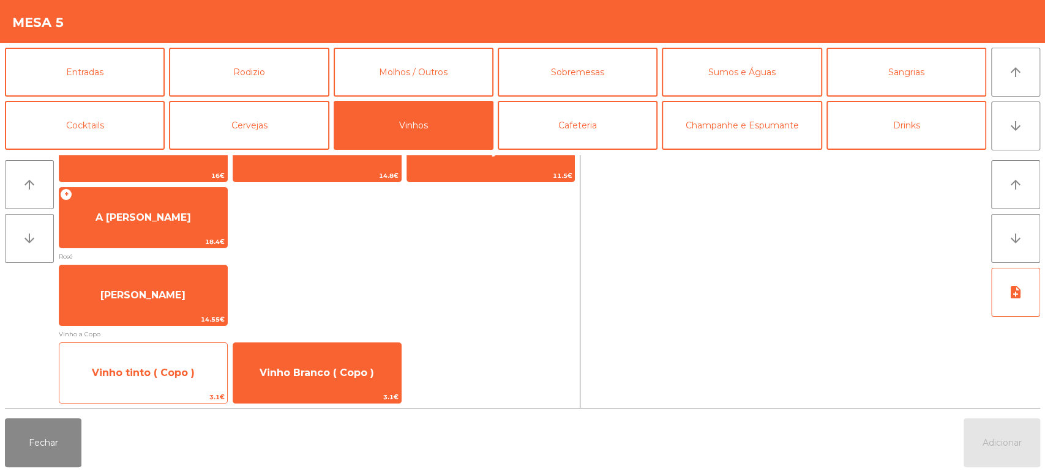
click at [177, 368] on span "Vinho tinto ( Copo )" at bounding box center [143, 373] width 103 height 12
click at [170, 352] on div "Vinho tinto ( Copo ) 3.1€" at bounding box center [143, 373] width 169 height 61
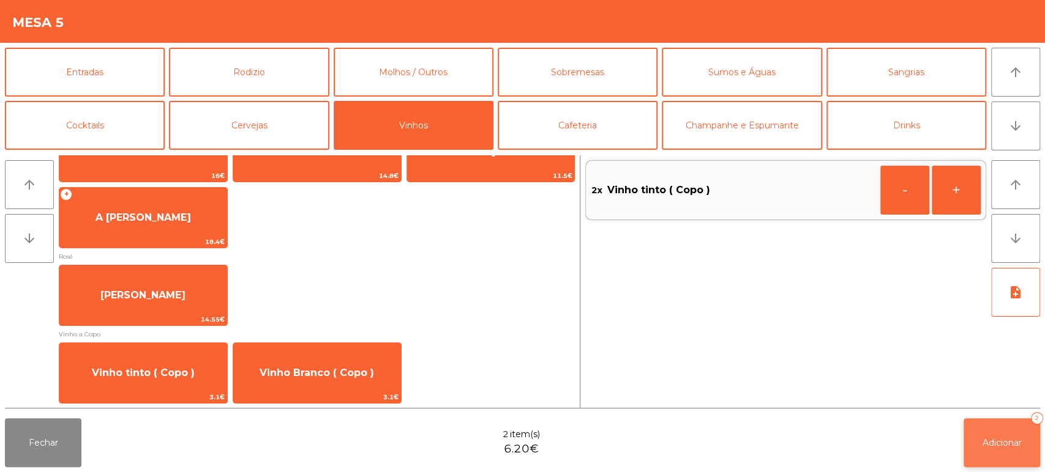
click at [1007, 440] on span "Adicionar" at bounding box center [1001, 443] width 39 height 11
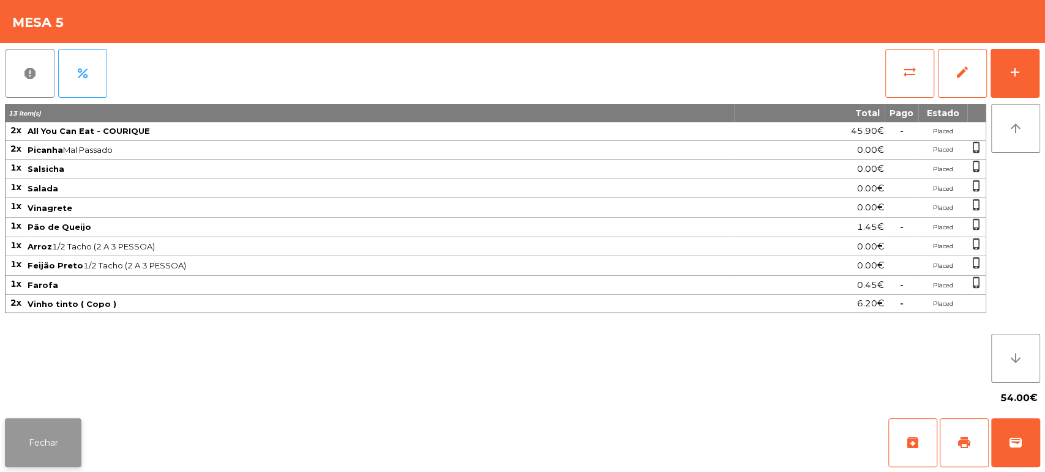
click at [37, 441] on button "Fechar" at bounding box center [43, 443] width 76 height 49
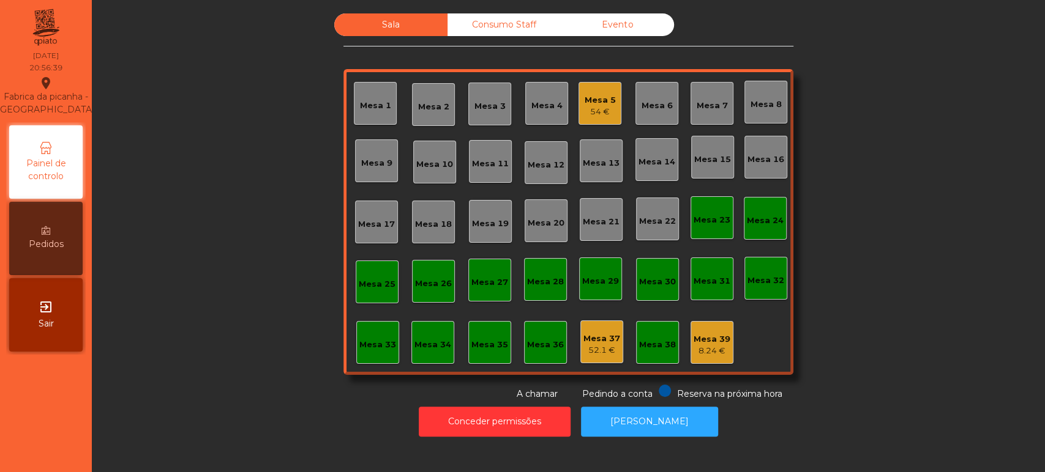
click at [651, 88] on div "Mesa 6" at bounding box center [656, 103] width 43 height 43
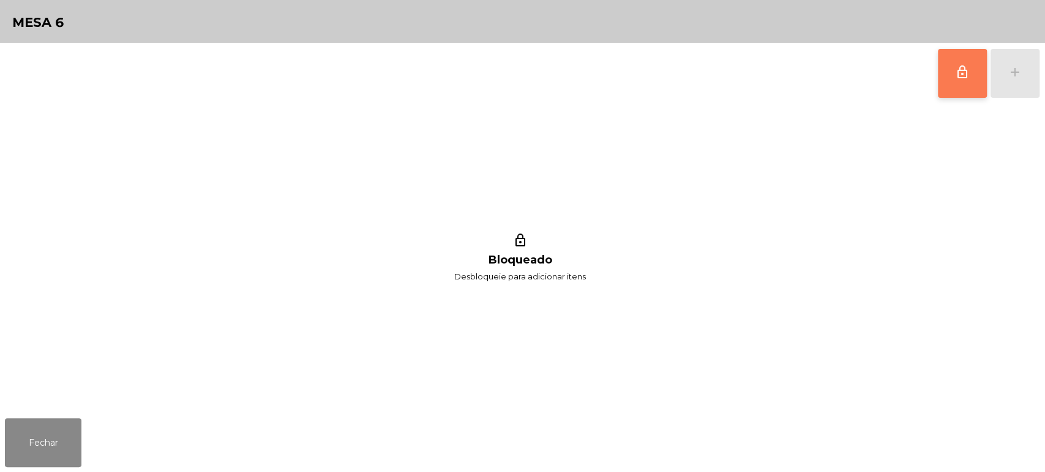
click at [954, 57] on button "lock_outline" at bounding box center [961, 73] width 49 height 49
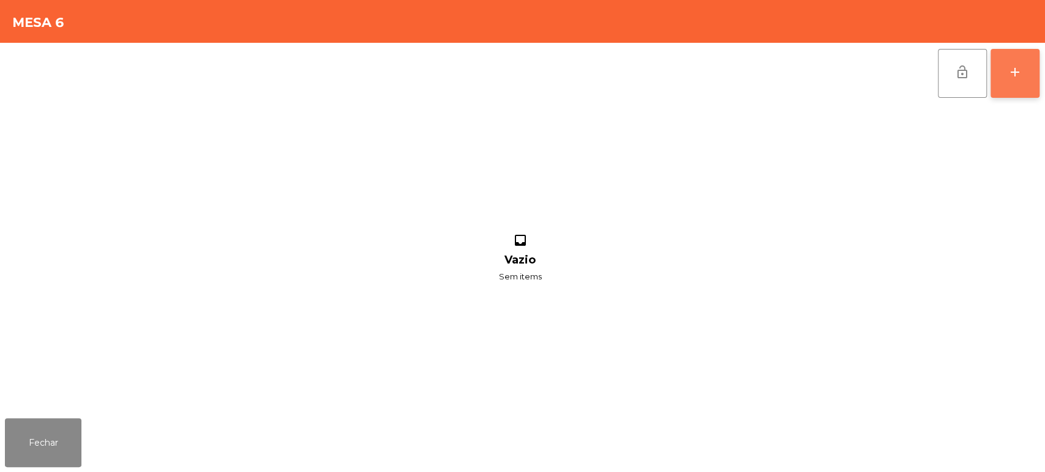
click at [1008, 77] on div "add" at bounding box center [1014, 72] width 15 height 15
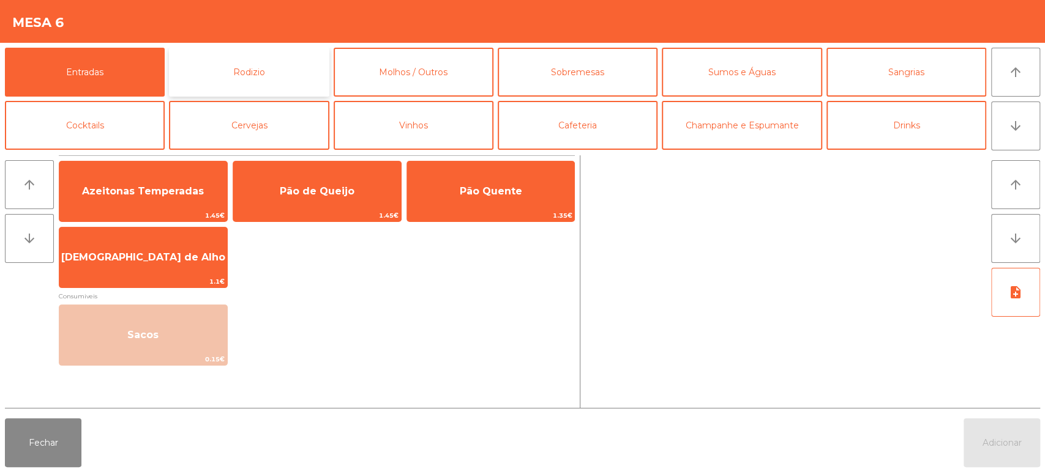
click at [289, 62] on button "Rodizio" at bounding box center [249, 72] width 160 height 49
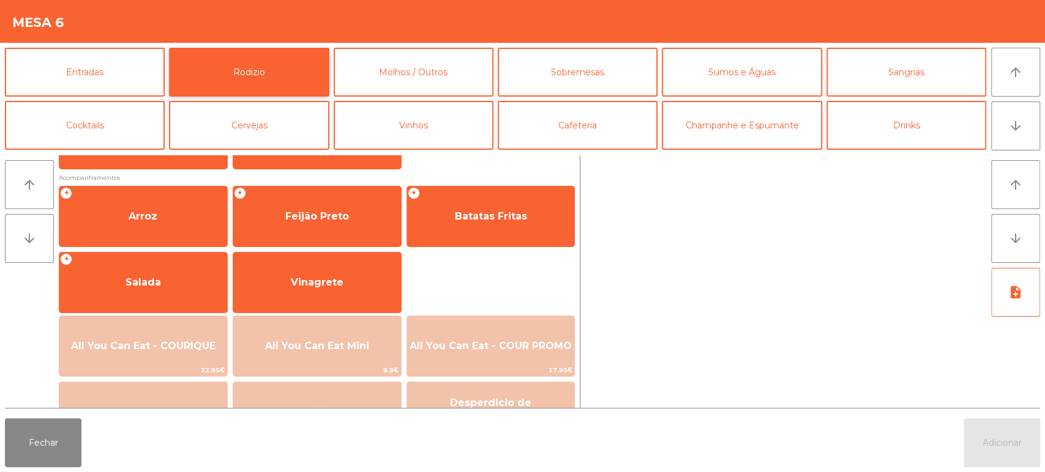
scroll to position [149, 0]
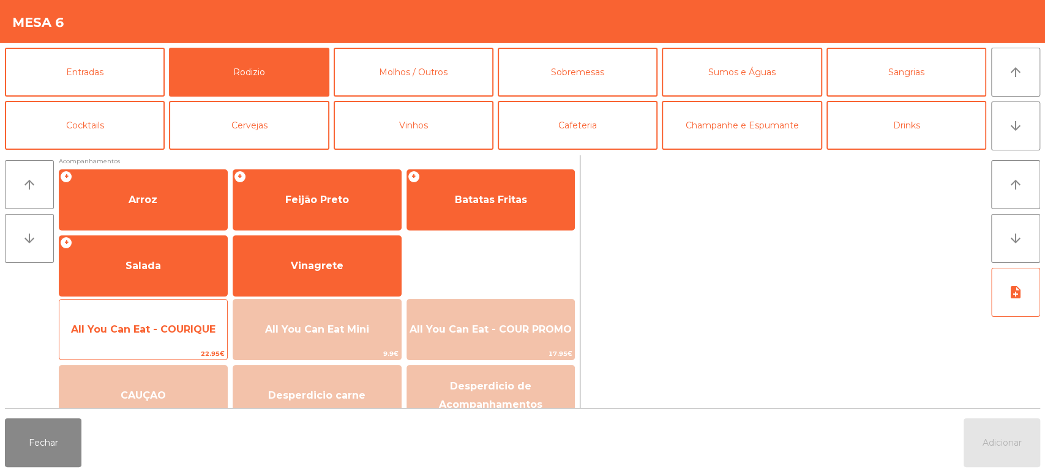
click at [165, 332] on span "All You Can Eat - COURIQUE" at bounding box center [143, 330] width 144 height 12
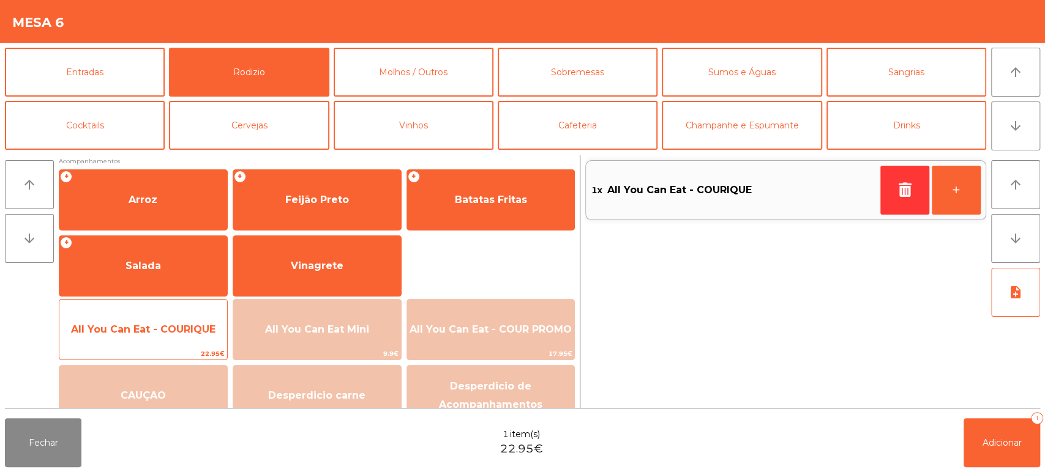
click at [170, 335] on span "All You Can Eat - COURIQUE" at bounding box center [143, 330] width 144 height 12
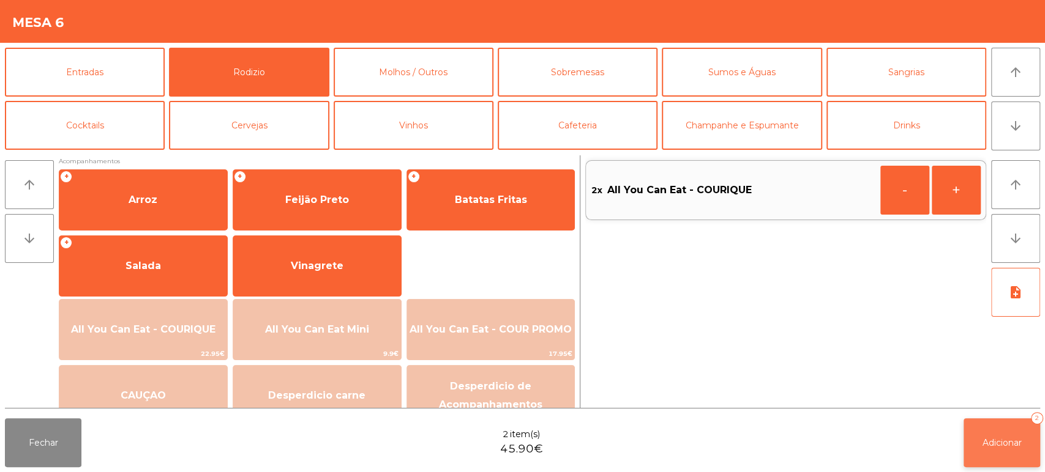
click at [1004, 431] on button "Adicionar 2" at bounding box center [1001, 443] width 76 height 49
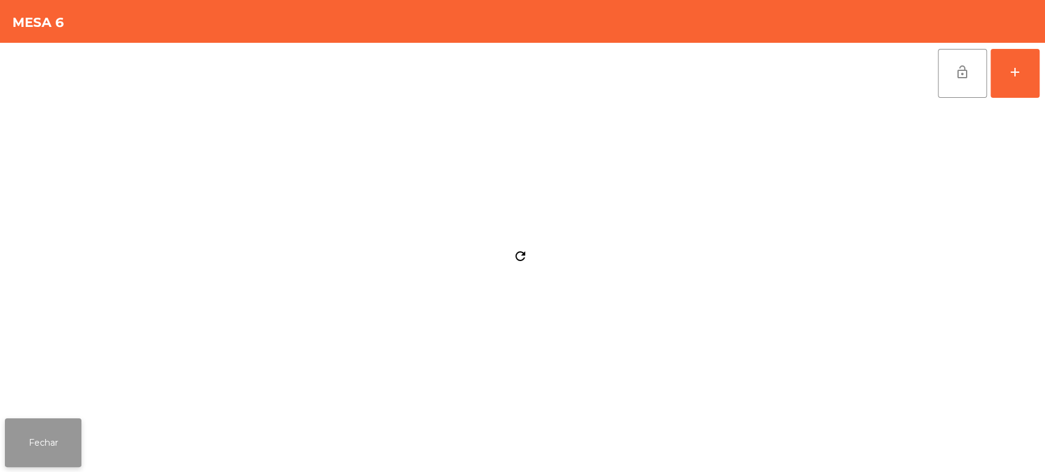
click at [62, 436] on button "Fechar" at bounding box center [43, 443] width 76 height 49
